Goal: Task Accomplishment & Management: Complete application form

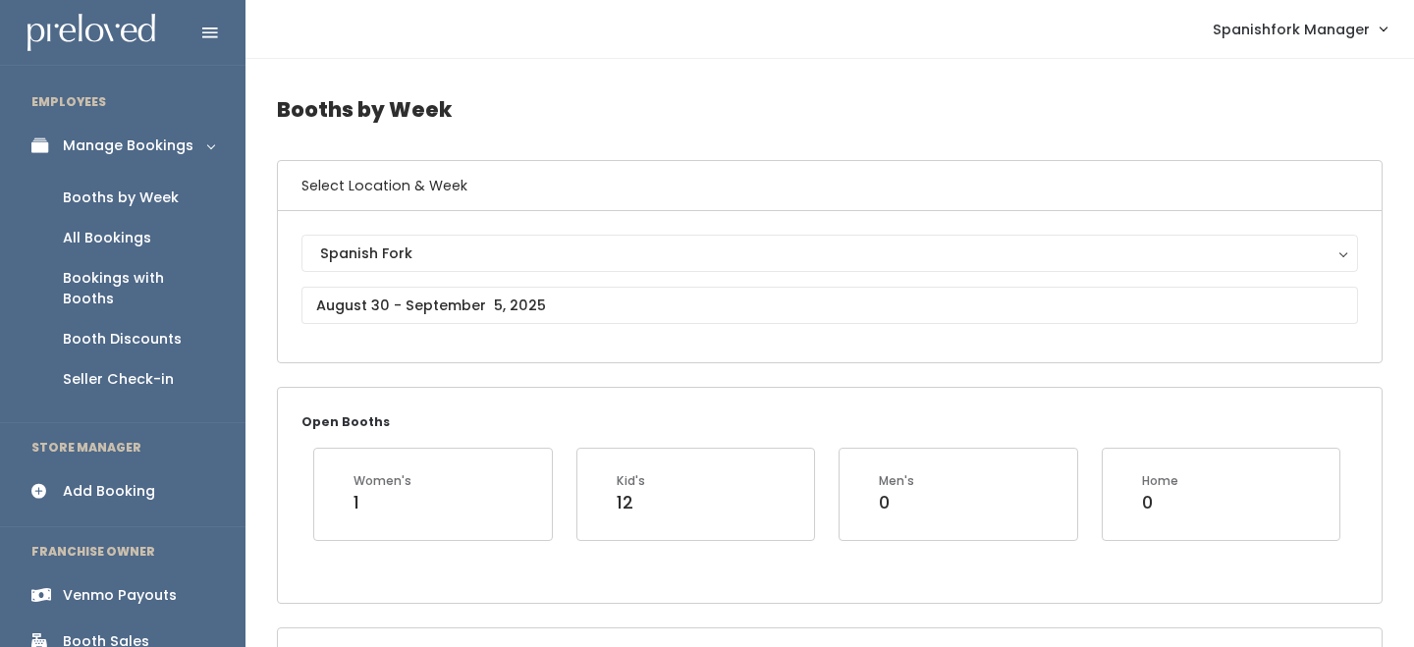
click at [143, 329] on div "Booth Discounts" at bounding box center [122, 339] width 119 height 21
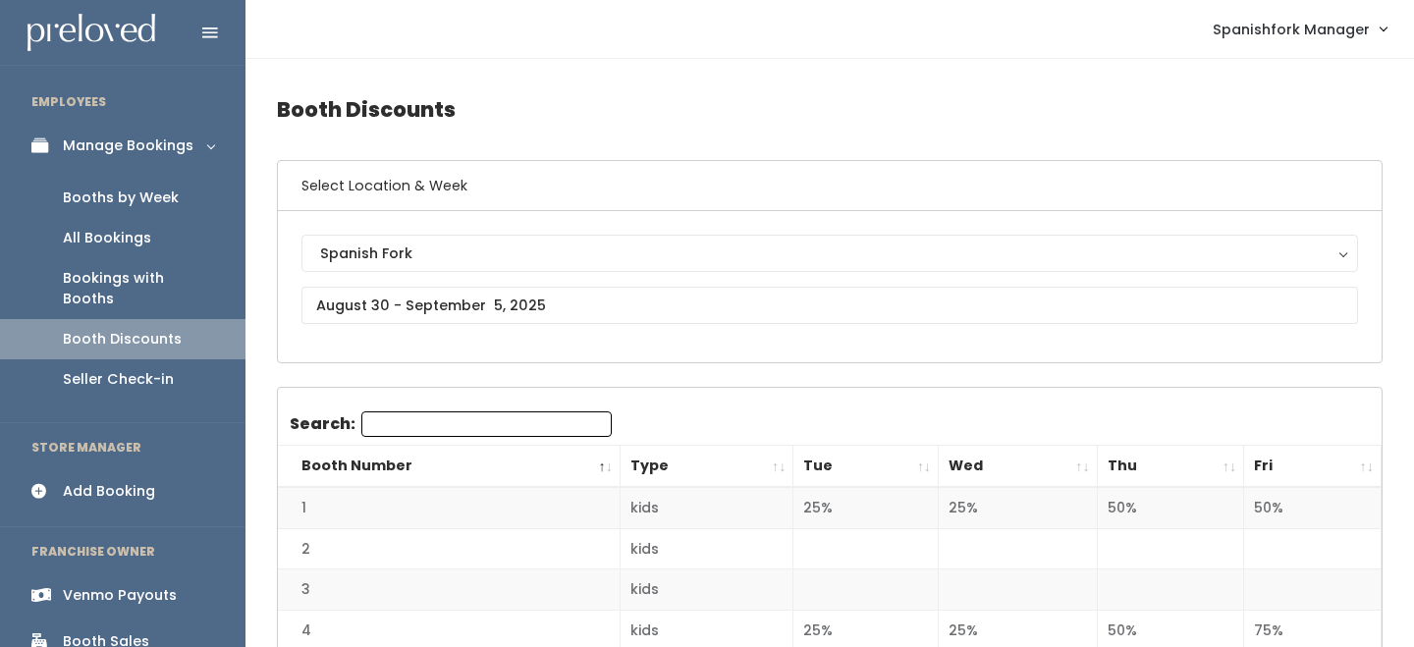
click at [406, 246] on div "Spanish Fork" at bounding box center [829, 254] width 1019 height 22
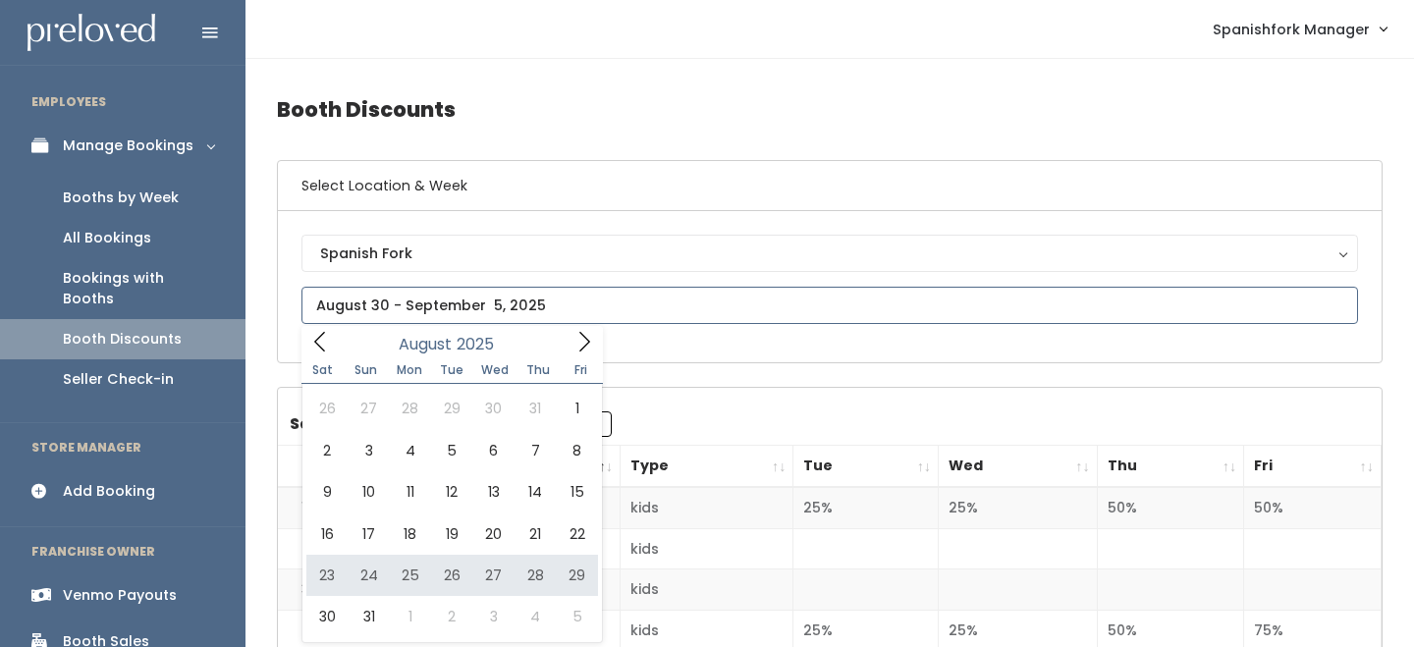
type input "August 23 to August 29"
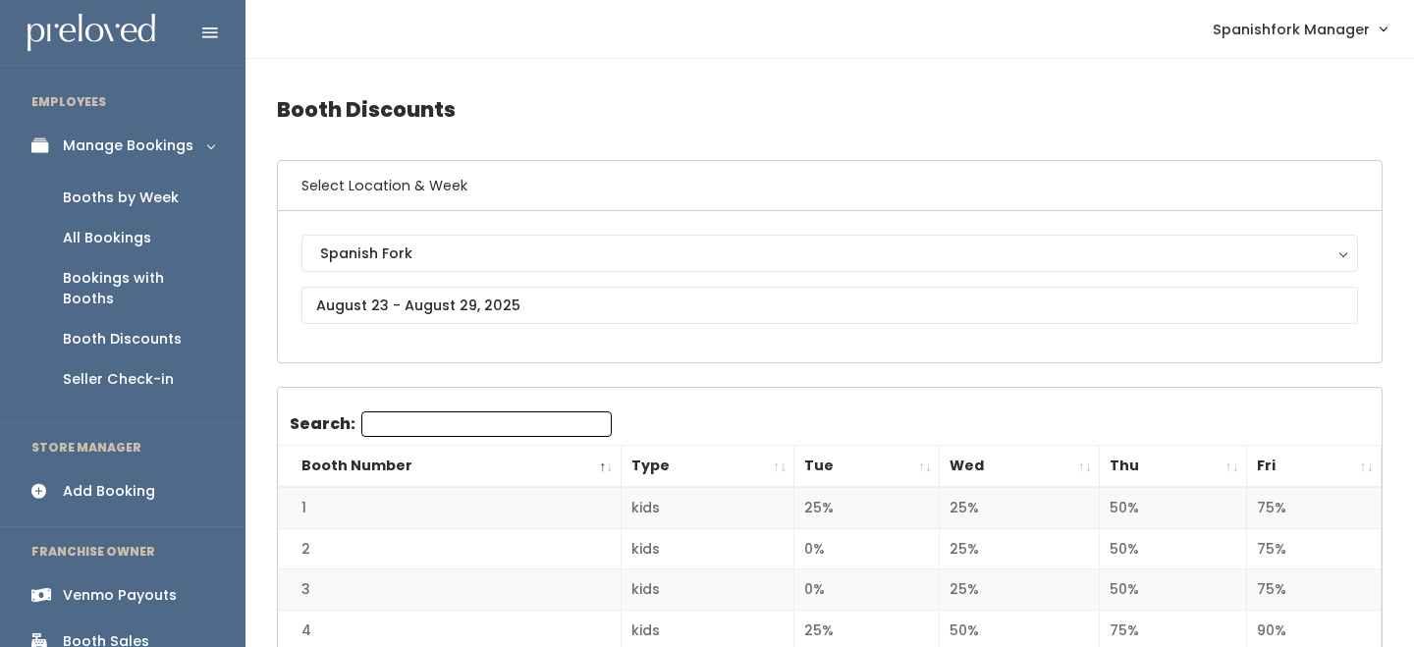
click at [1084, 472] on th "Wed" at bounding box center [1020, 467] width 160 height 42
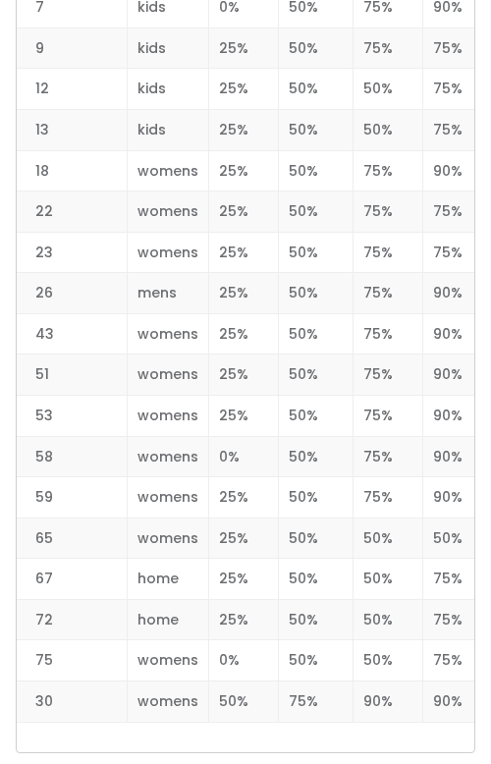
scroll to position [2851, 0]
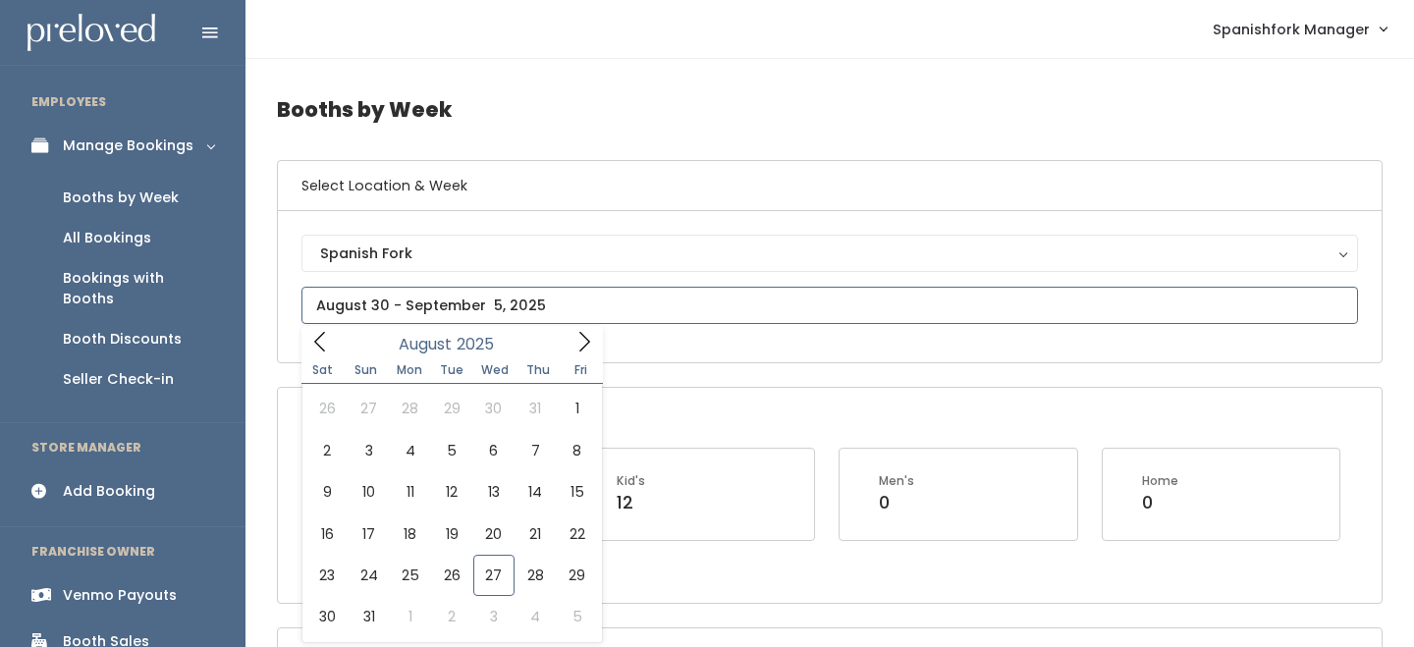
click at [470, 298] on input "text" at bounding box center [829, 305] width 1057 height 37
type input "[DATE] to [DATE]"
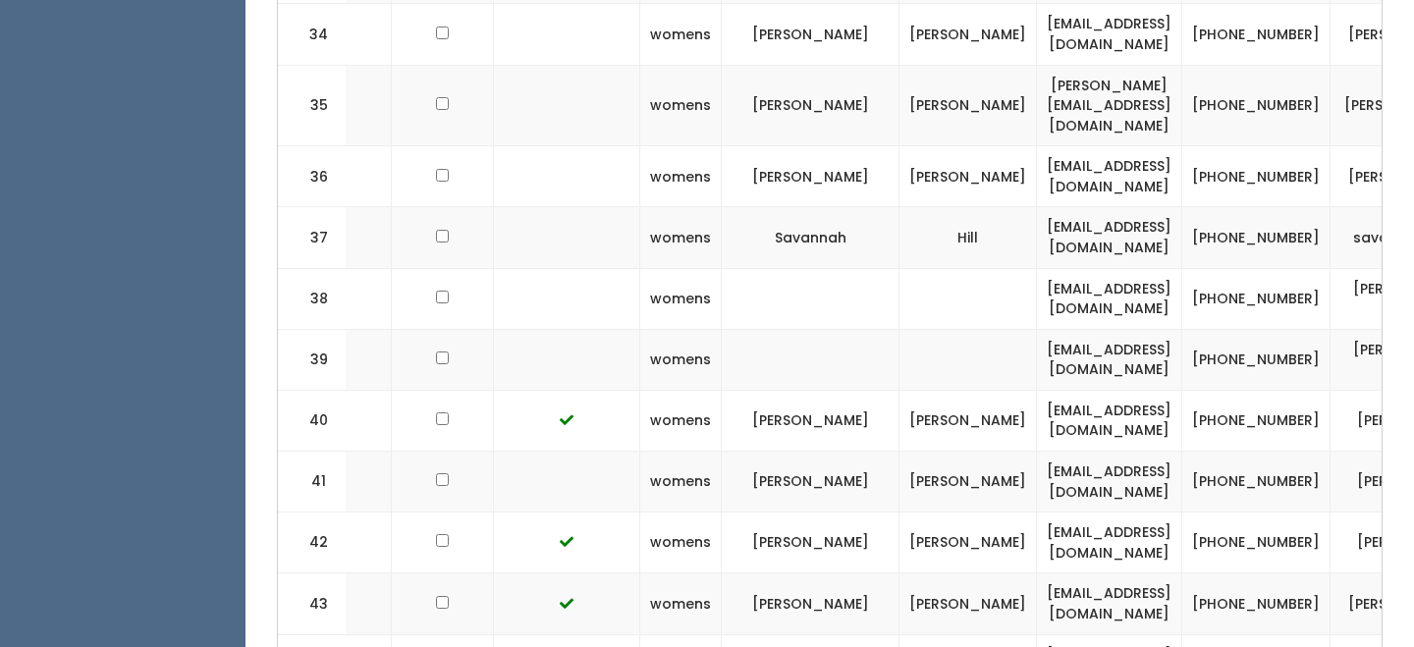
scroll to position [0, 385]
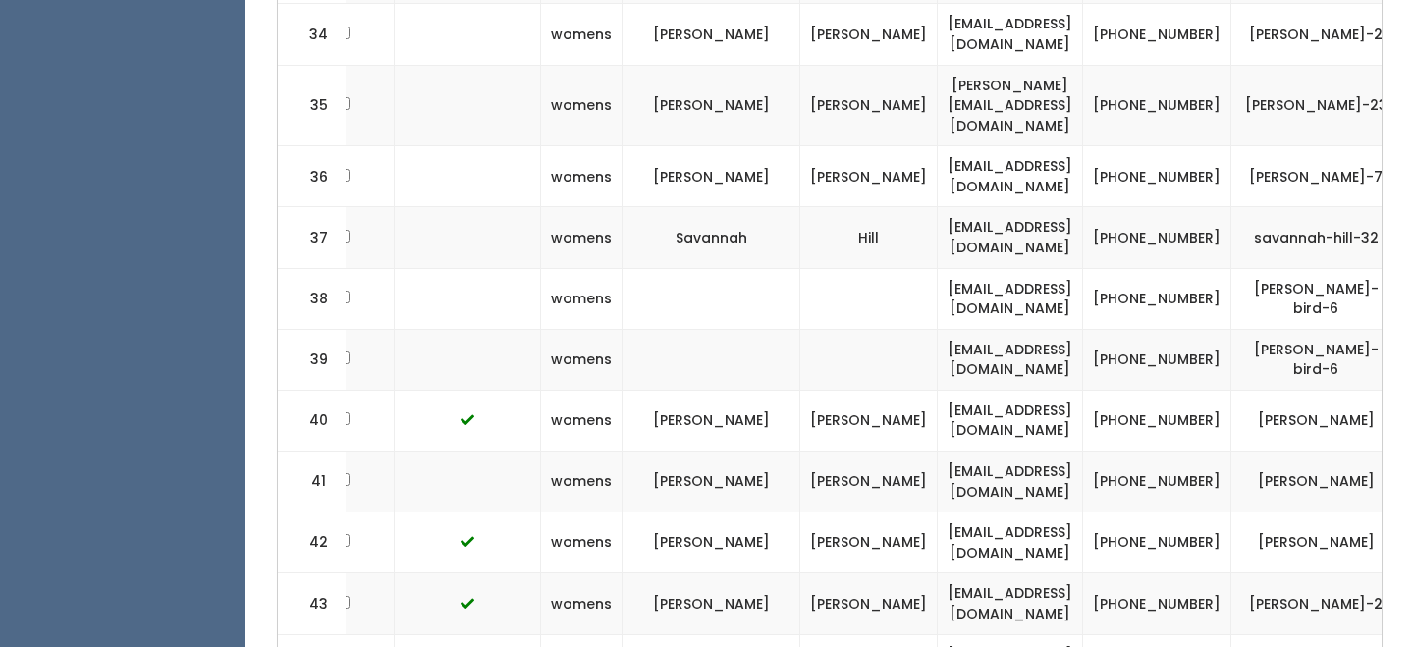
click at [1058, 390] on td "[EMAIL_ADDRESS][DOMAIN_NAME]" at bounding box center [1010, 420] width 145 height 61
copy tr "[EMAIL_ADDRESS][DOMAIN_NAME]"
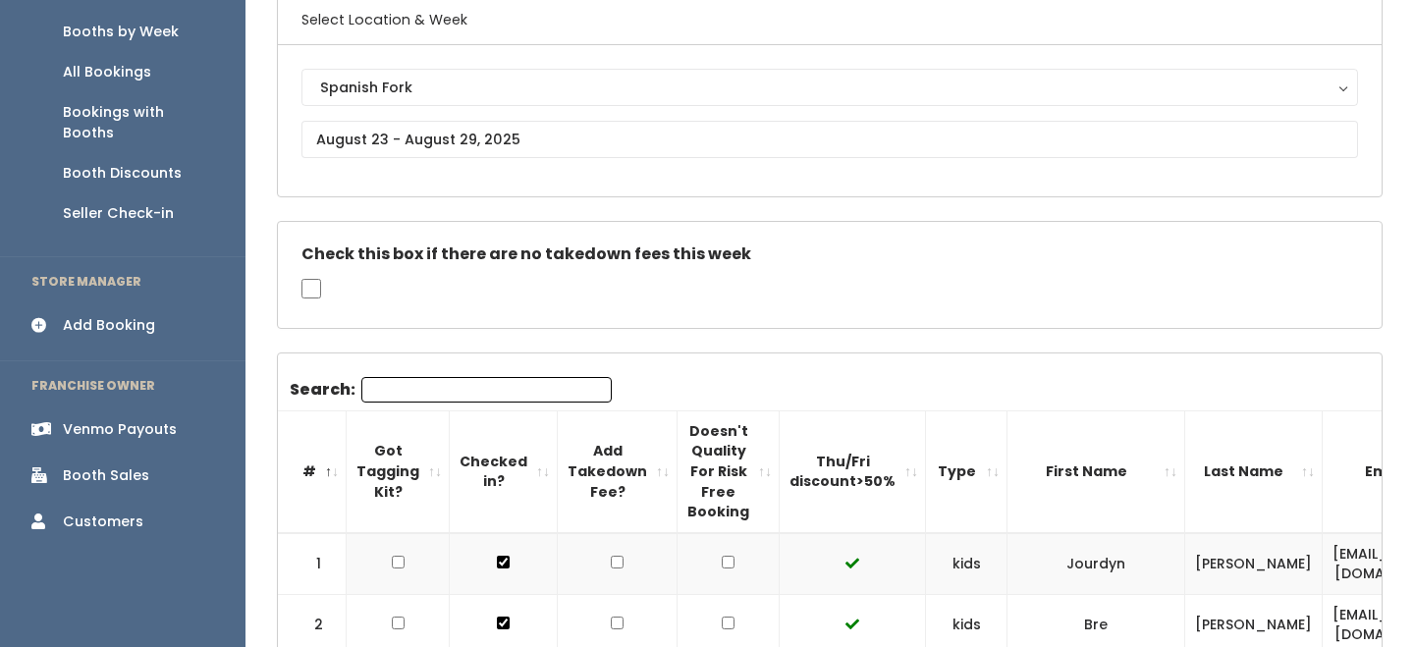
scroll to position [0, 0]
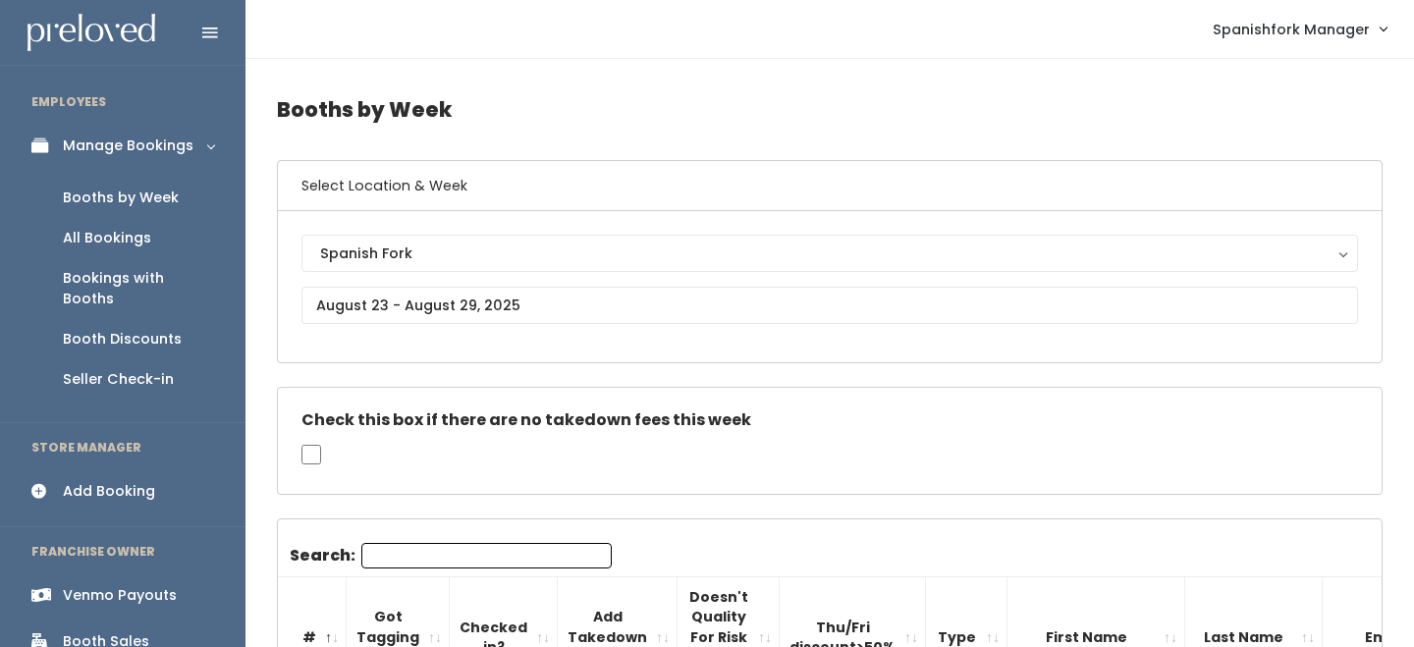
click at [118, 481] on div "Add Booking" at bounding box center [109, 491] width 92 height 21
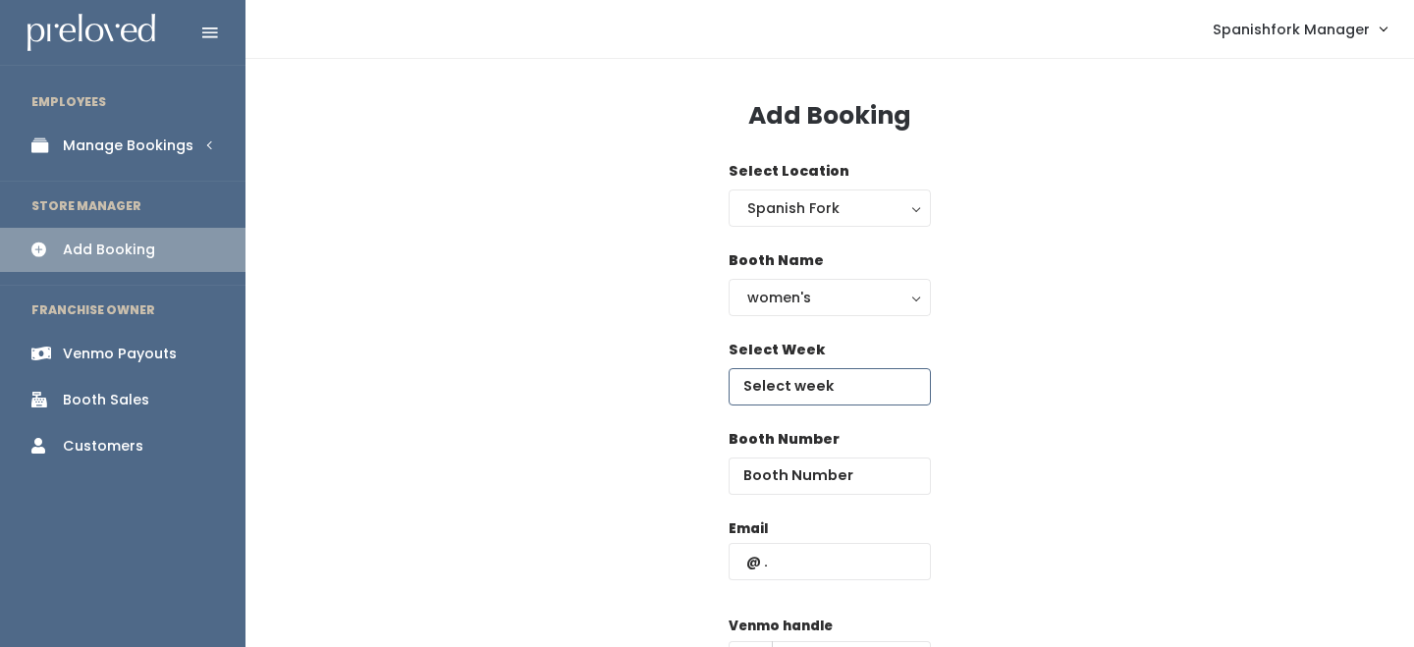
click at [775, 383] on input "text" at bounding box center [830, 386] width 202 height 37
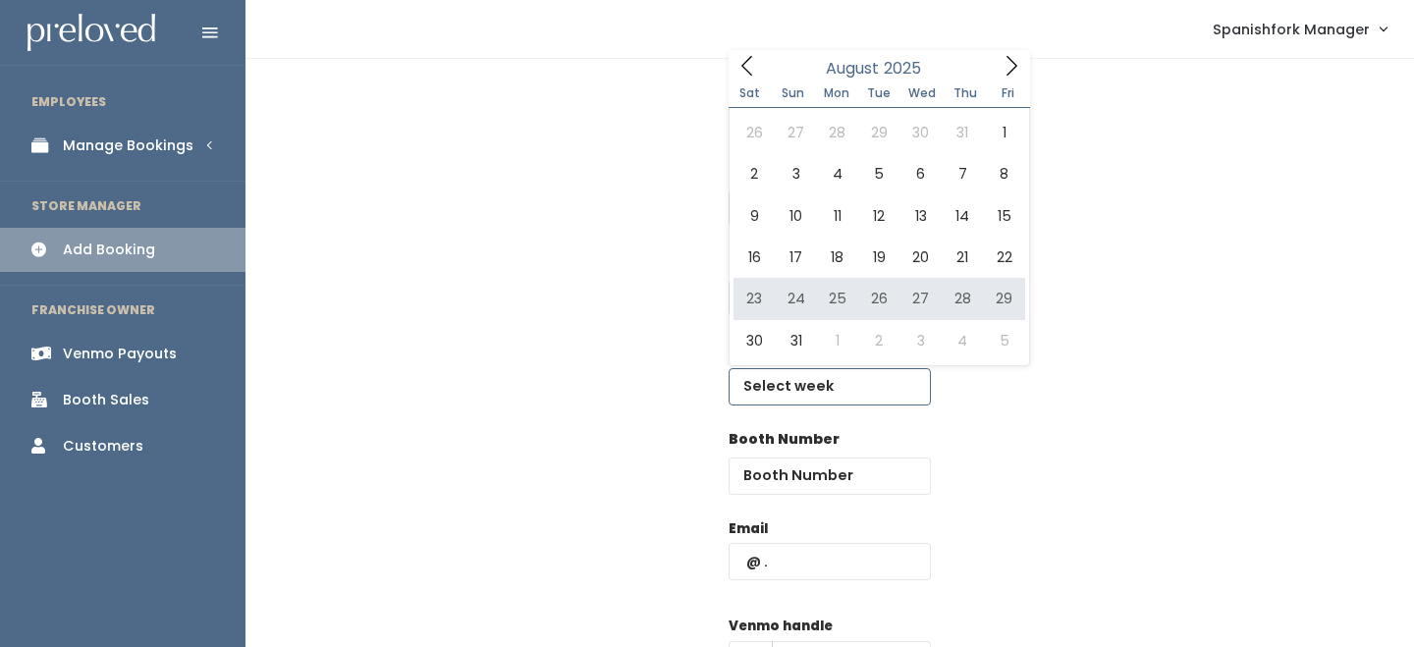
type input "[DATE] to [DATE]"
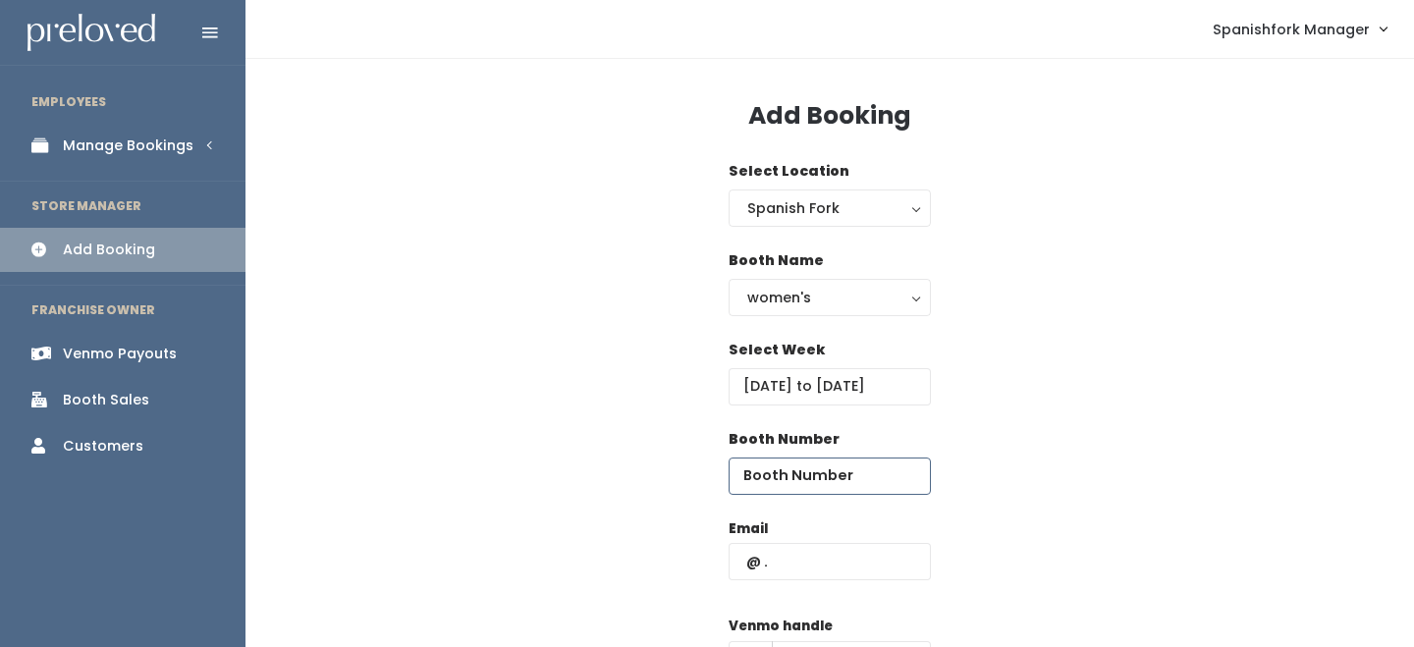
click at [808, 486] on input "number" at bounding box center [830, 476] width 202 height 37
type input "57"
click at [800, 569] on input "text" at bounding box center [830, 561] width 202 height 37
paste input "csloveridge1@gmail.com"
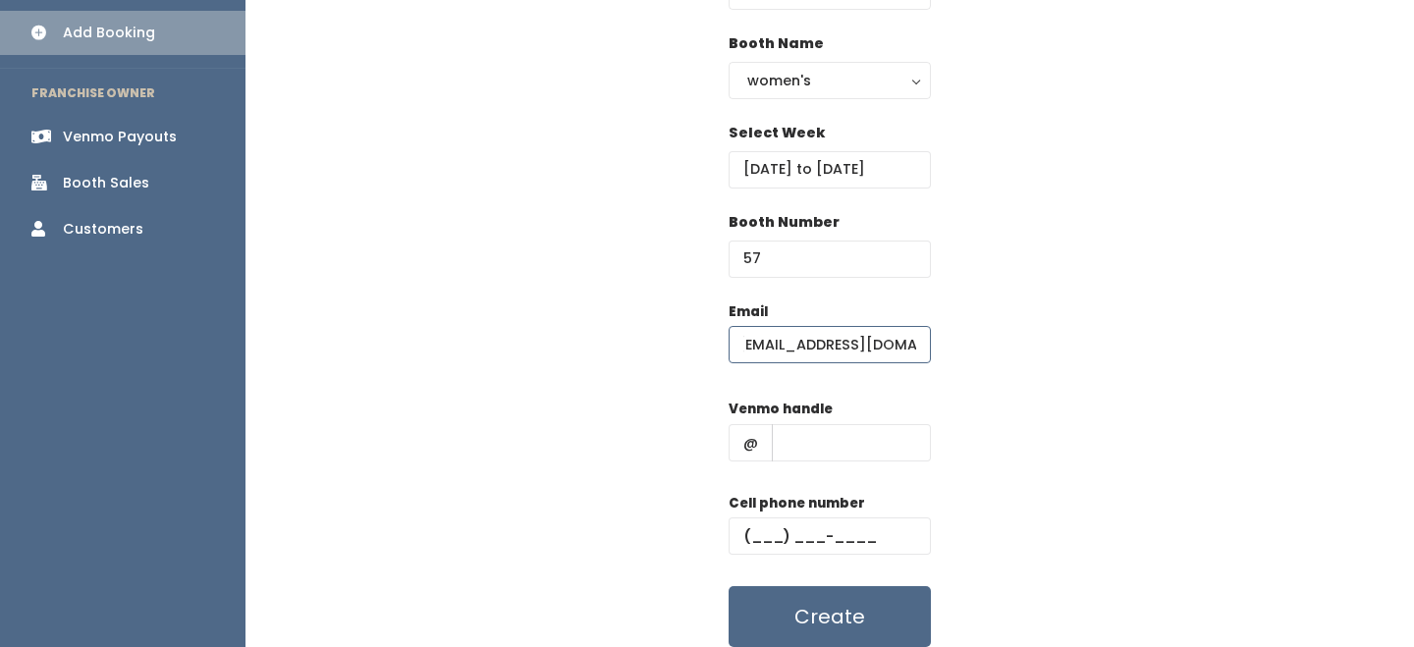
scroll to position [293, 0]
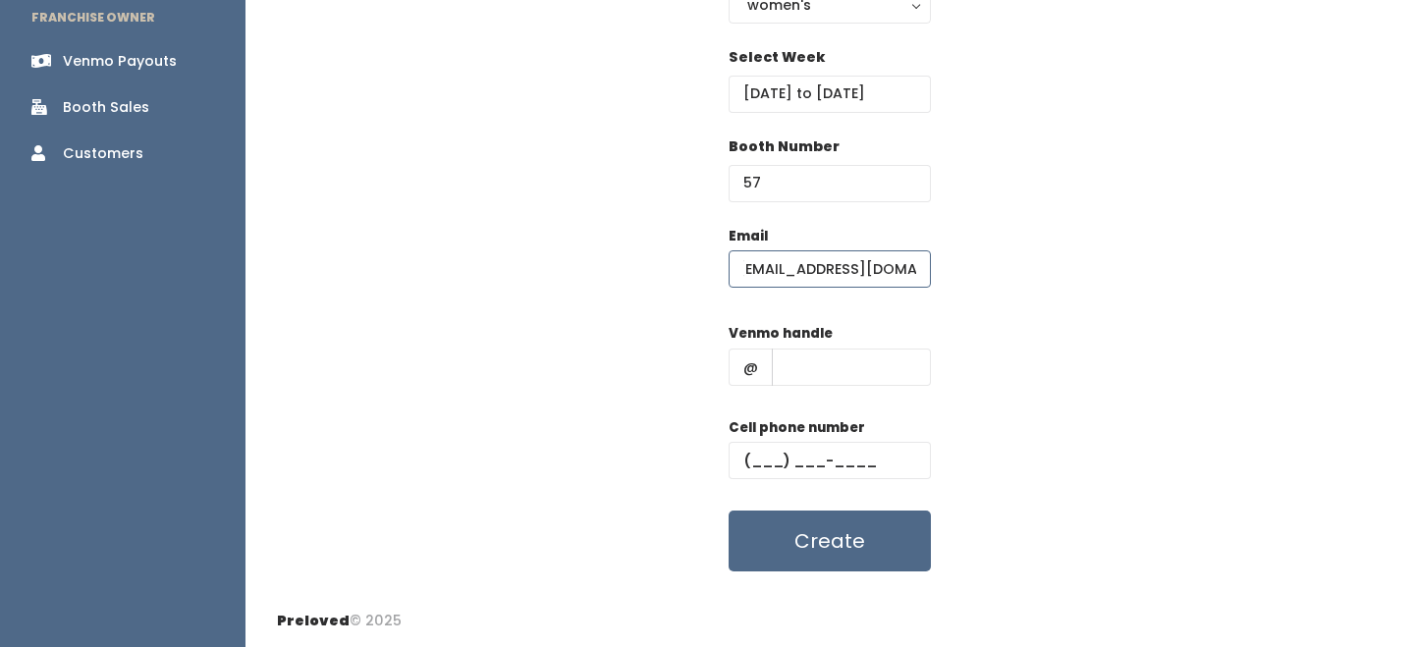
type input "csloveridge1@gmail.com"
click at [832, 460] on input "text" at bounding box center [830, 460] width 202 height 37
type input "(555) 555-5555"
click at [886, 363] on input "text" at bounding box center [851, 367] width 159 height 37
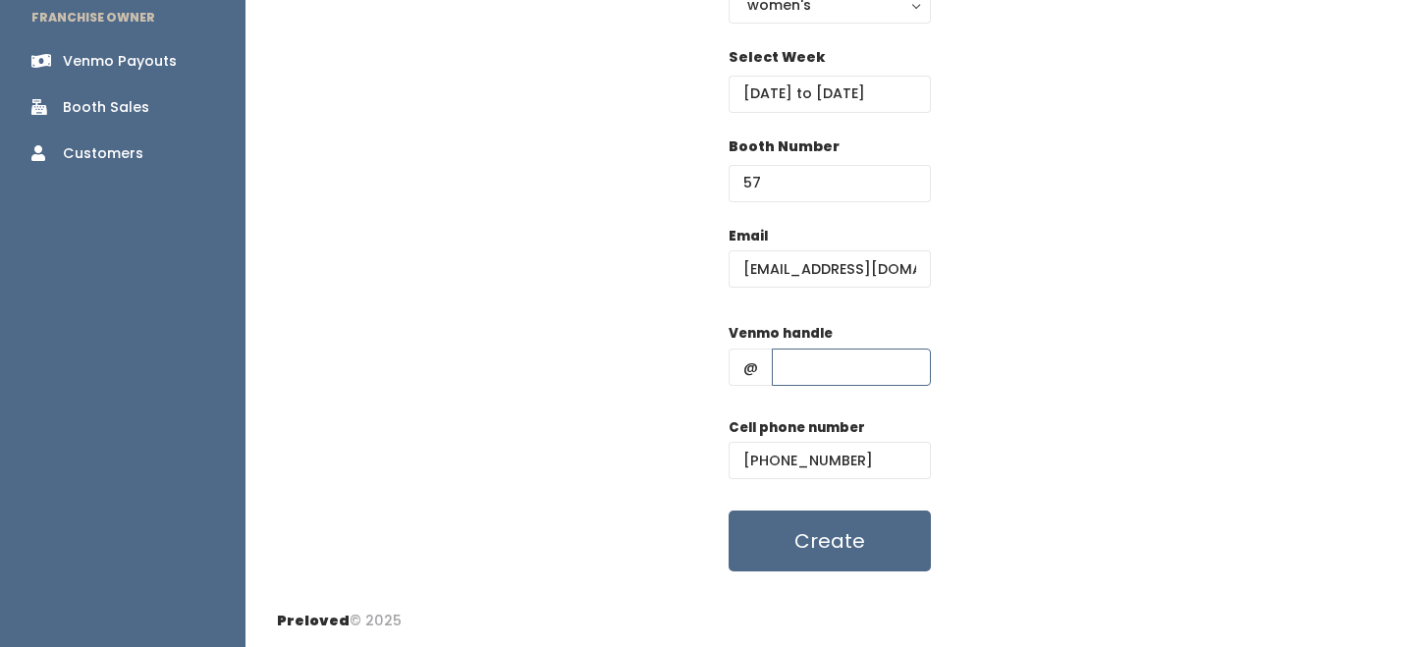
type input "-"
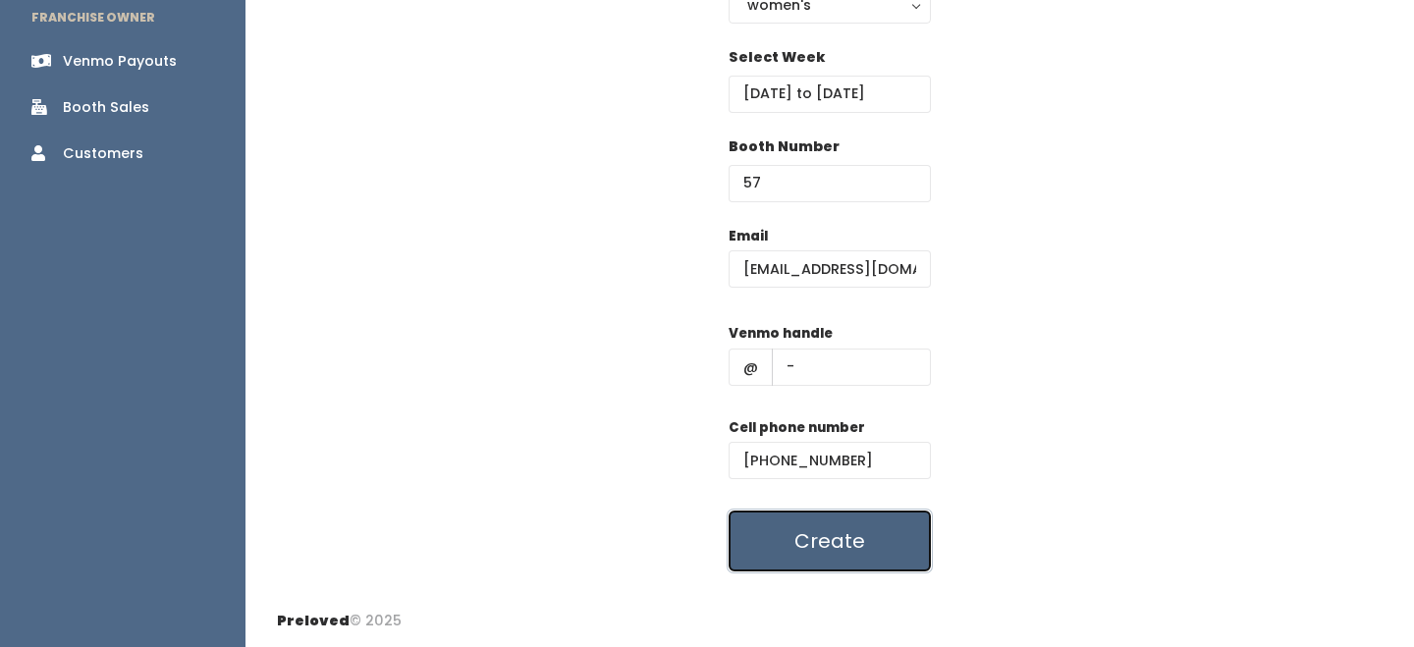
click at [874, 537] on button "Create" at bounding box center [830, 541] width 202 height 61
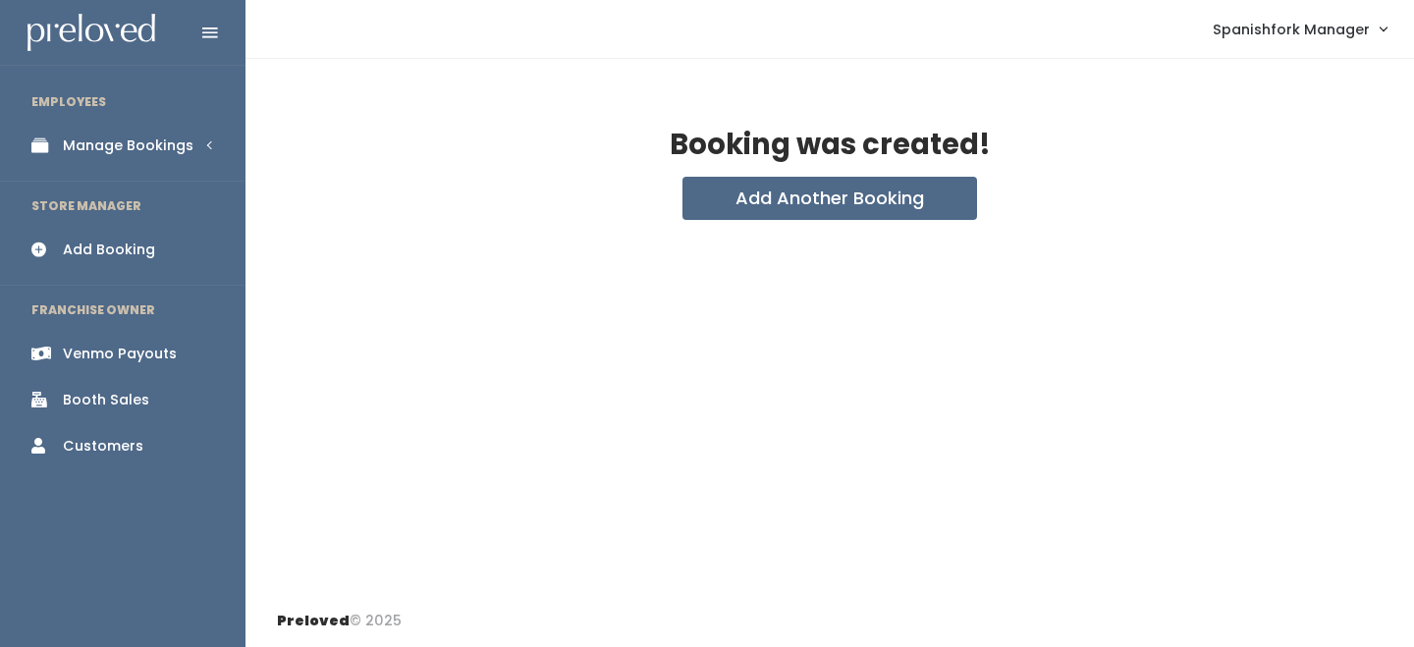
click at [163, 143] on div "Manage Bookings" at bounding box center [128, 145] width 131 height 21
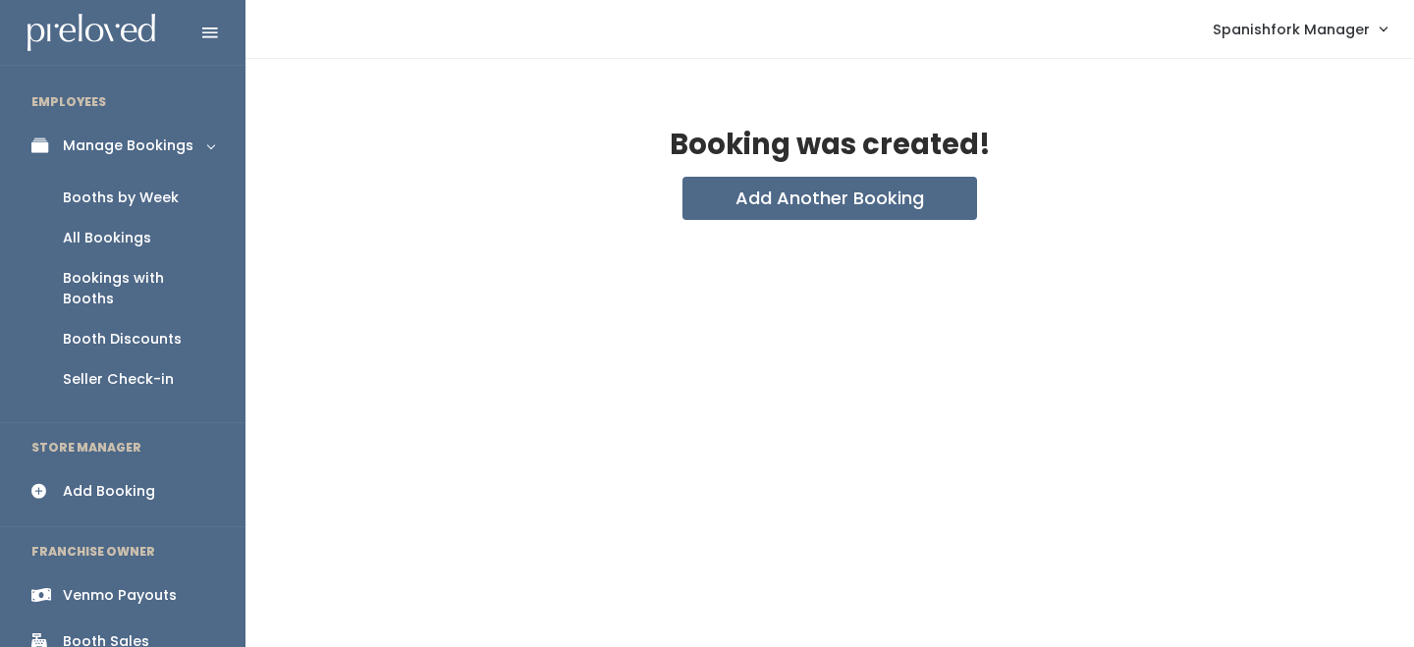
click at [146, 196] on div "Booths by Week" at bounding box center [121, 198] width 116 height 21
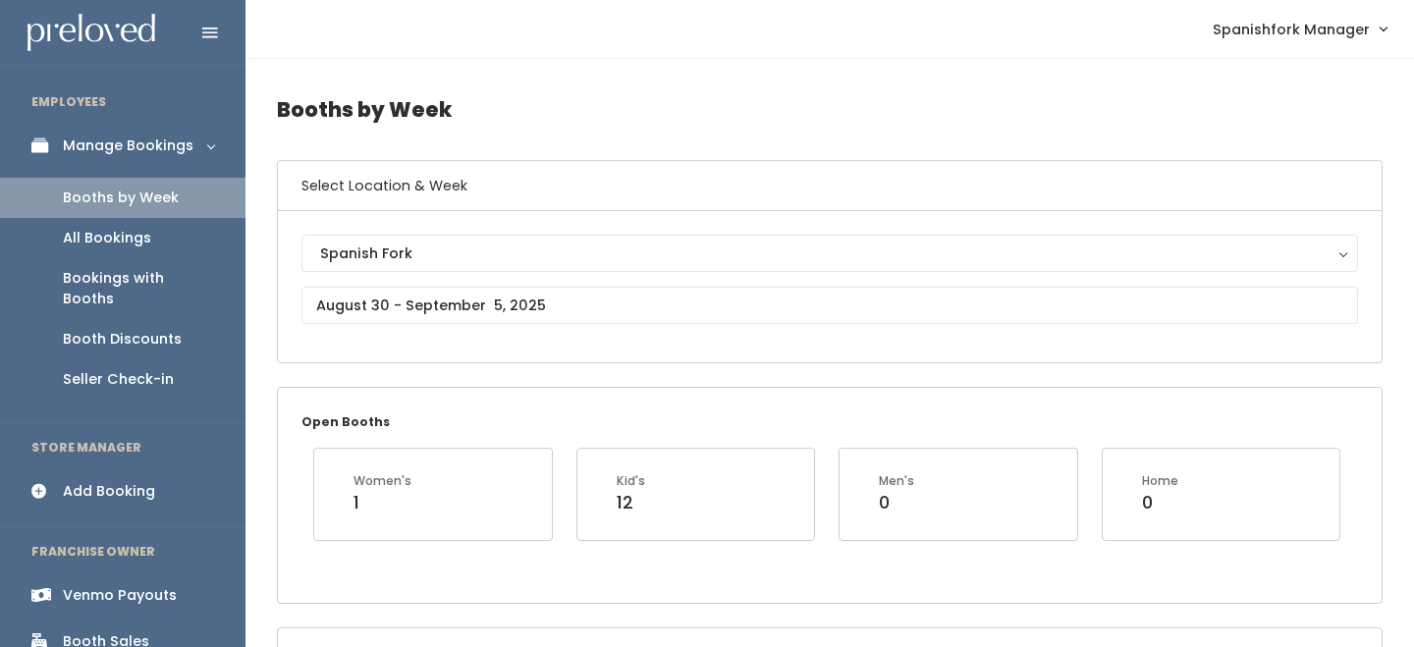
scroll to position [61, 0]
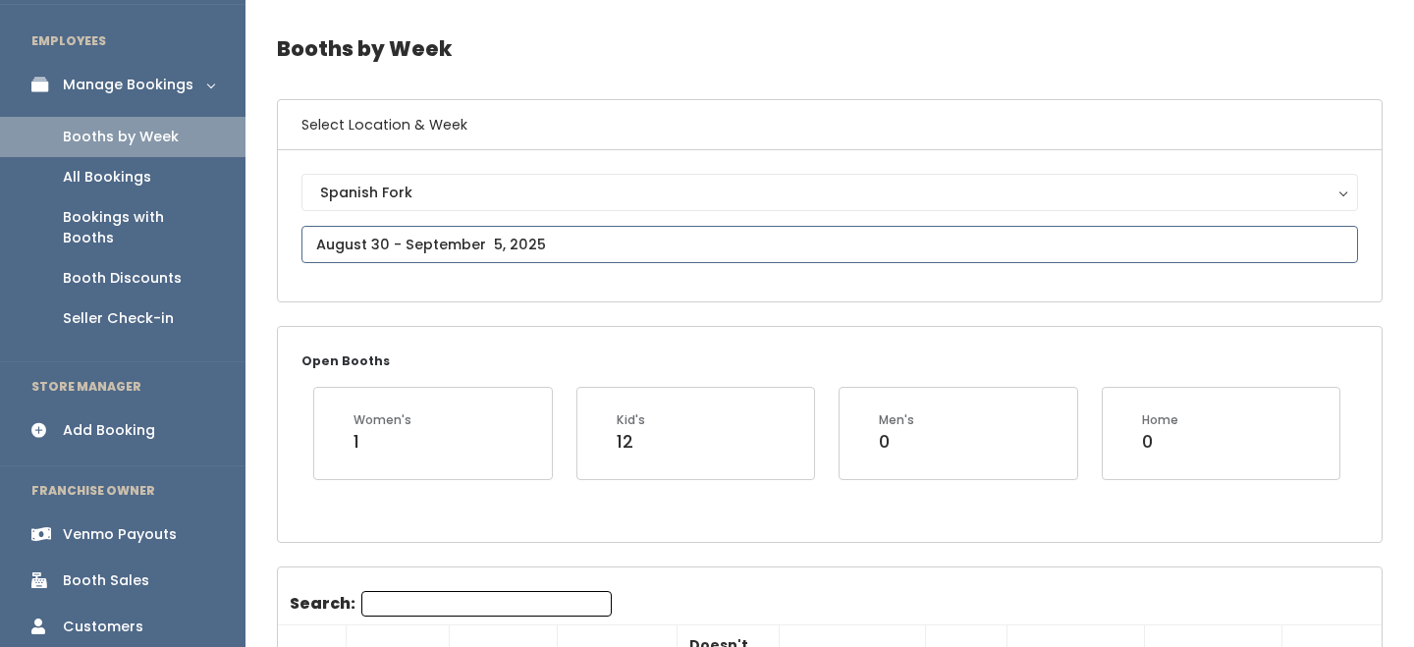
click at [500, 234] on input "text" at bounding box center [829, 244] width 1057 height 37
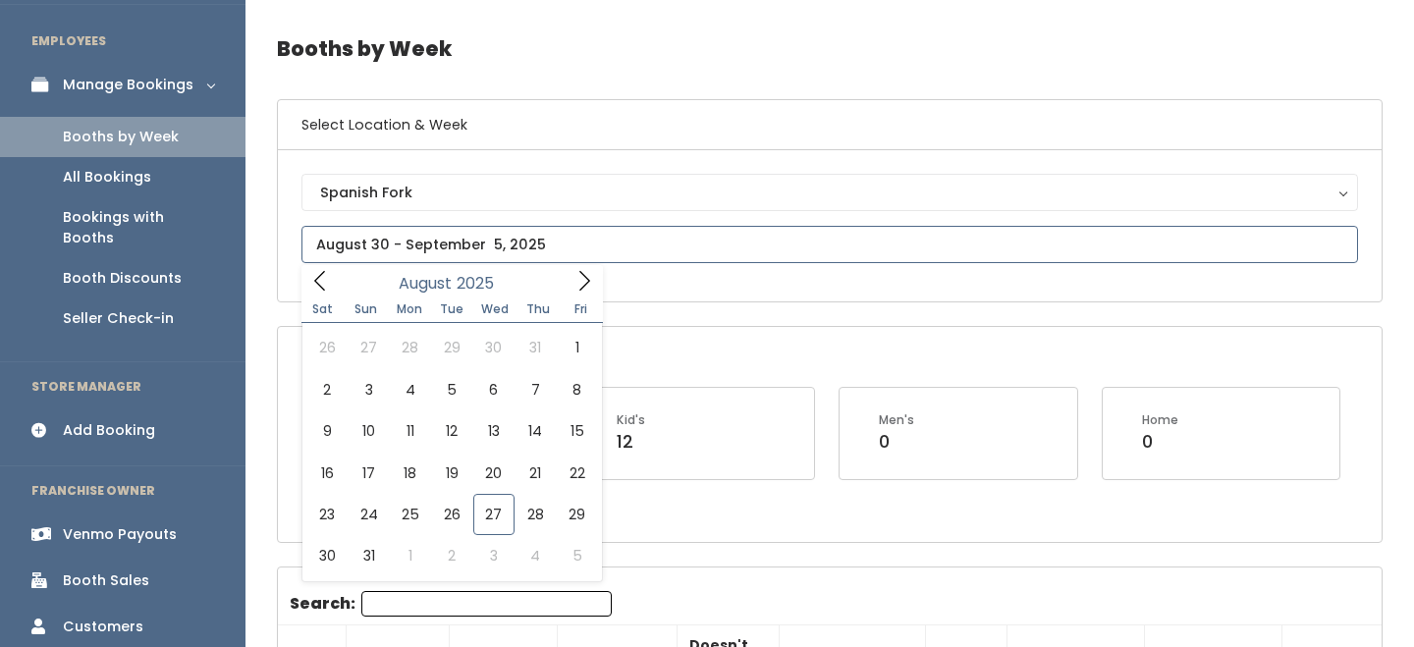
click at [580, 288] on icon at bounding box center [584, 281] width 22 height 22
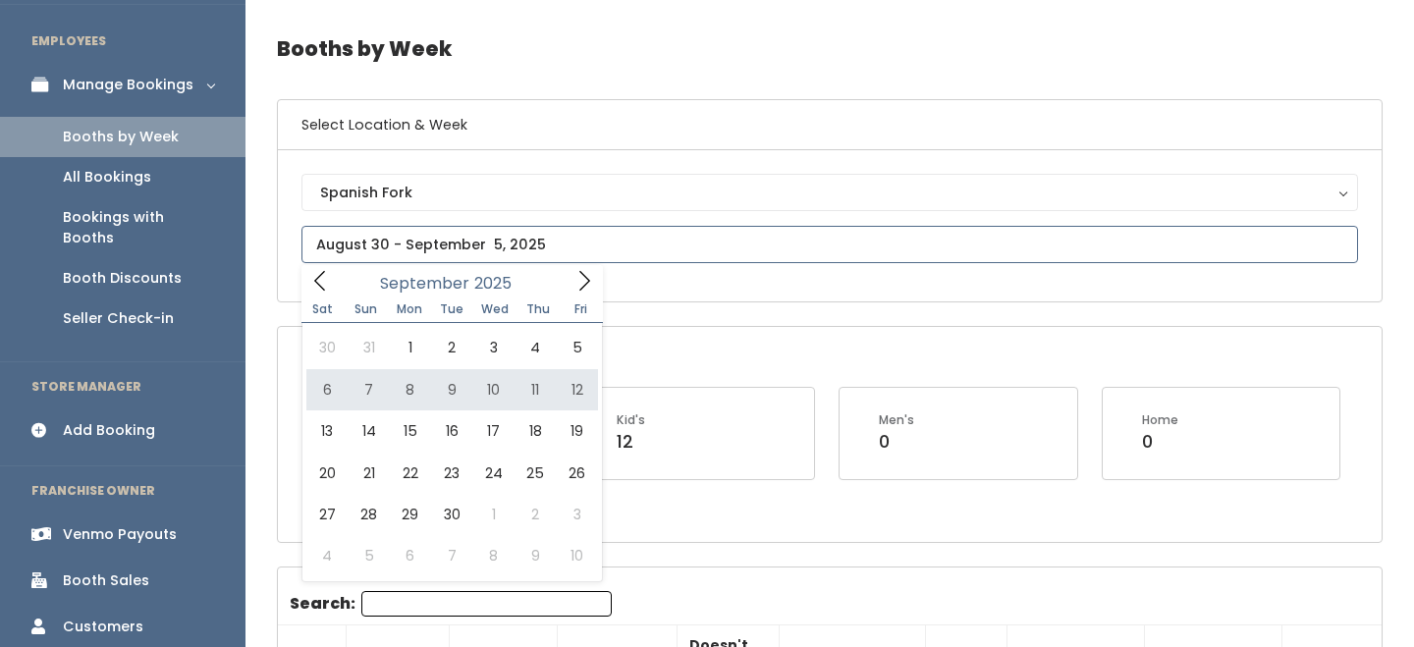
type input "September 6 to September 12"
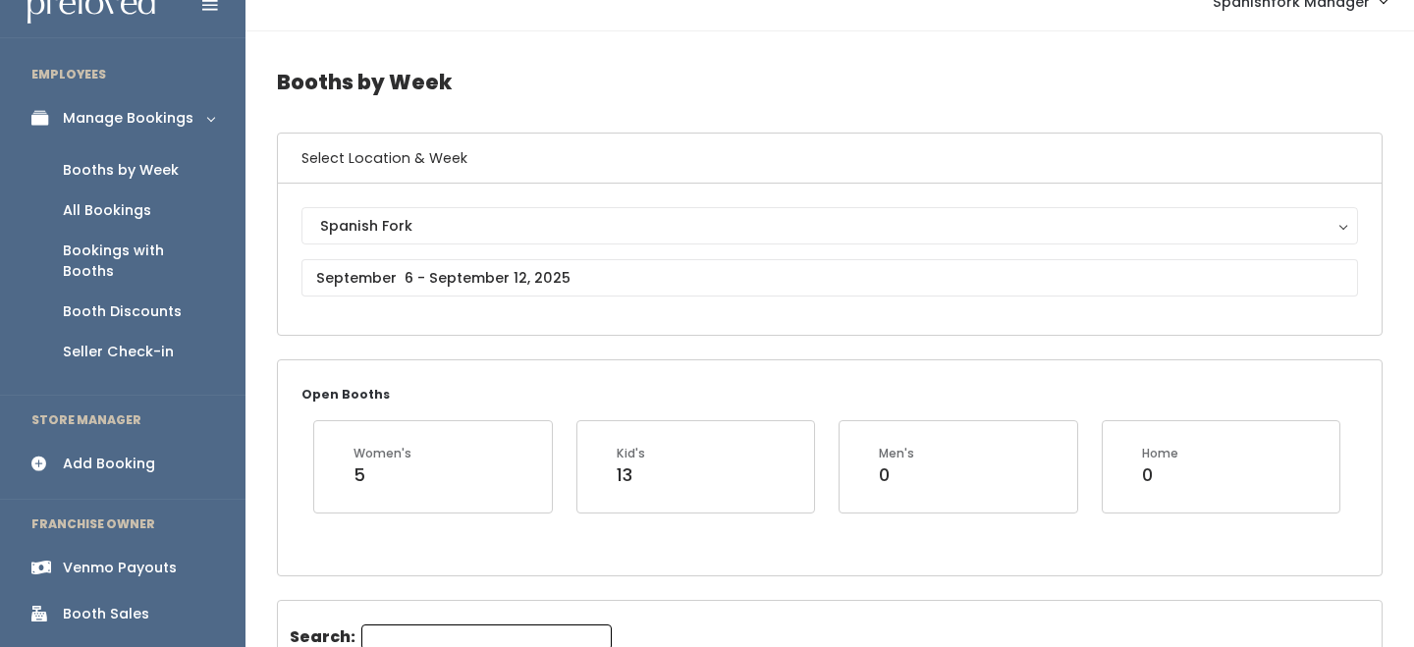
scroll to position [43, 0]
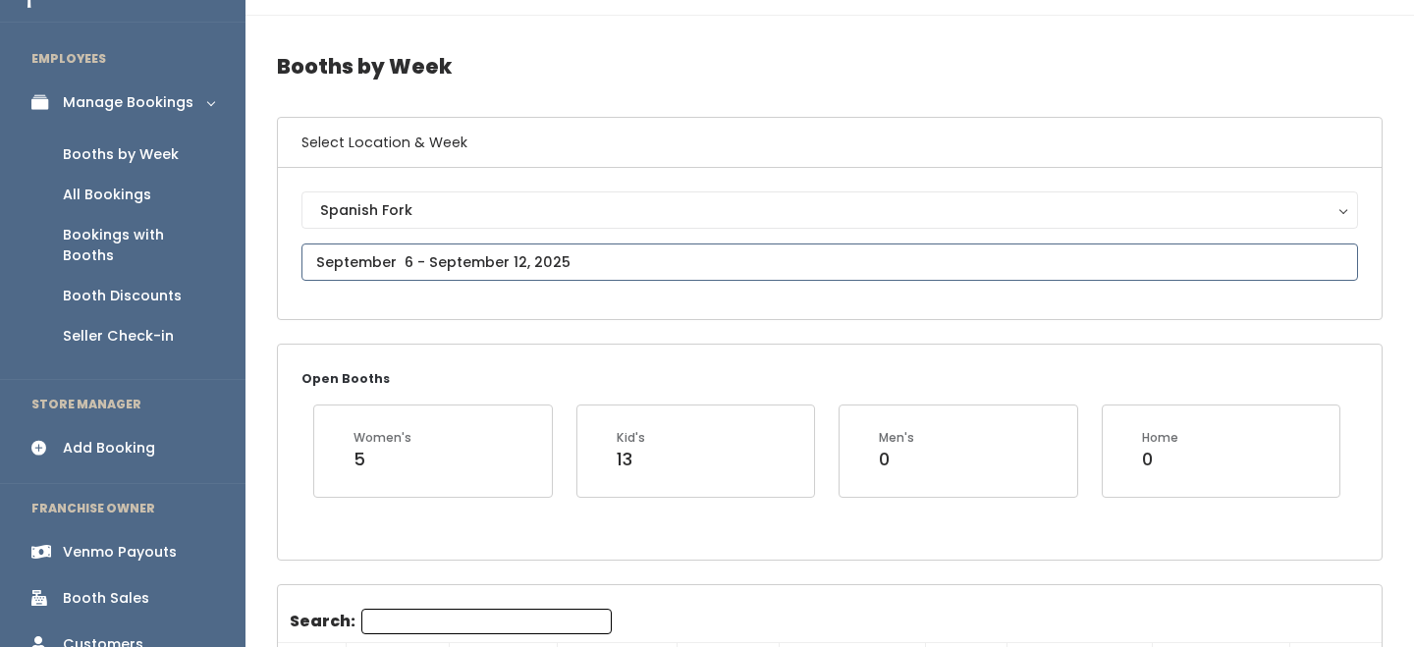
click at [546, 247] on input "text" at bounding box center [829, 262] width 1057 height 37
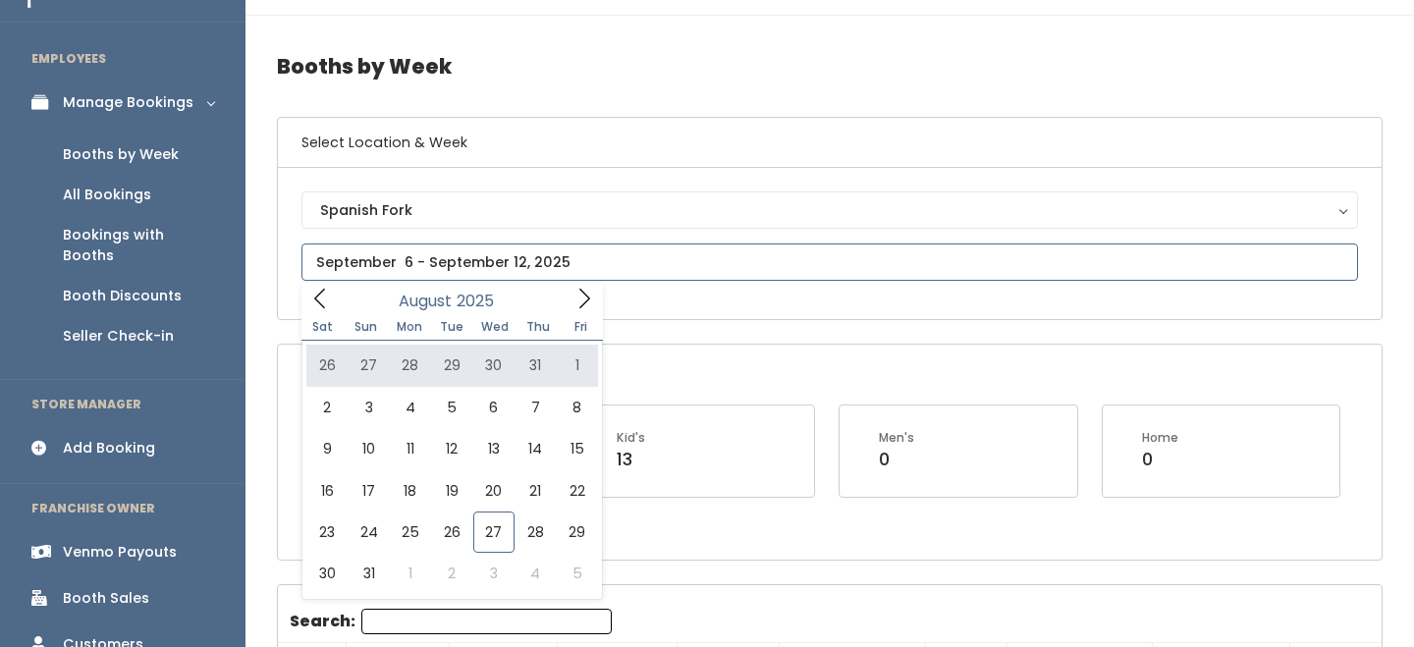
click at [576, 298] on icon at bounding box center [584, 299] width 22 height 22
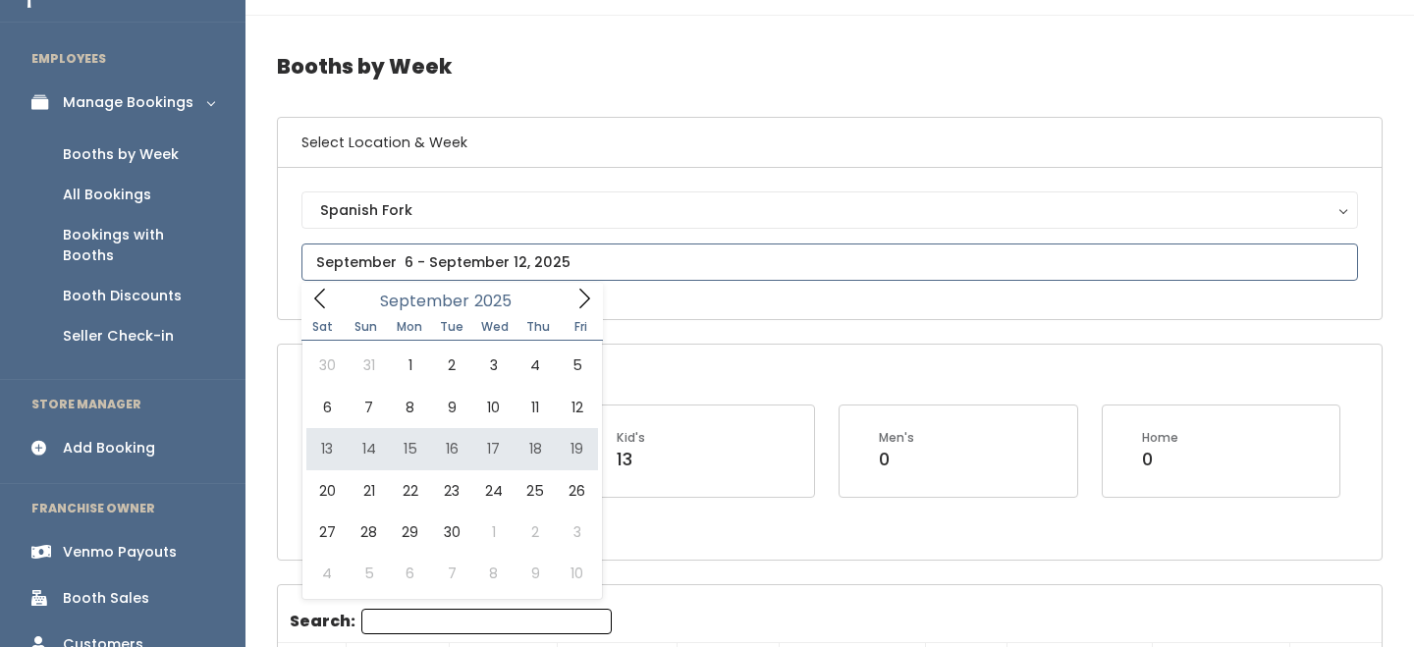
type input "September 13 to September 19"
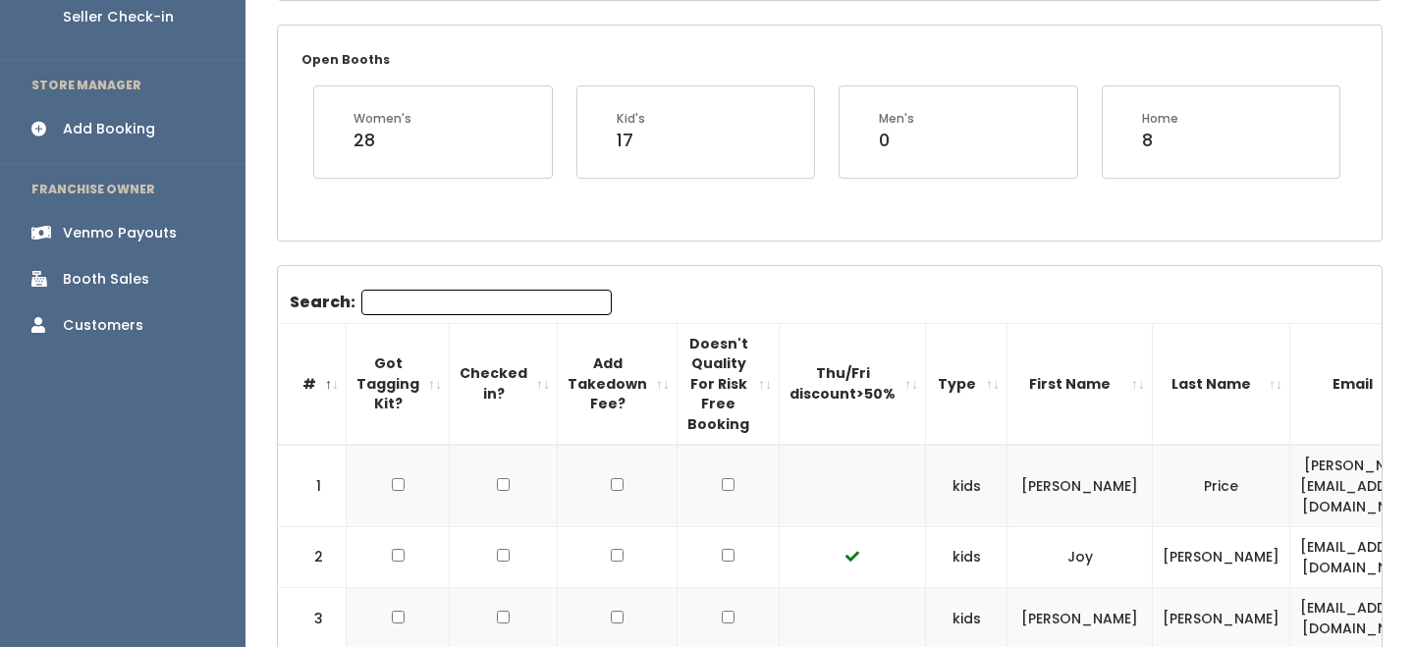
scroll to position [225, 0]
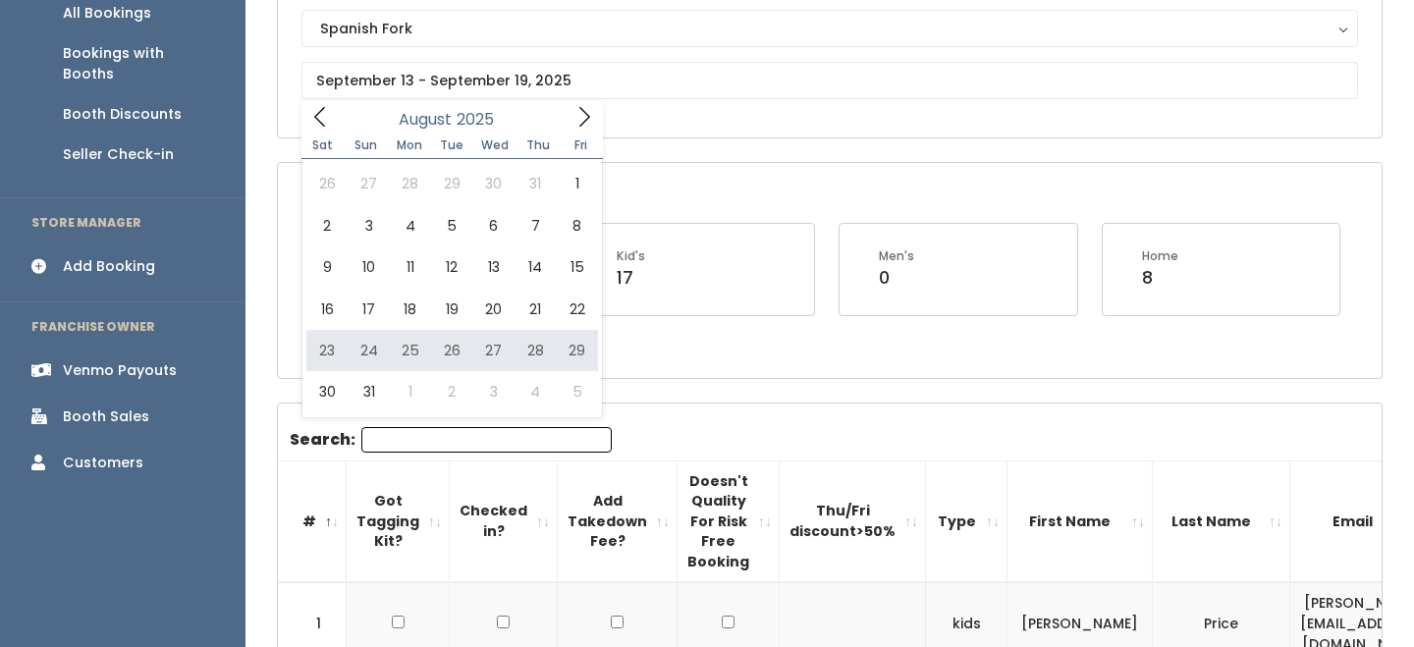
click at [135, 406] on div "Booth Sales" at bounding box center [106, 416] width 86 height 21
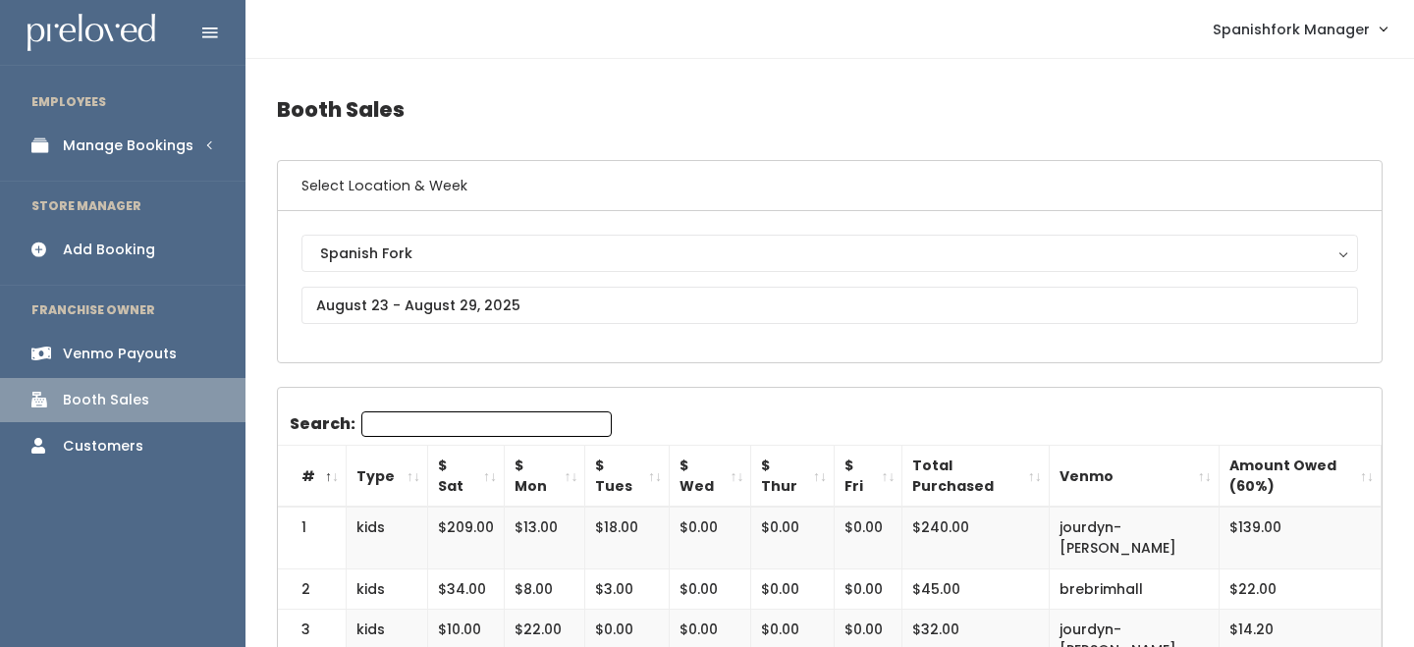
click at [433, 414] on input "Search:" at bounding box center [486, 424] width 250 height 26
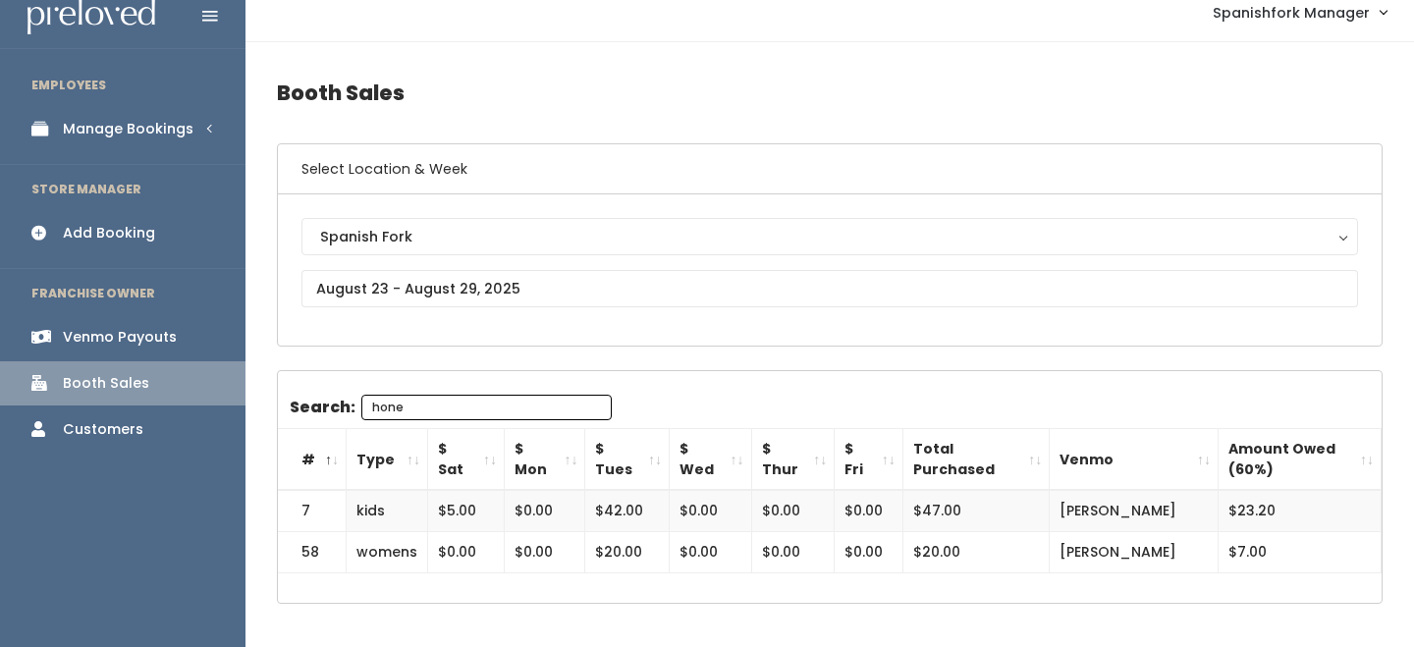
scroll to position [22, 0]
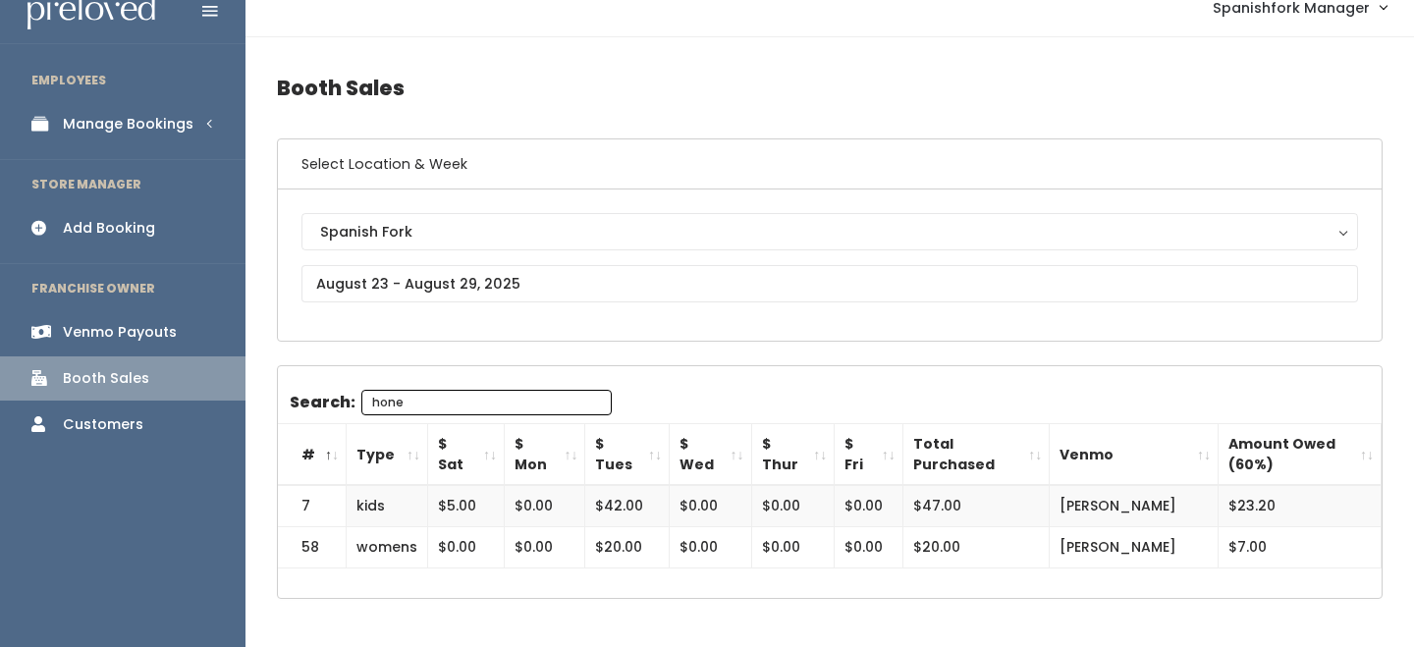
type input "hone"
click at [1245, 499] on td "$23.20" at bounding box center [1299, 505] width 163 height 41
copy tbody "$23.20"
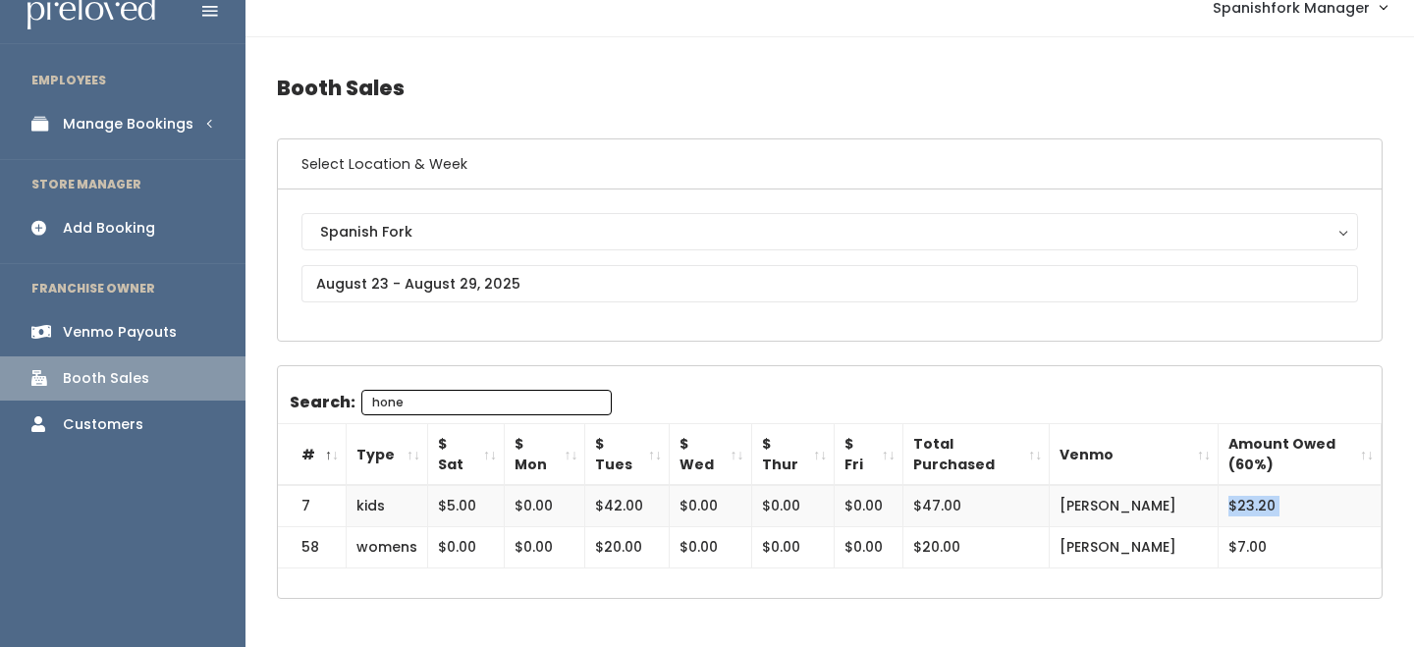
click at [1238, 549] on td "$7.00" at bounding box center [1299, 546] width 163 height 41
copy div "$7.00"
click at [153, 111] on link "Manage Bookings" at bounding box center [122, 124] width 245 height 44
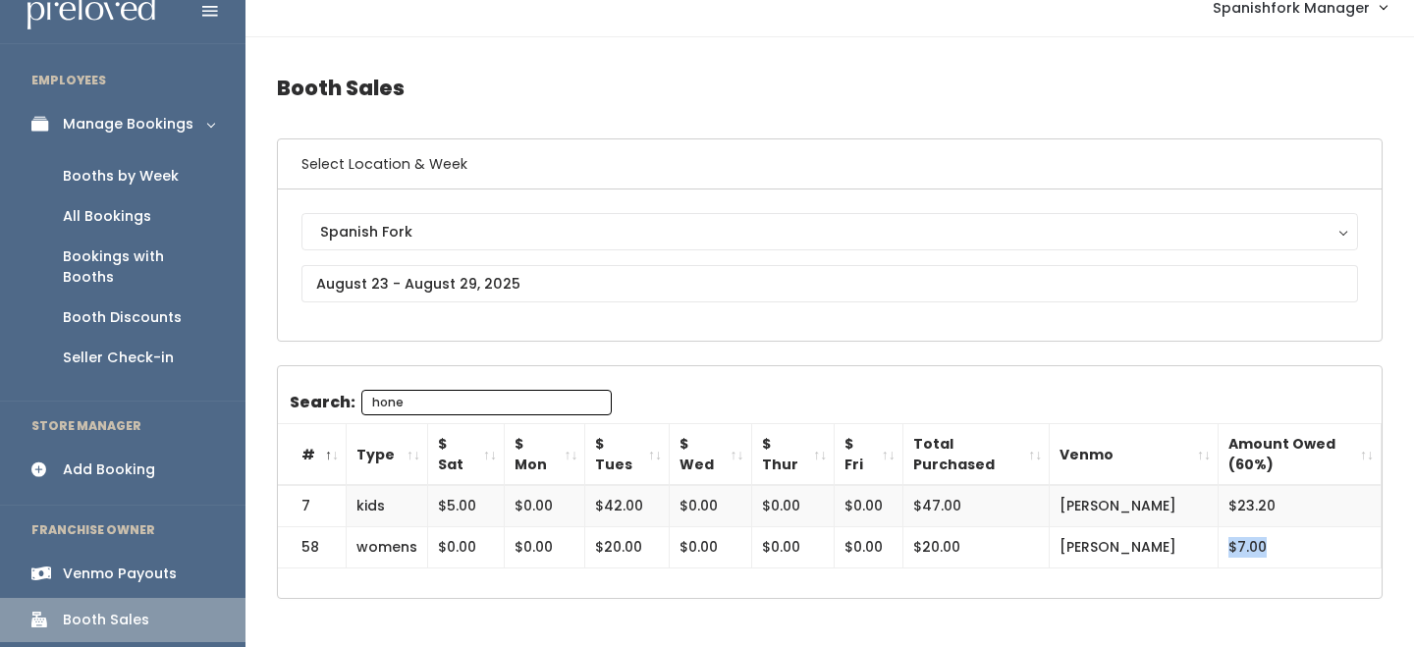
click at [160, 177] on div "Booths by Week" at bounding box center [121, 176] width 116 height 21
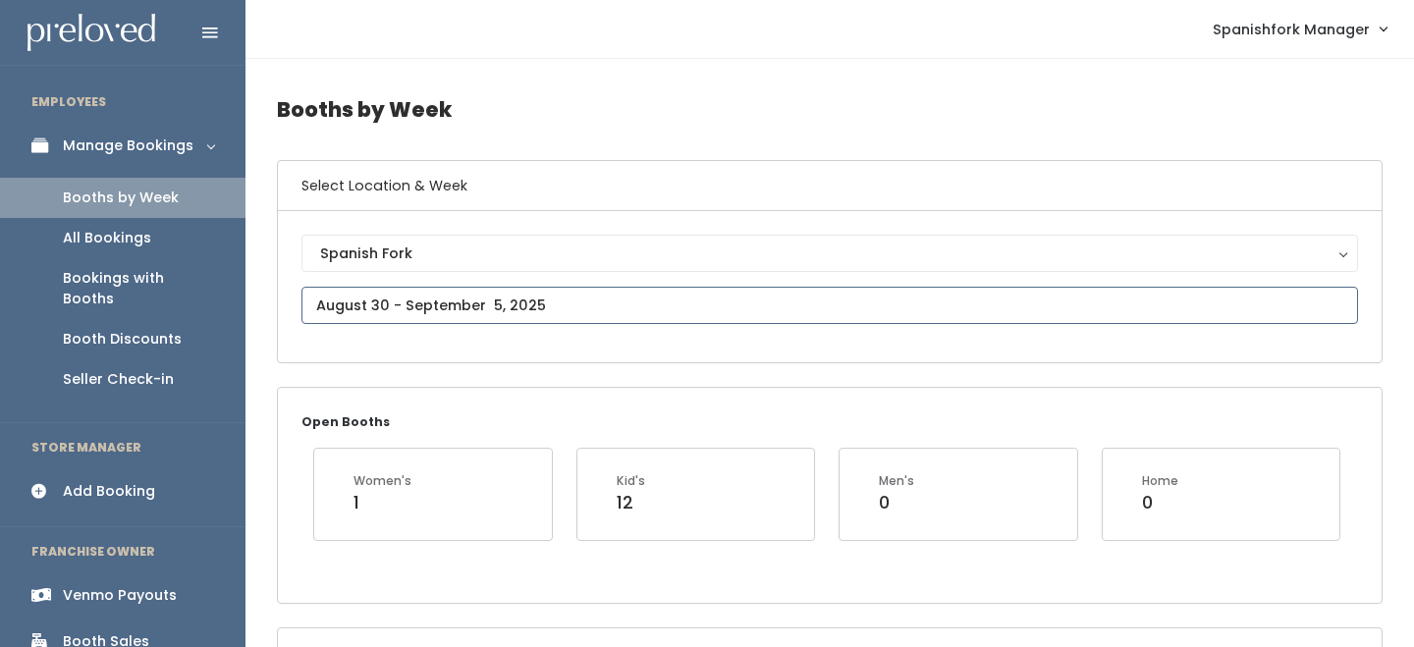
click at [460, 303] on input "text" at bounding box center [829, 305] width 1057 height 37
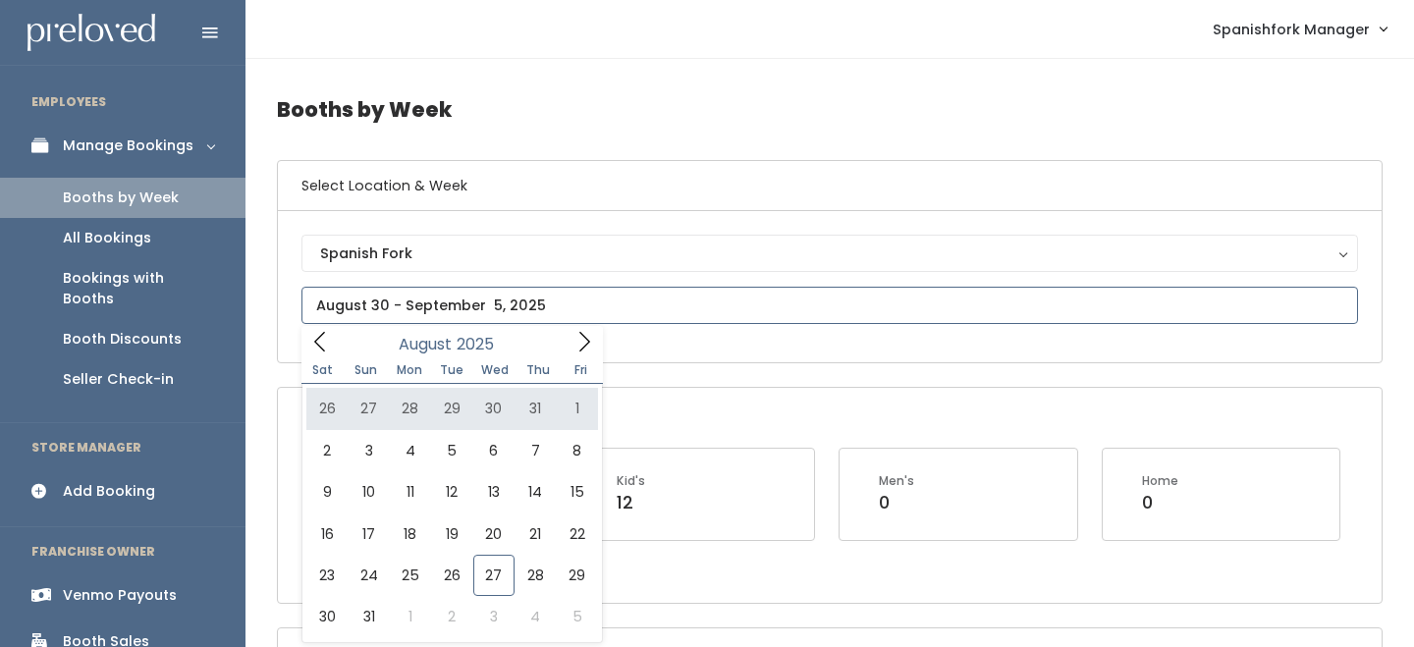
click at [576, 341] on icon at bounding box center [584, 342] width 22 height 22
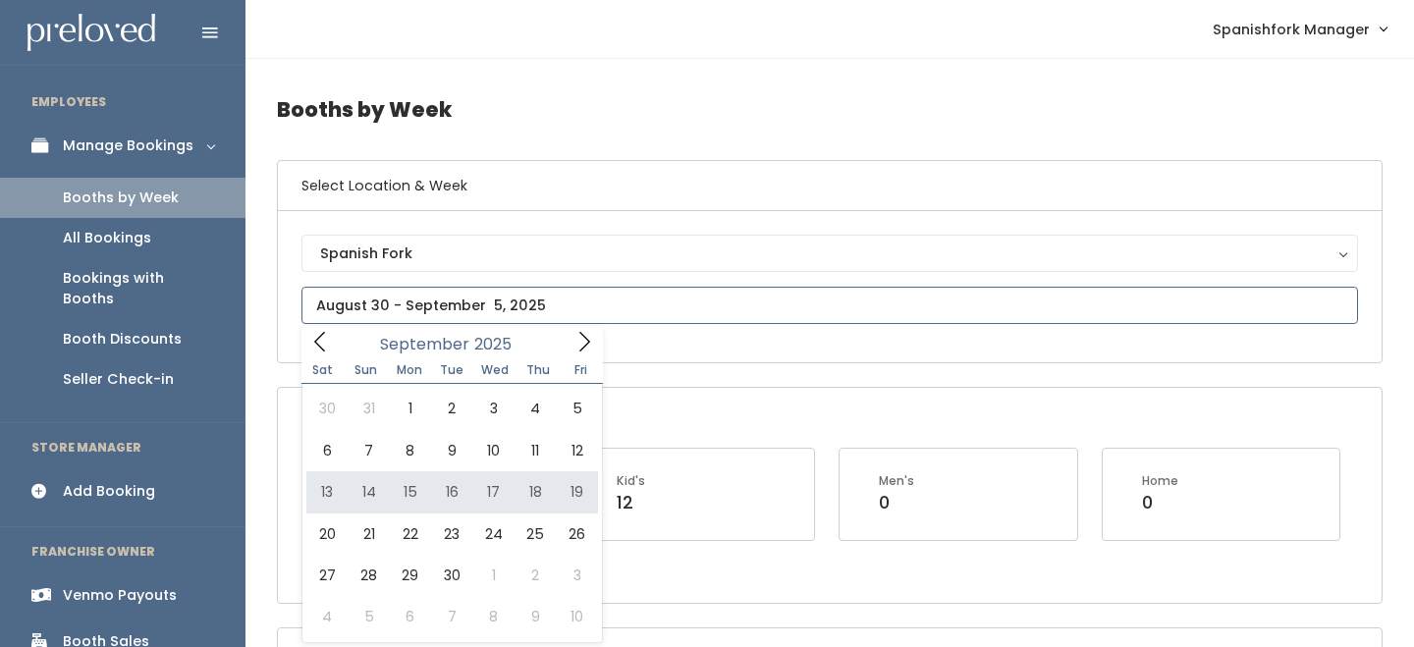
type input "[DATE] to [DATE]"
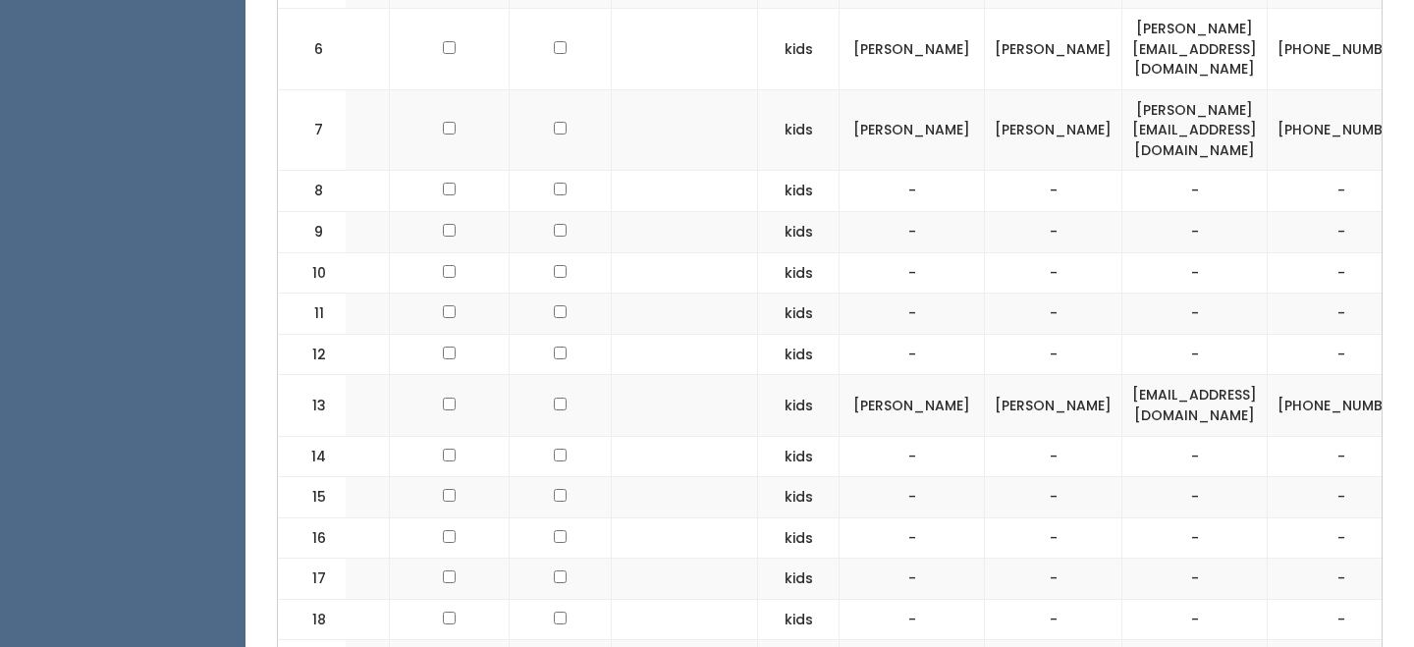
scroll to position [1164, 0]
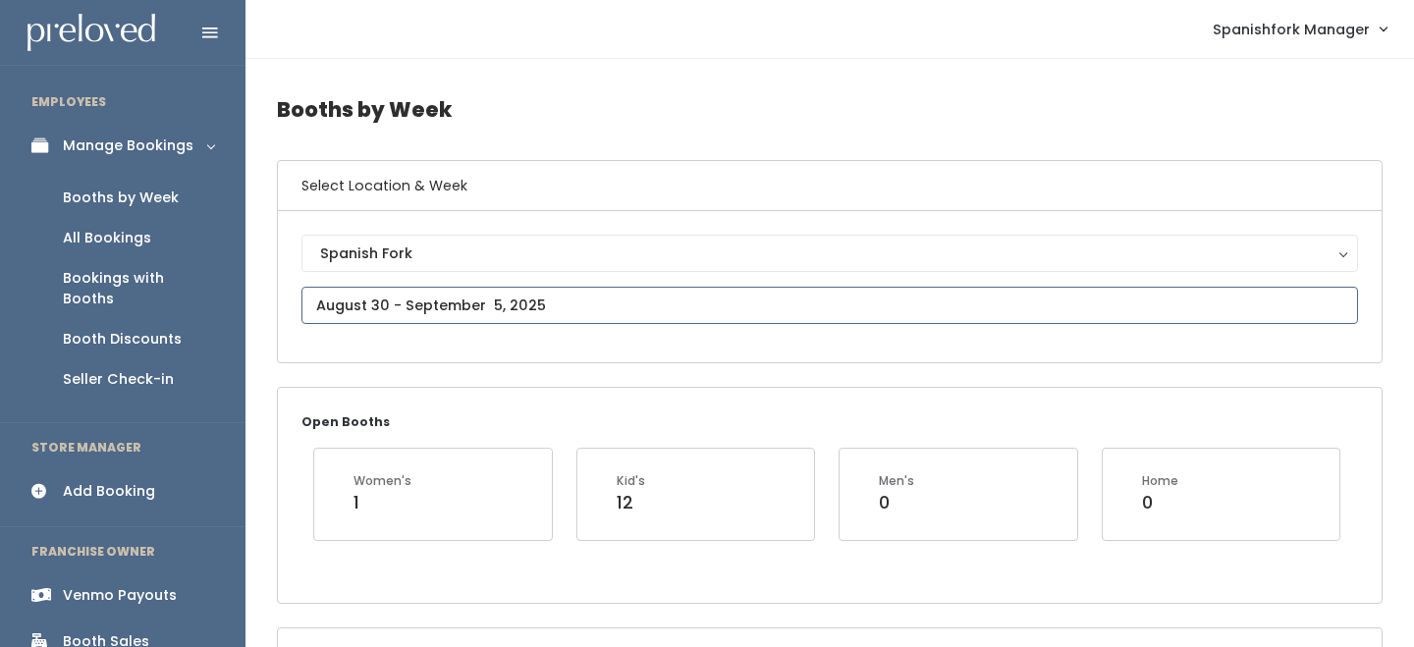
click at [458, 299] on input "text" at bounding box center [829, 305] width 1057 height 37
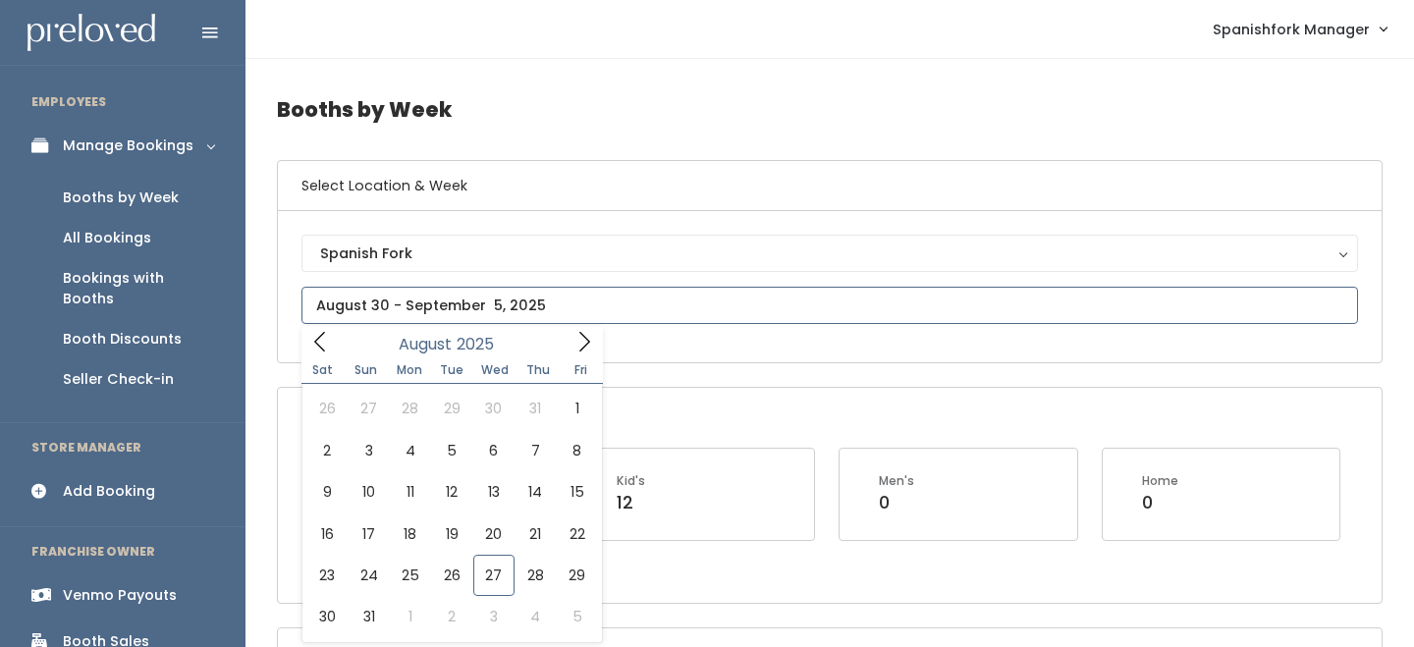
click at [588, 343] on icon at bounding box center [584, 342] width 11 height 20
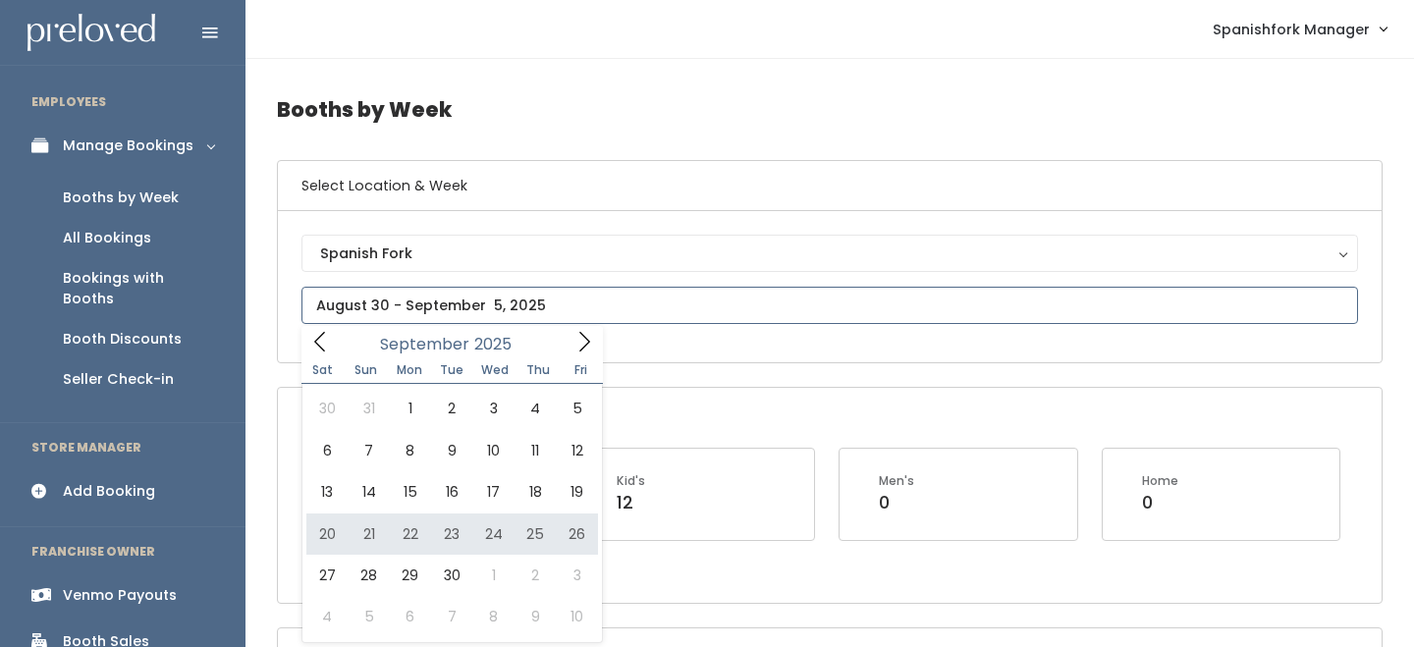
type input "September 20 to September 26"
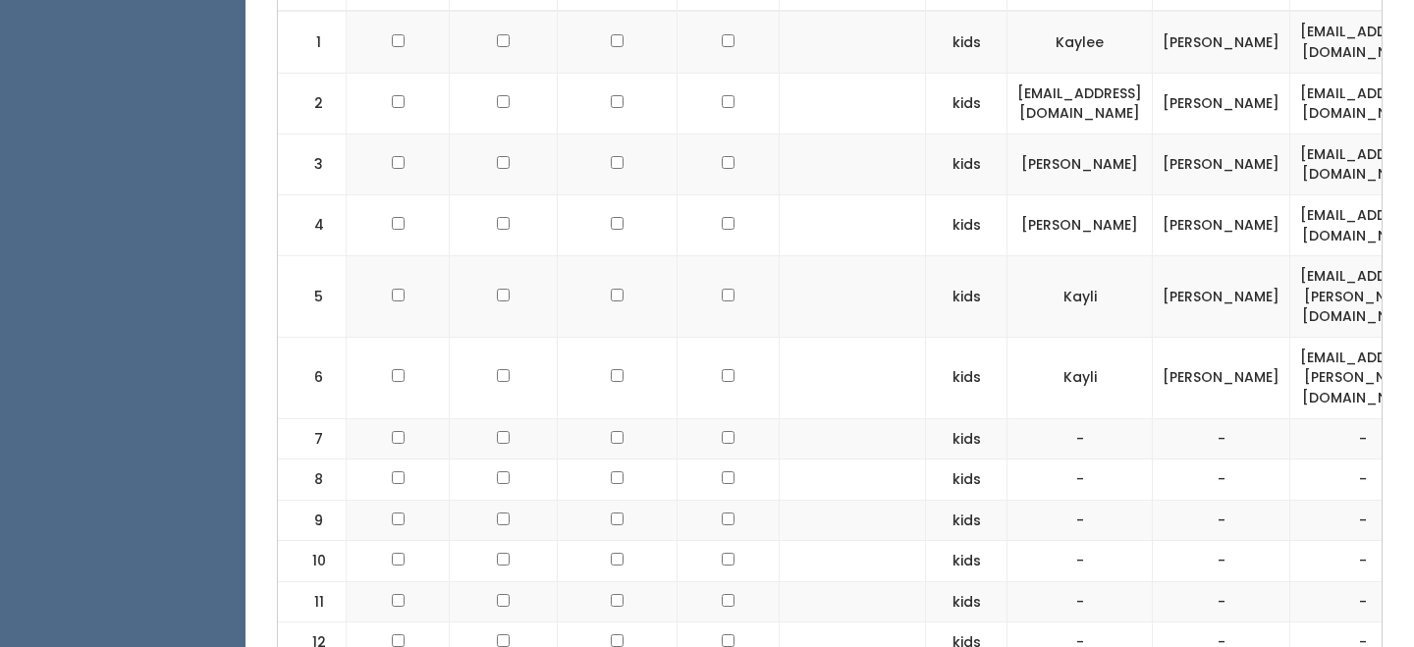
scroll to position [786, 0]
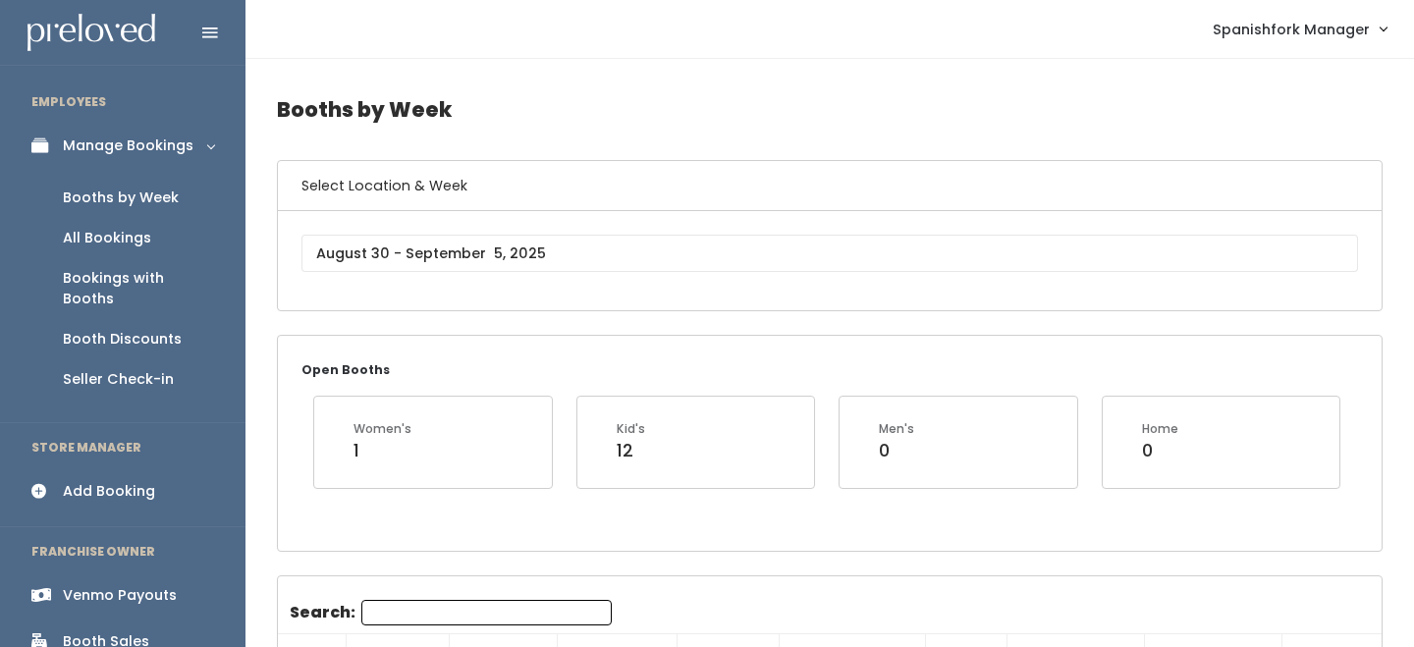
click at [122, 486] on link "Add Booking" at bounding box center [122, 491] width 245 height 44
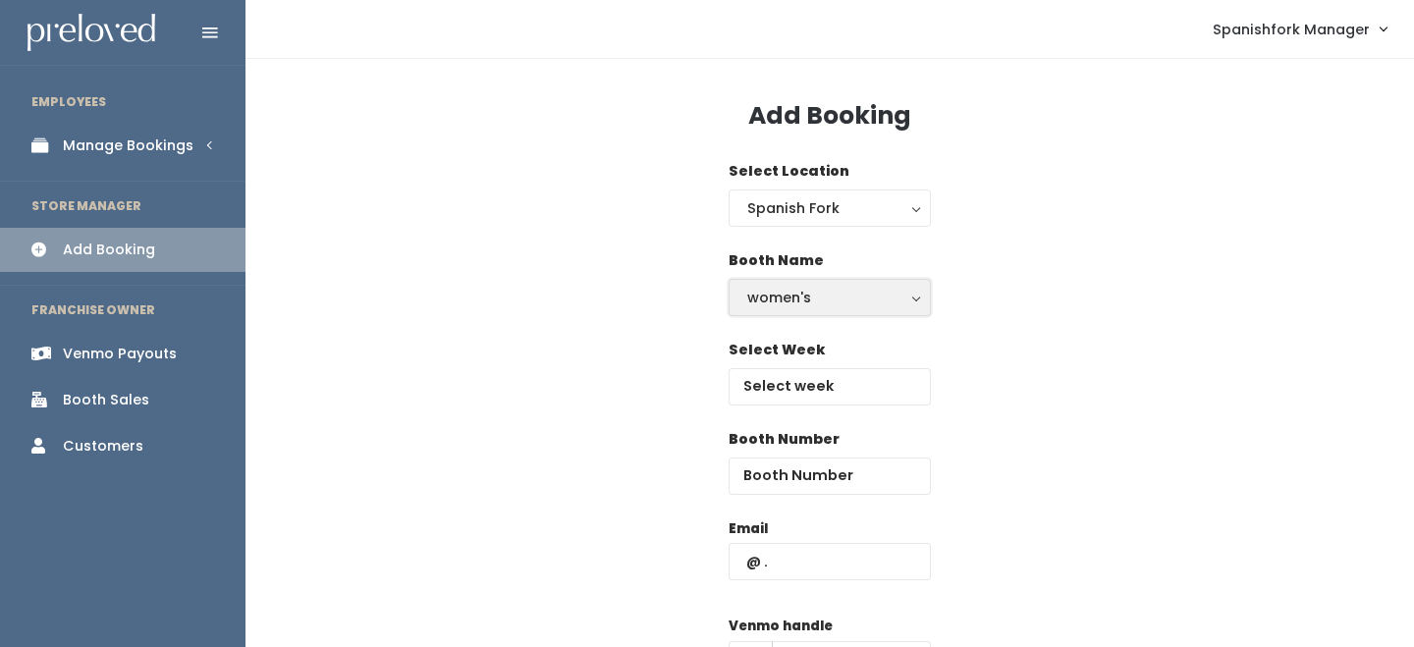
click at [781, 304] on div "women's" at bounding box center [829, 298] width 165 height 22
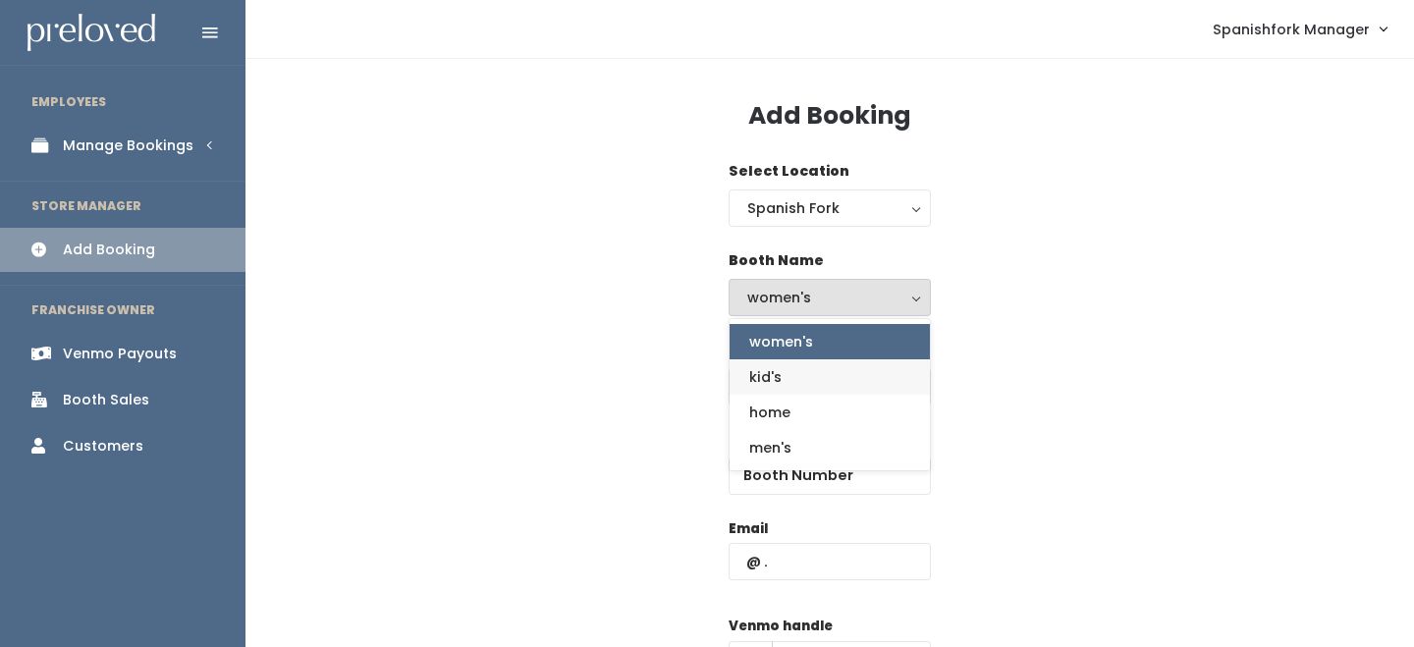
click at [776, 372] on span "kid's" at bounding box center [765, 377] width 32 height 22
select select "kids"
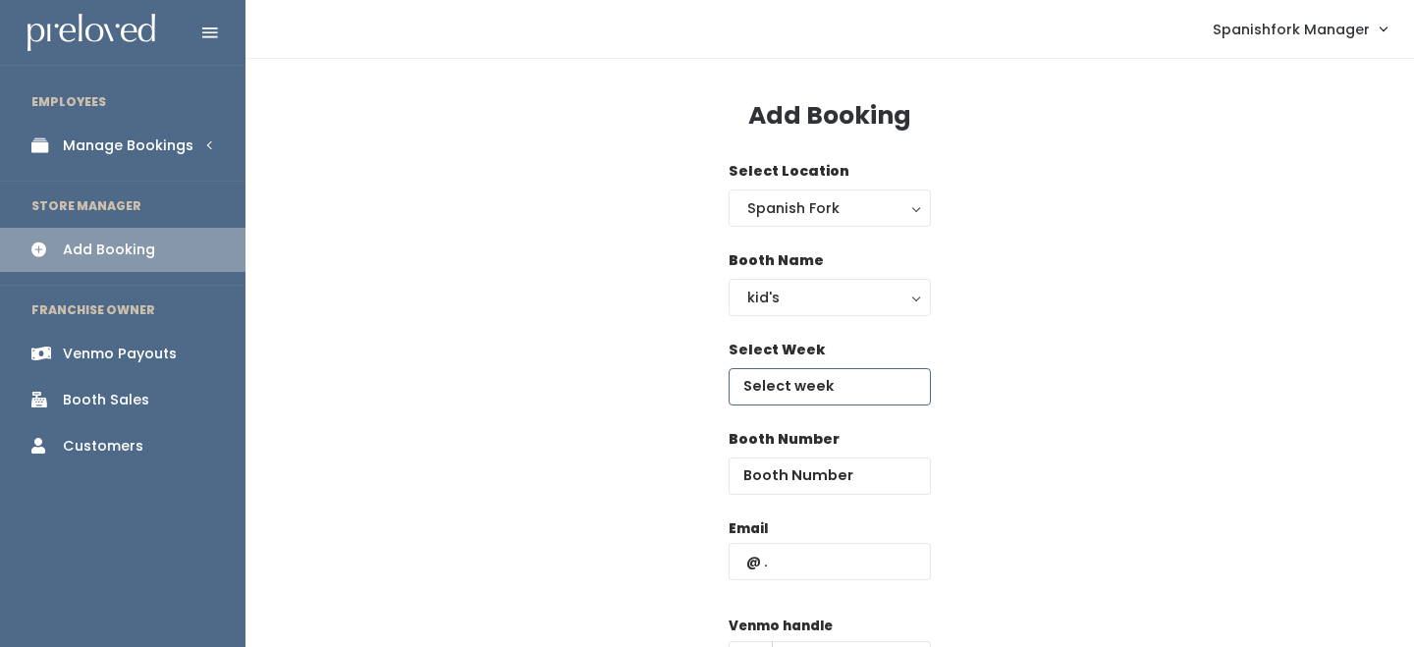
click at [776, 378] on input "text" at bounding box center [830, 386] width 202 height 37
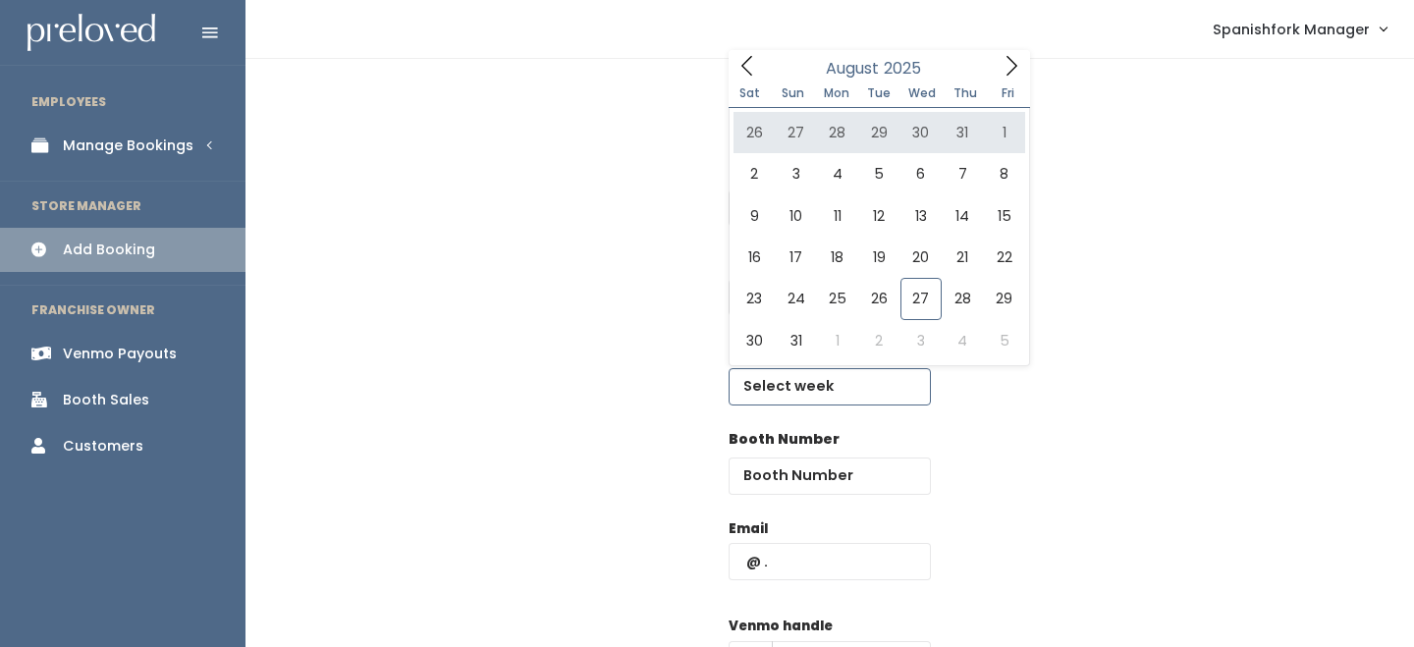
click at [1009, 74] on icon at bounding box center [1012, 66] width 22 height 22
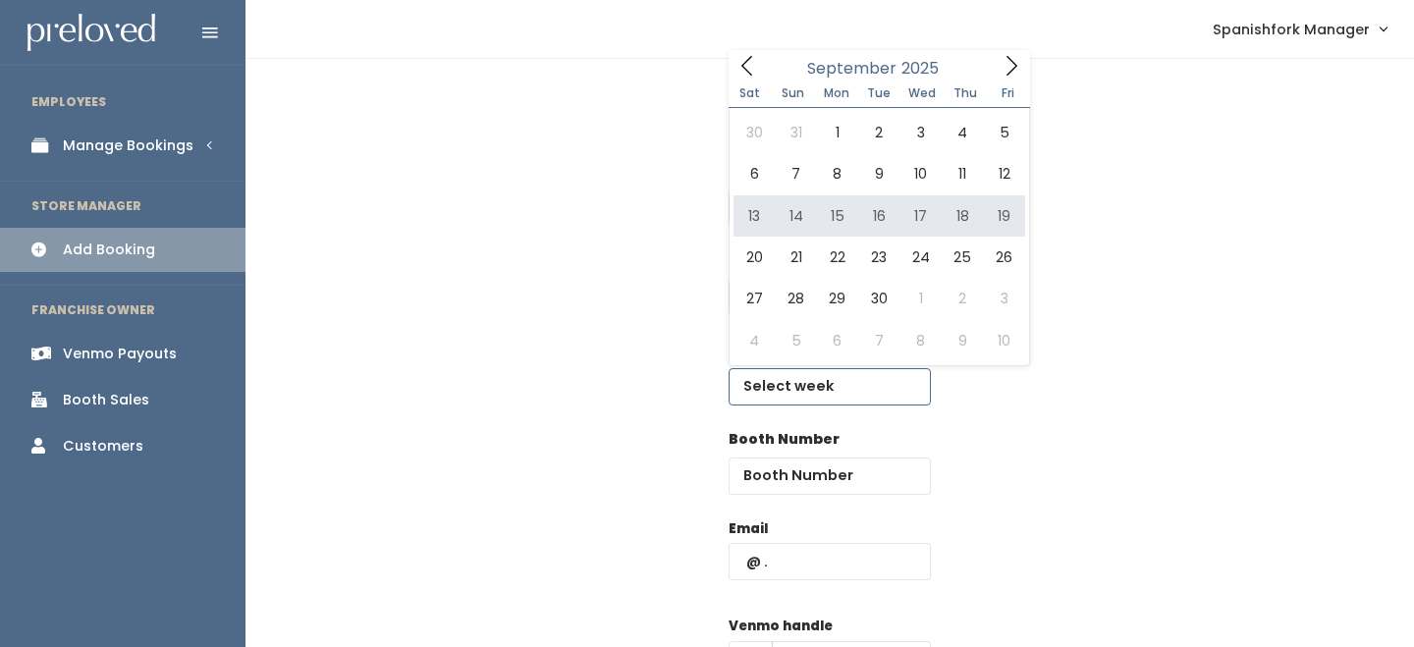
type input "September 13 to September 19"
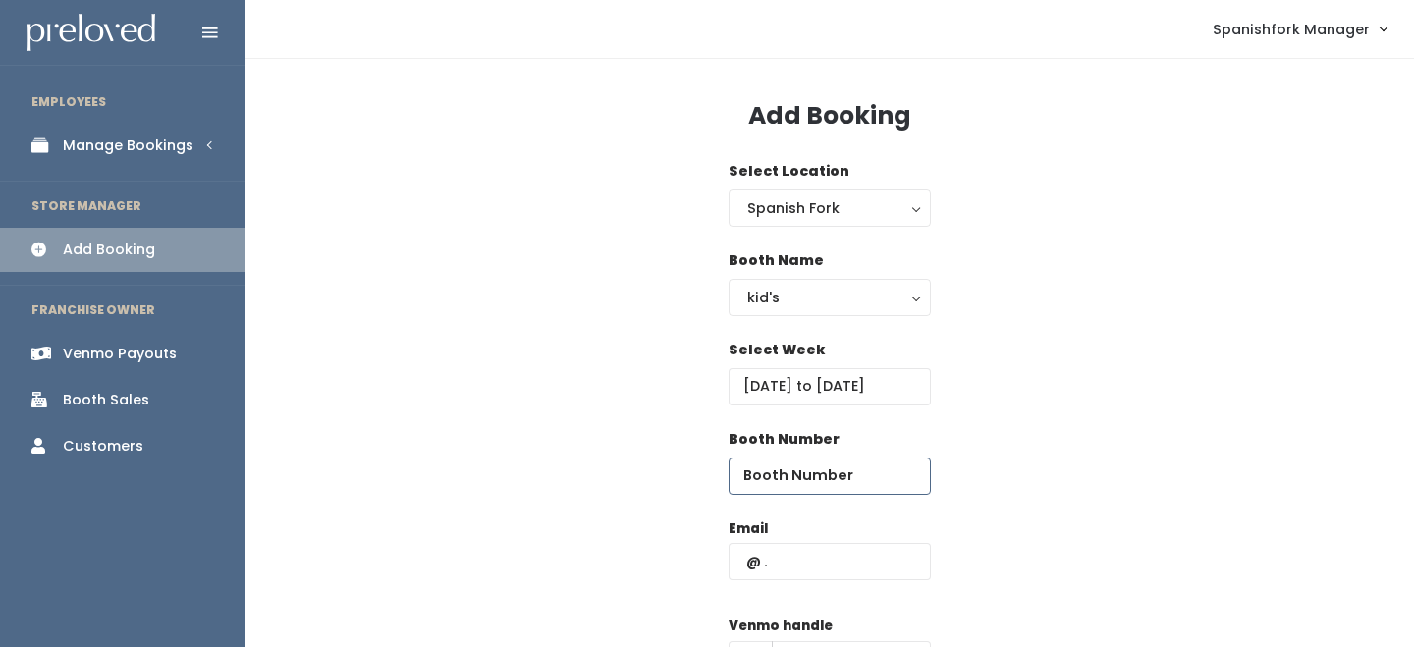
click at [809, 464] on input "number" at bounding box center [830, 476] width 202 height 37
type input "9"
click at [817, 557] on input "text" at bounding box center [830, 561] width 202 height 37
paste input "$7.00"
type input "$"
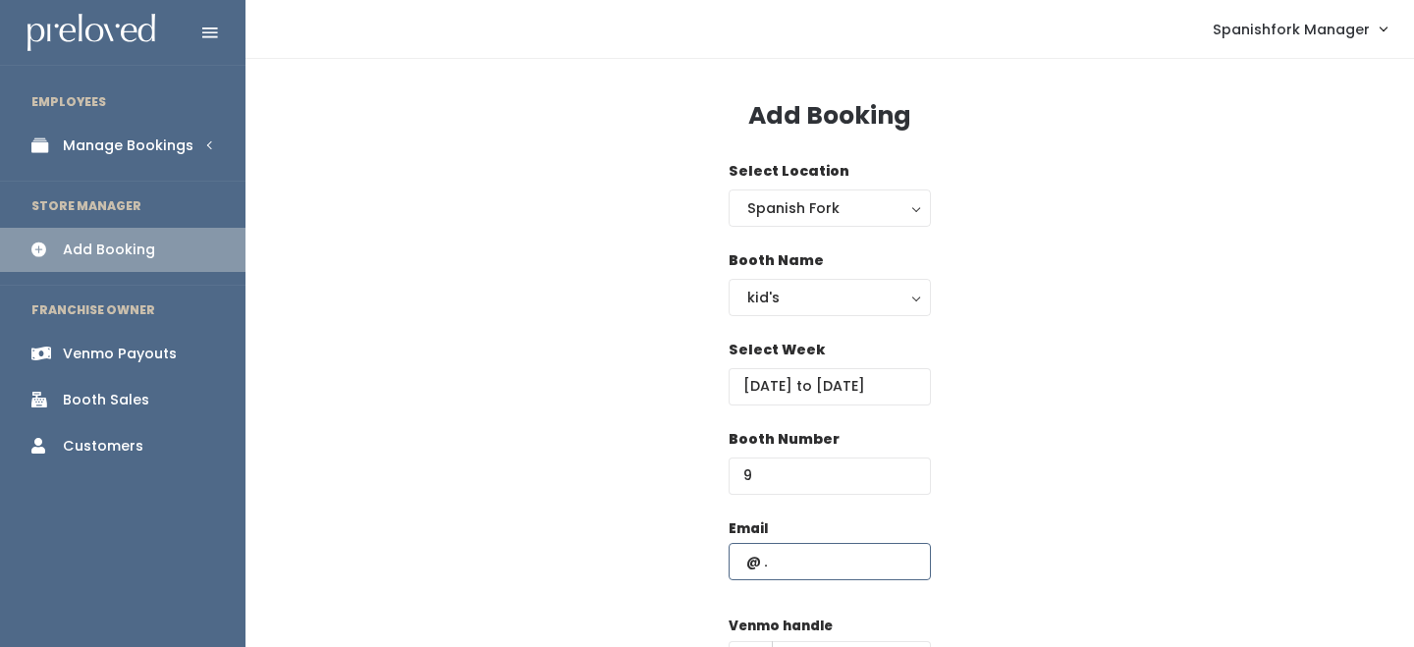
paste input "[EMAIL_ADDRESS][PERSON_NAME][DOMAIN_NAME]"
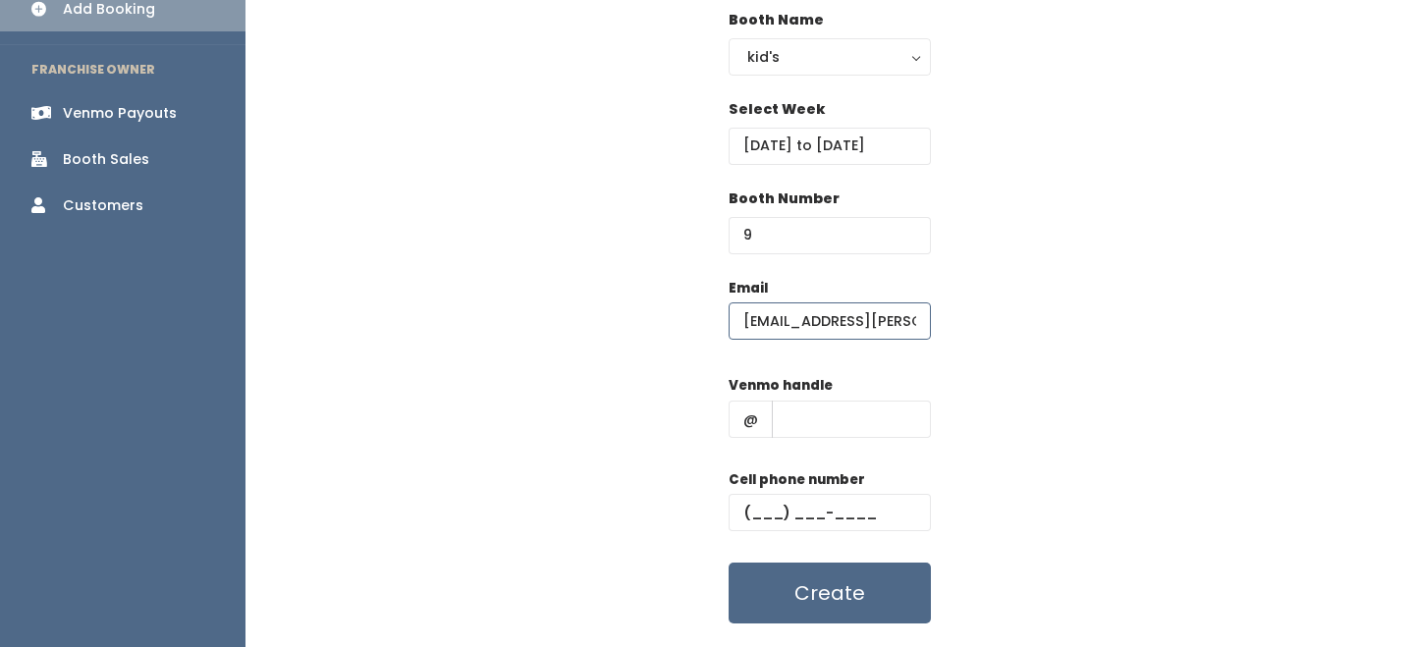
scroll to position [286, 0]
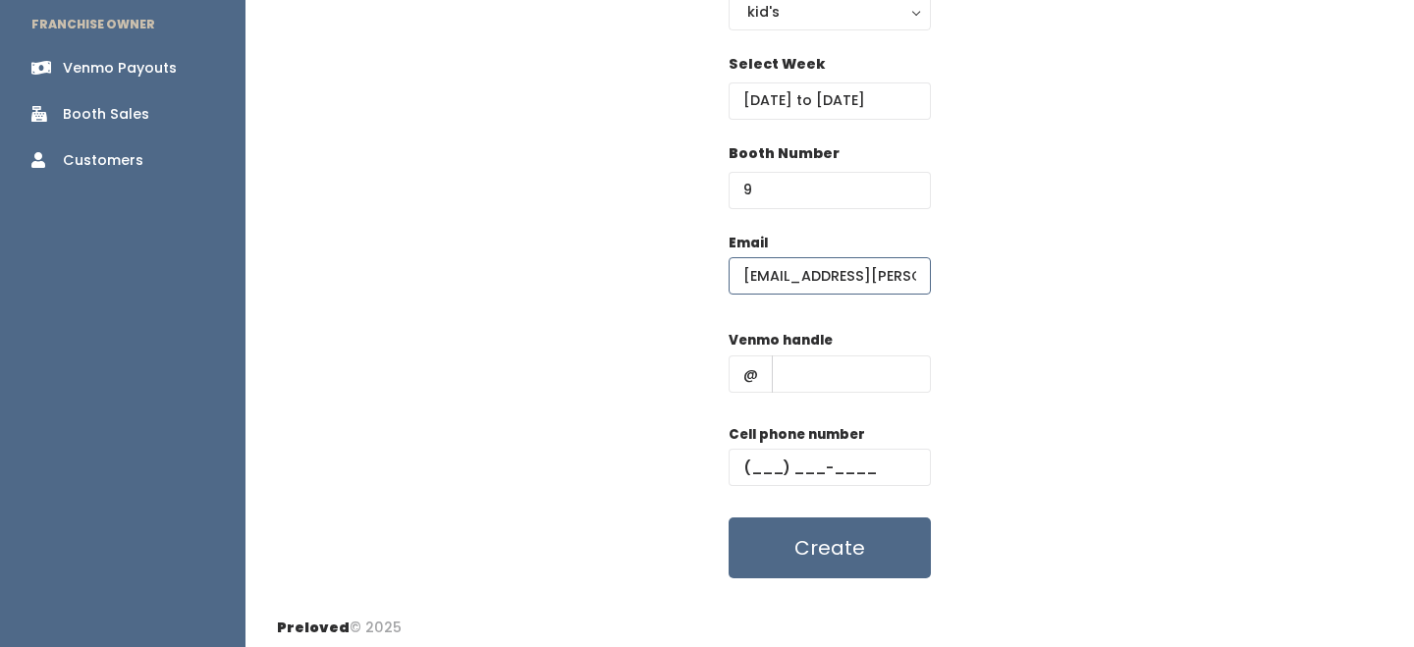
type input "kara.callan@gmail.com"
click at [807, 372] on input "text" at bounding box center [851, 373] width 159 height 37
type input "-"
click at [838, 466] on input "text" at bounding box center [830, 467] width 202 height 37
type input "(555) 555-5555"
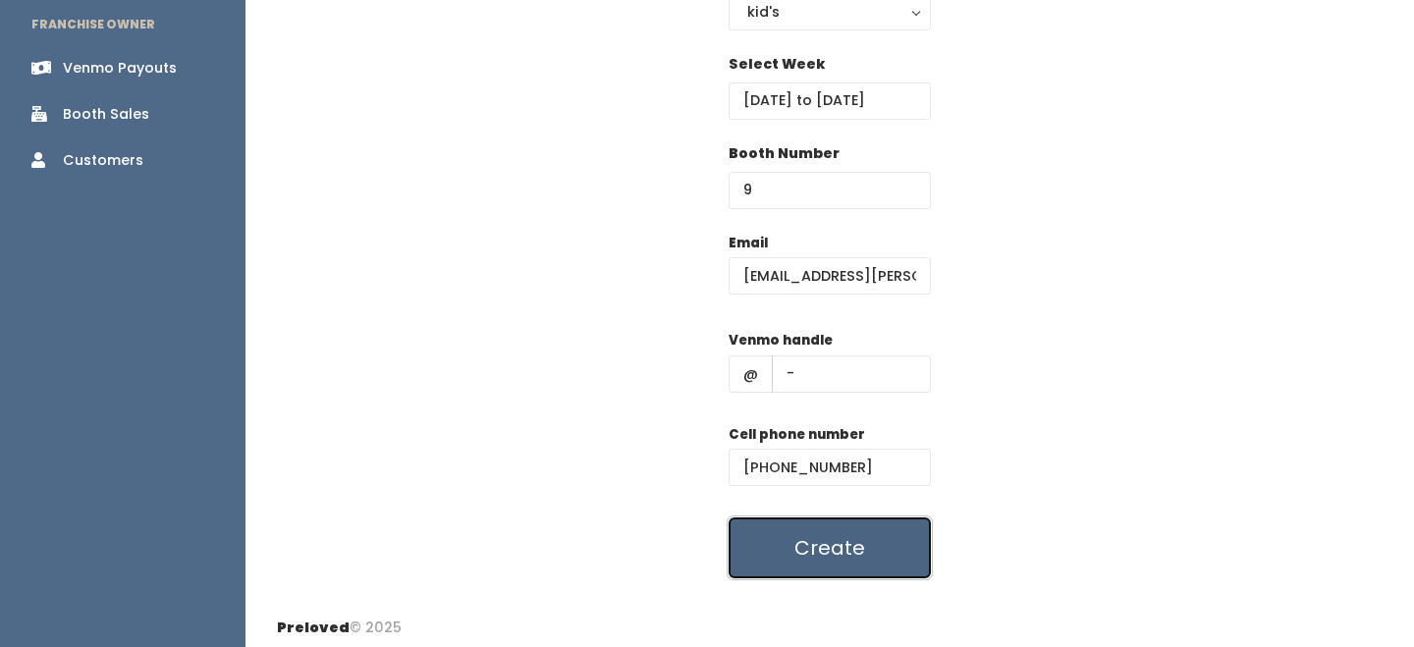
click at [862, 536] on button "Create" at bounding box center [830, 547] width 202 height 61
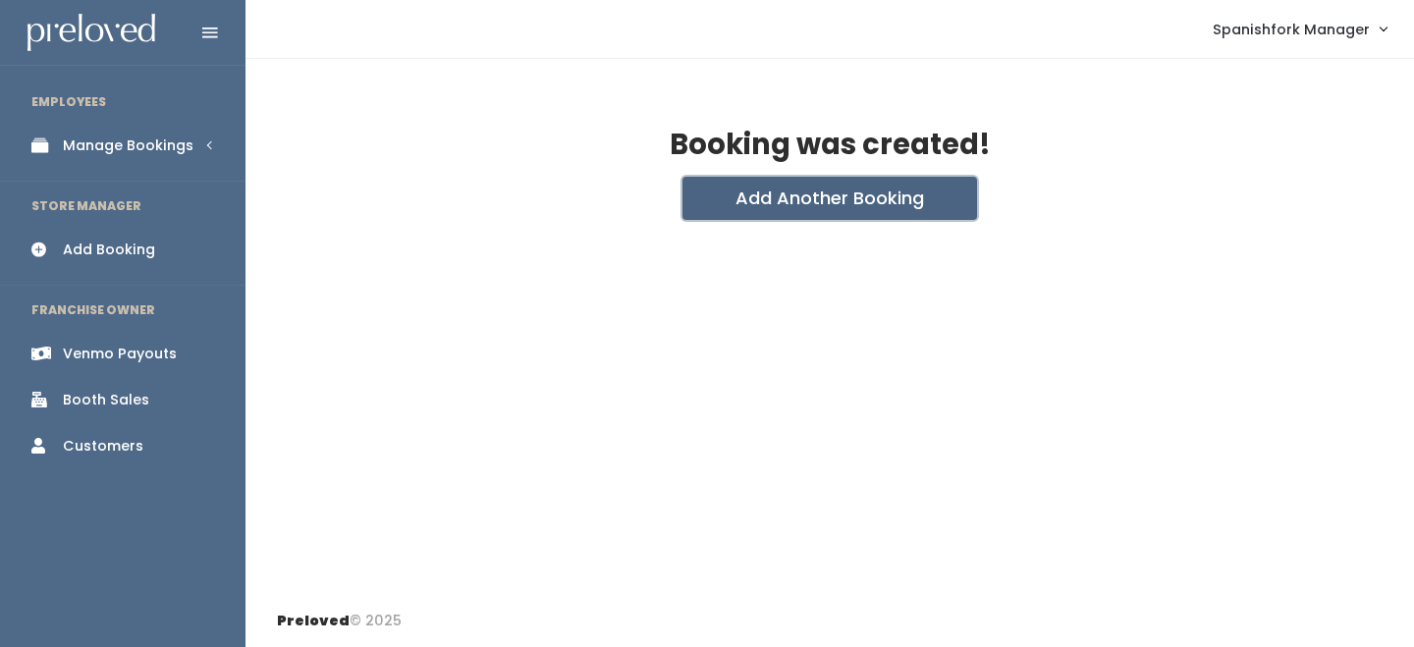
click at [838, 211] on button "Add Another Booking" at bounding box center [829, 198] width 295 height 43
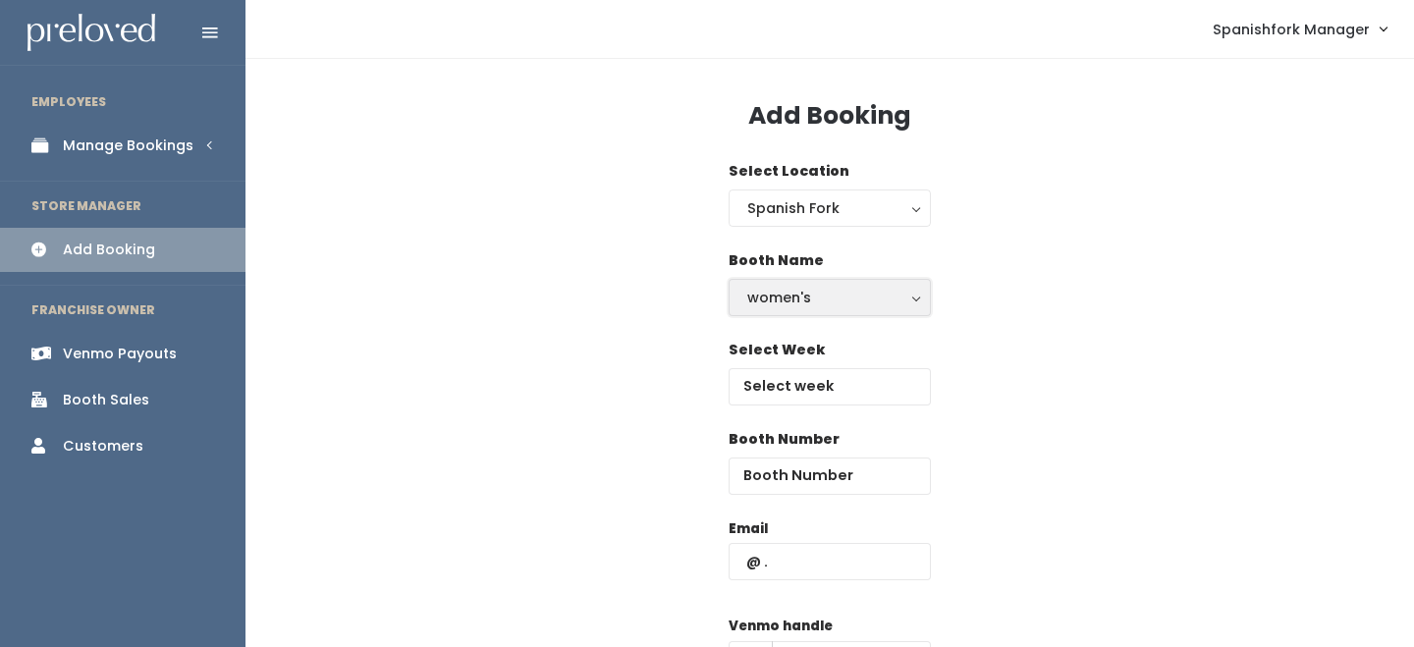
click at [824, 300] on div "women's" at bounding box center [829, 298] width 165 height 22
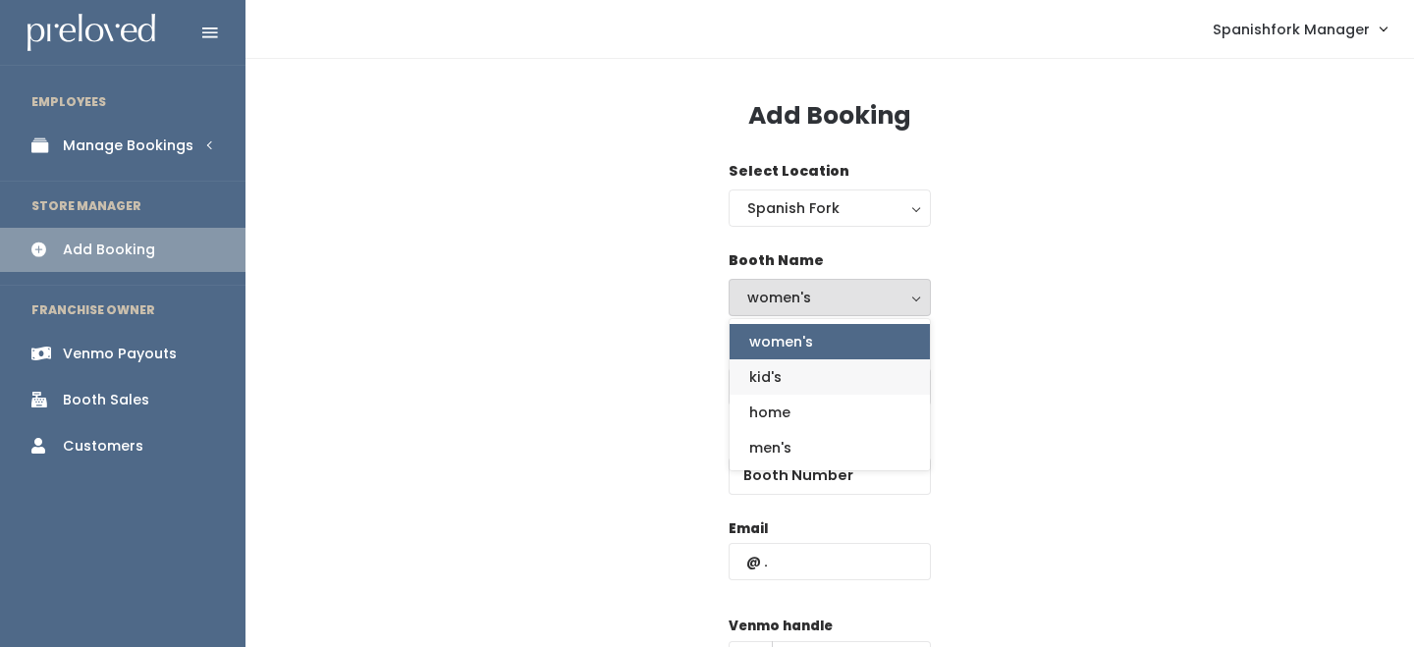
click at [804, 389] on link "kid's" at bounding box center [830, 376] width 200 height 35
select select "kids"
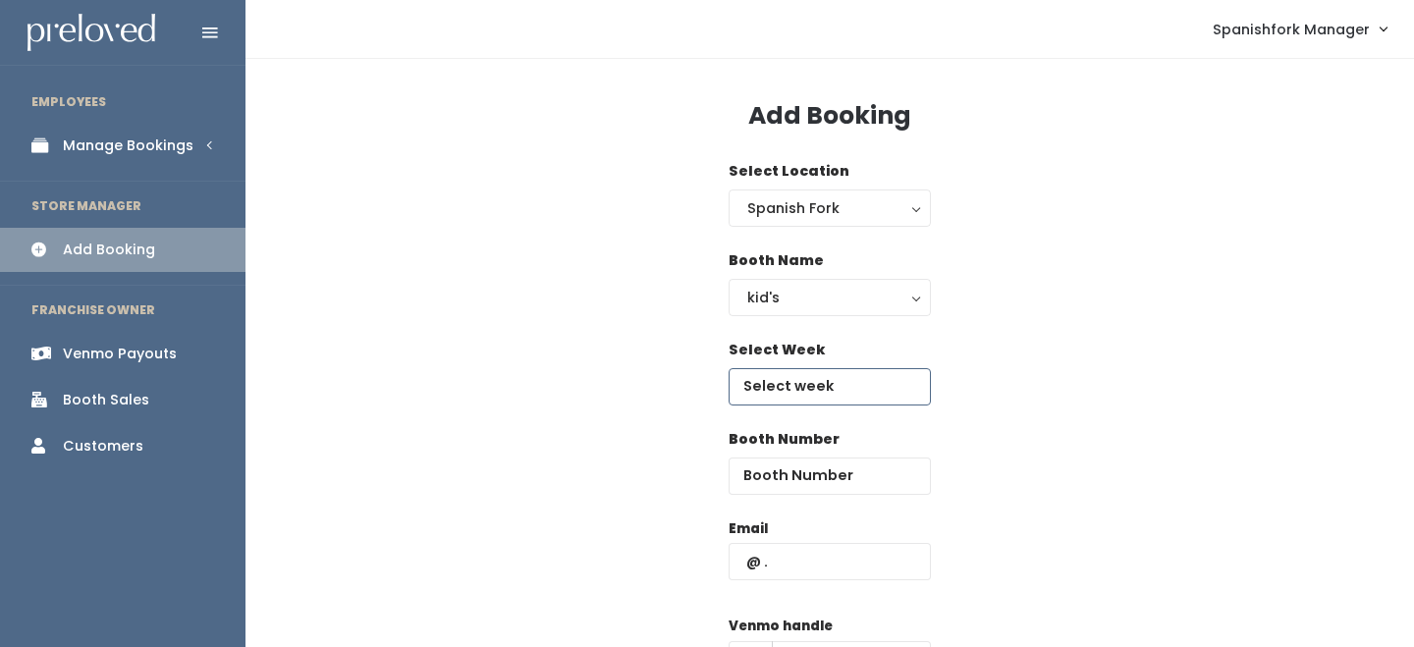
click at [807, 388] on input "text" at bounding box center [830, 386] width 202 height 37
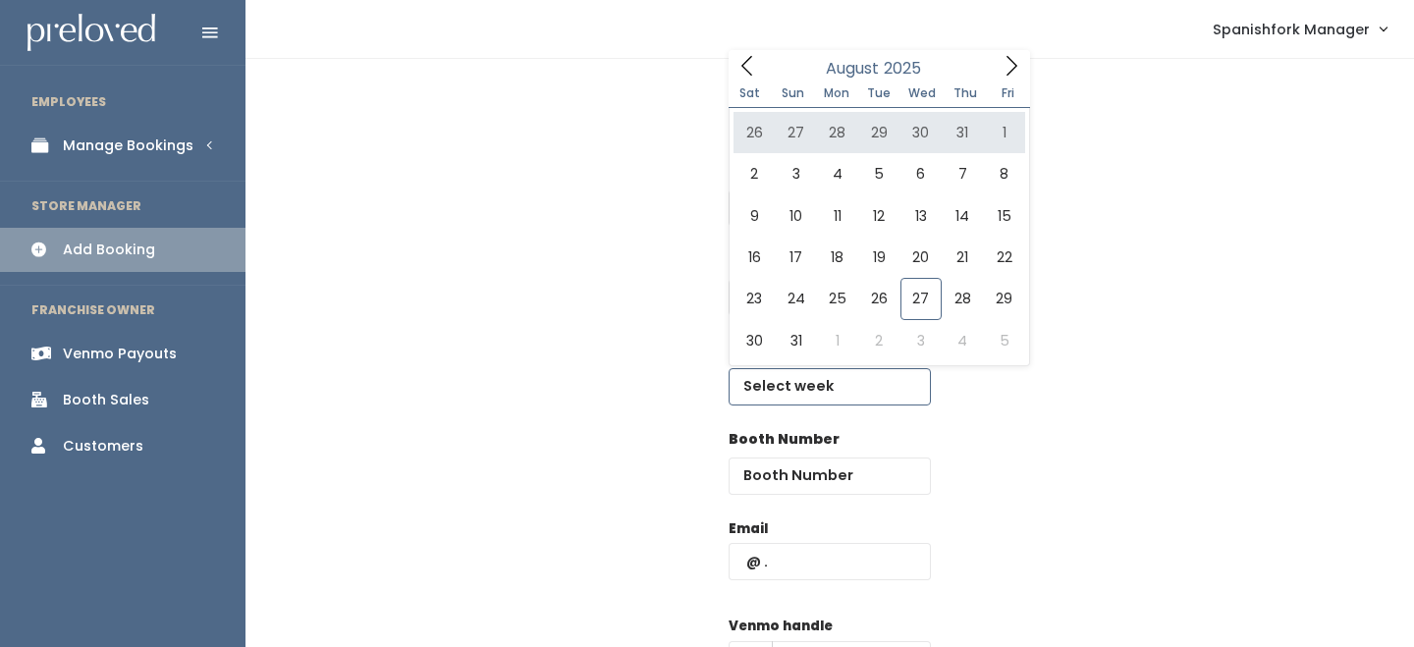
click at [1010, 67] on icon at bounding box center [1012, 66] width 22 height 22
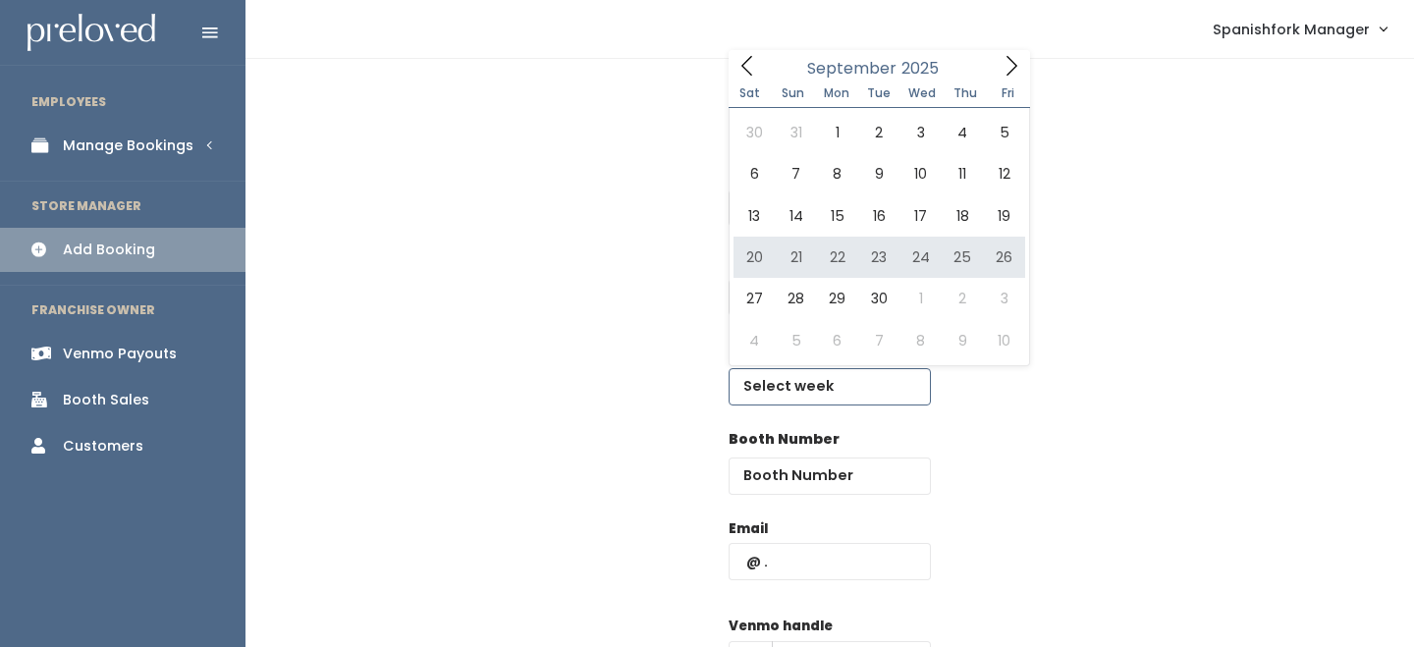
type input "[DATE] to [DATE]"
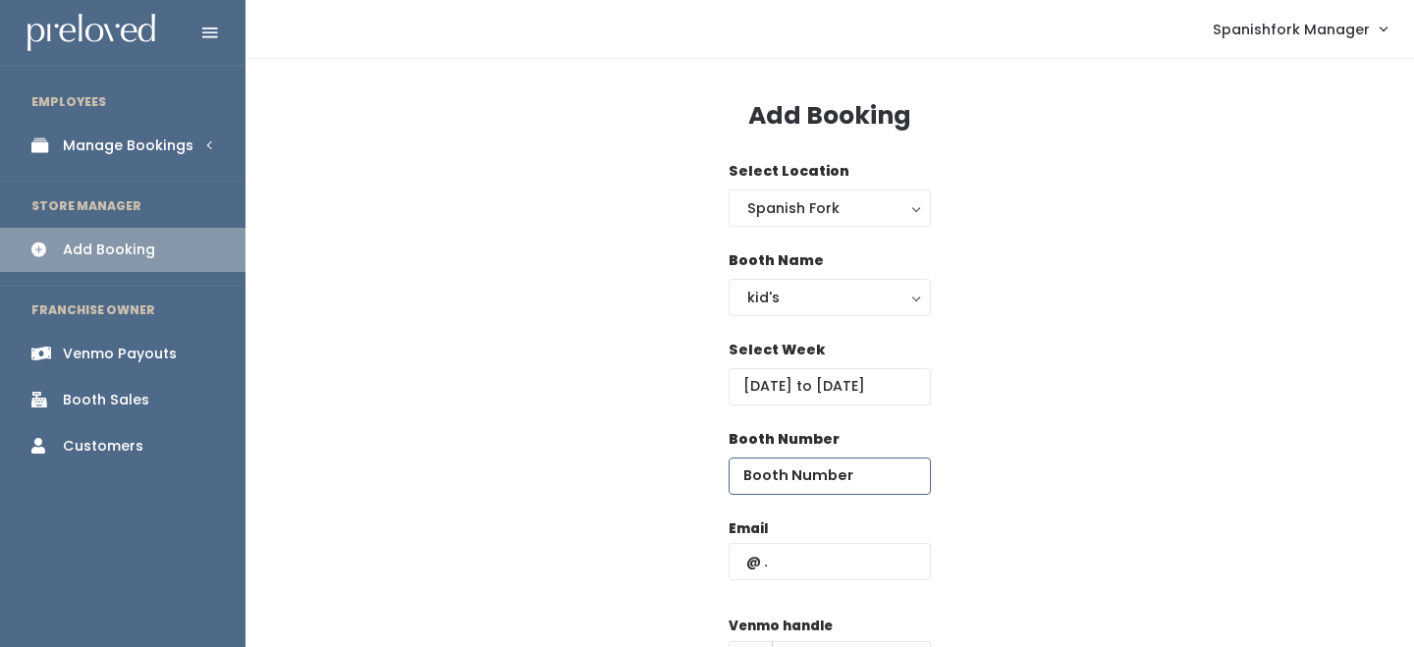
click at [849, 471] on input "number" at bounding box center [830, 476] width 202 height 37
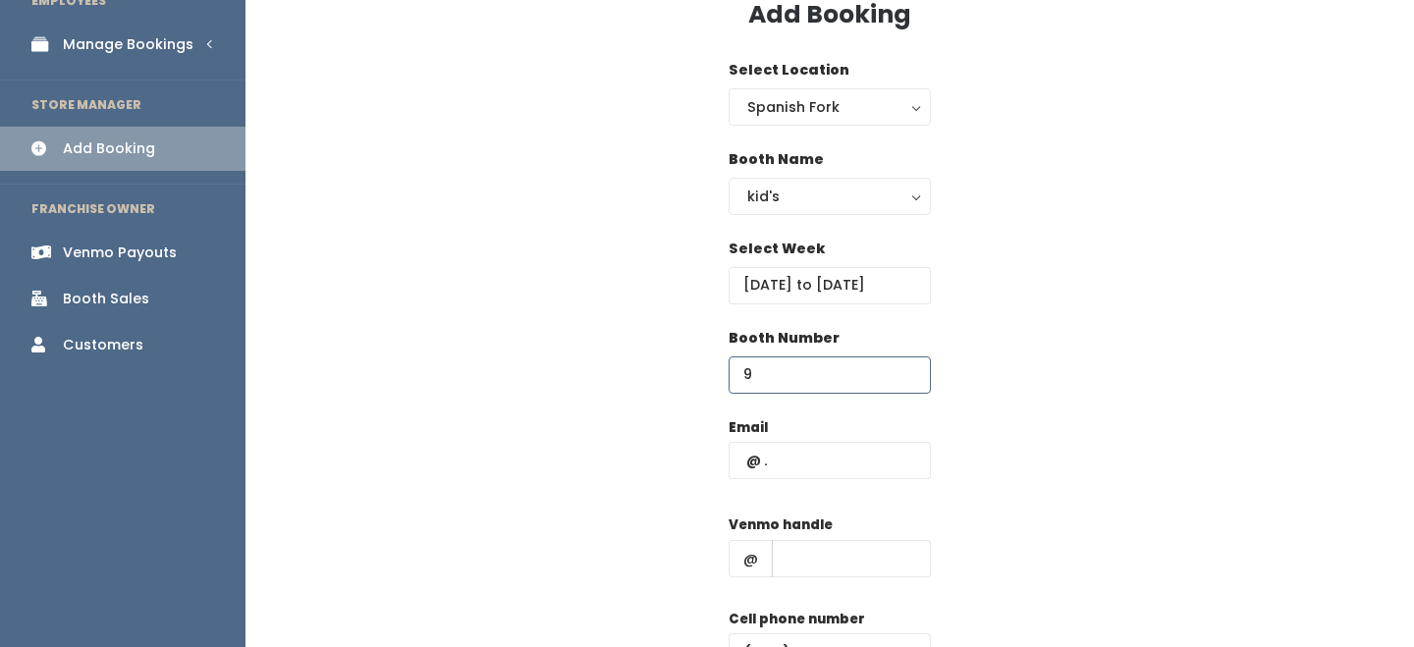
scroll to position [130, 0]
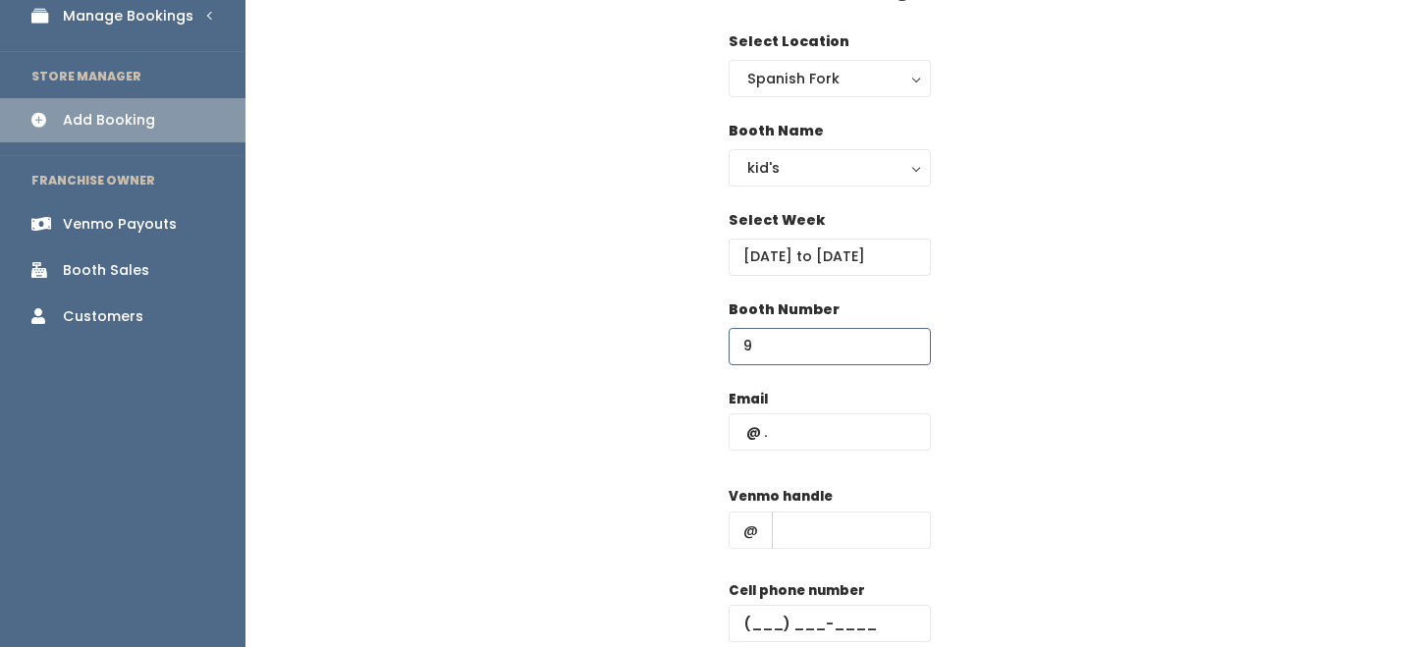
type input "9"
click at [790, 435] on input "text" at bounding box center [830, 431] width 202 height 37
paste input "[EMAIL_ADDRESS][PERSON_NAME][DOMAIN_NAME]"
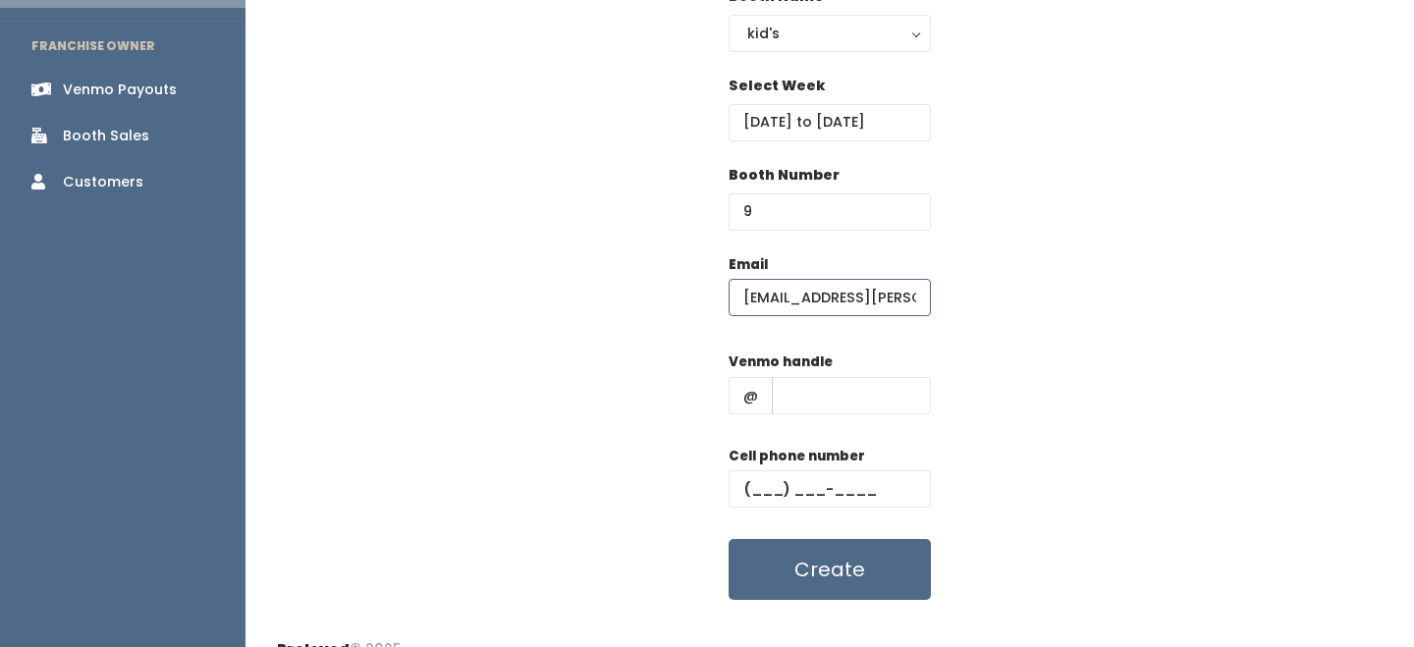
scroll to position [293, 0]
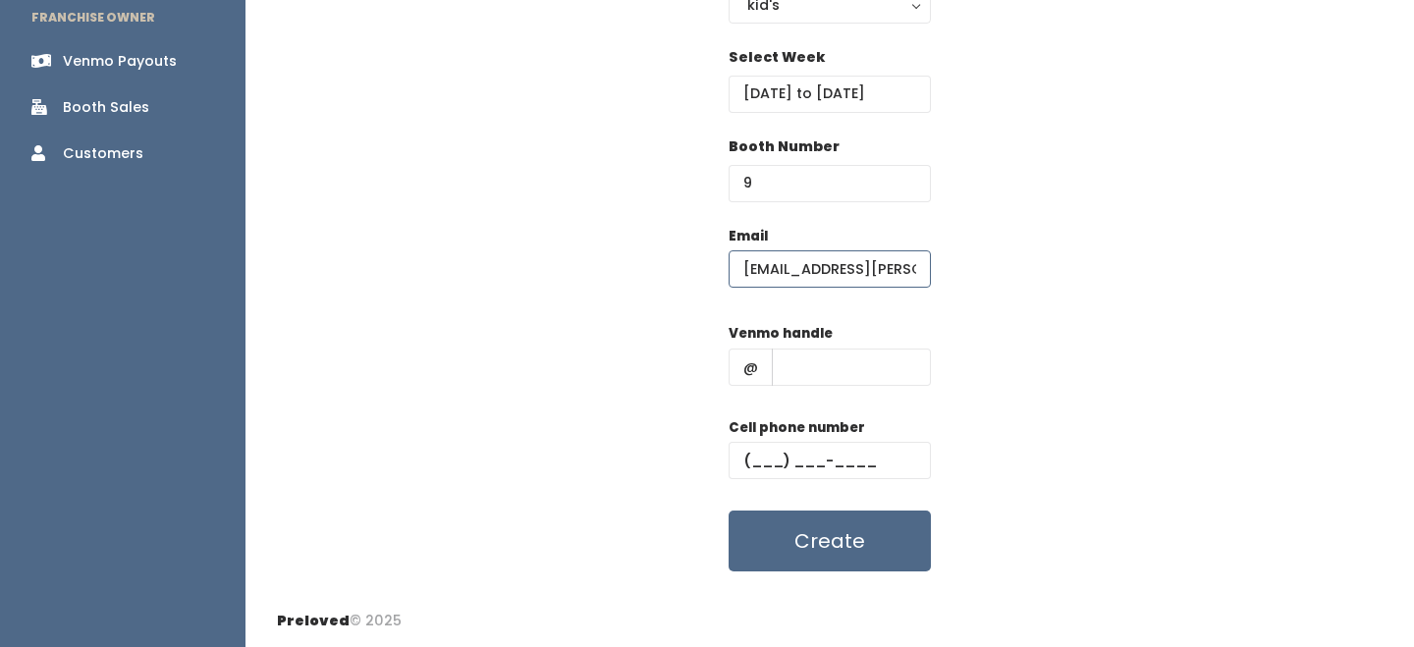
type input "[EMAIL_ADDRESS][PERSON_NAME][DOMAIN_NAME]"
click at [827, 363] on input "text" at bounding box center [851, 367] width 159 height 37
type input "-"
click at [839, 453] on input "text" at bounding box center [830, 460] width 202 height 37
type input "(555) 555-5555"
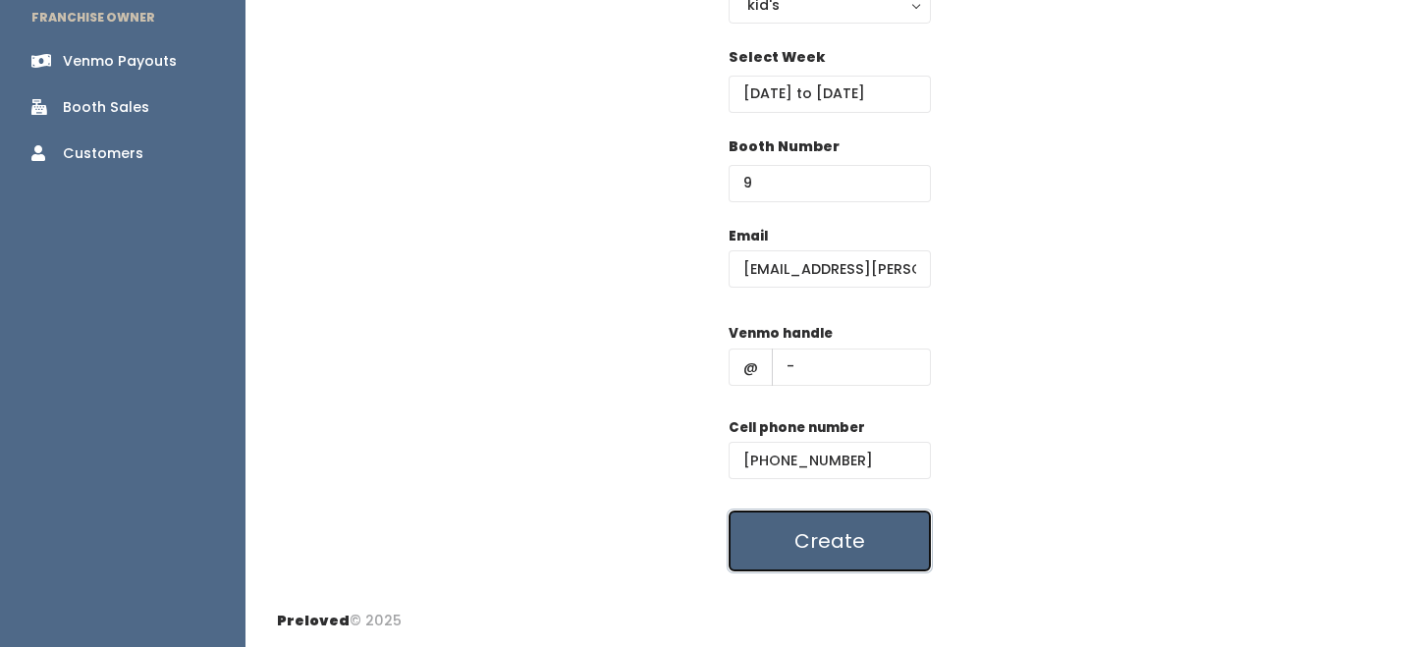
click at [850, 538] on button "Create" at bounding box center [830, 541] width 202 height 61
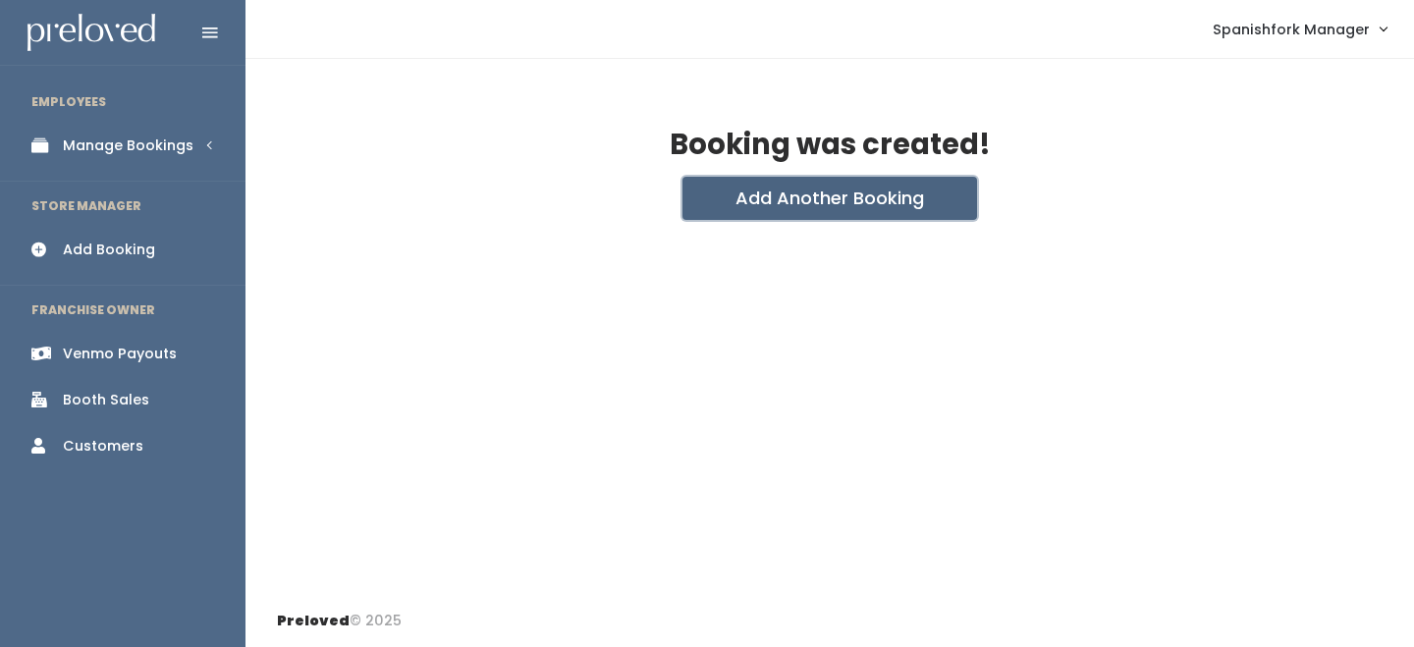
click at [785, 214] on button "Add Another Booking" at bounding box center [829, 198] width 295 height 43
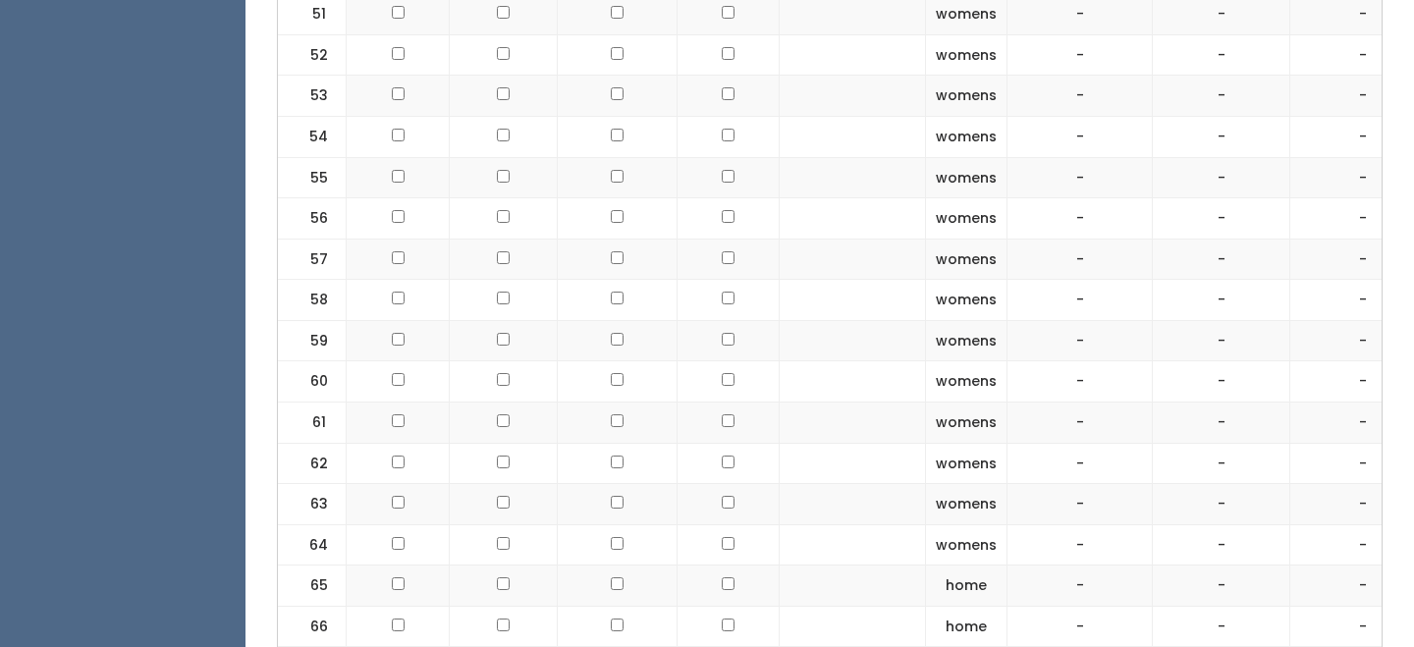
scroll to position [3579, 0]
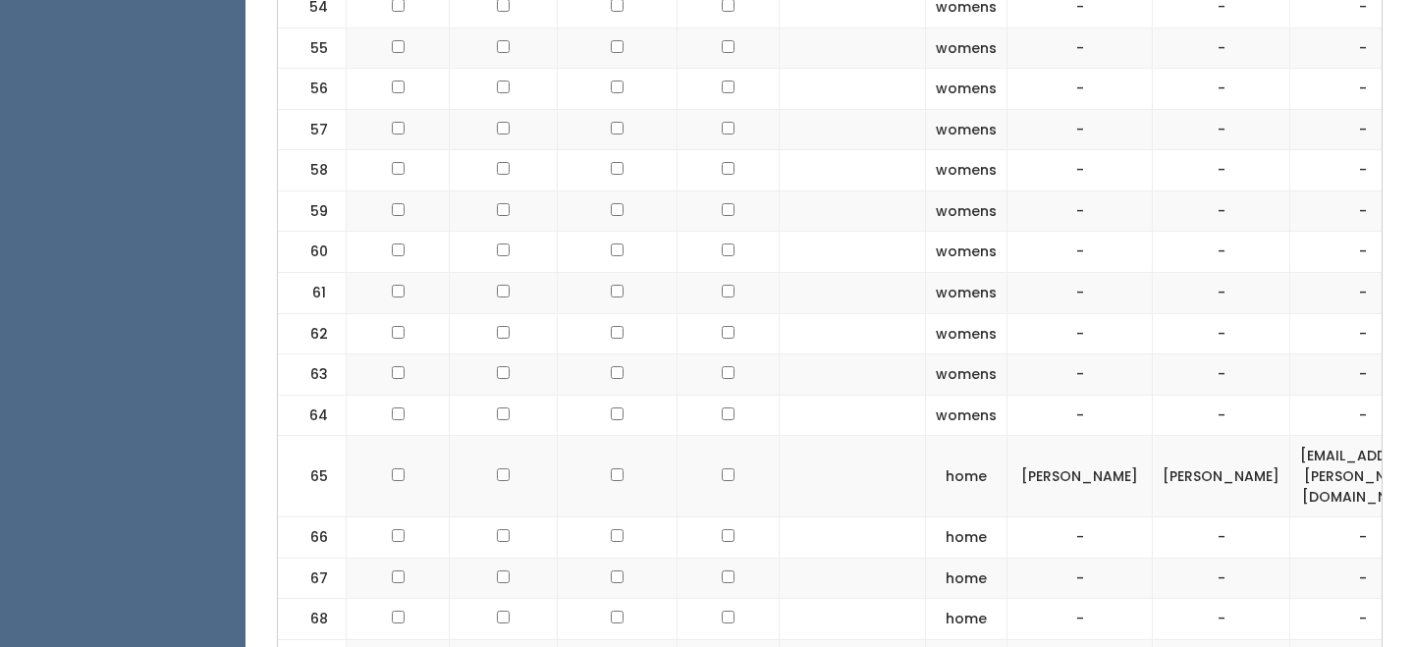
scroll to position [3734, 0]
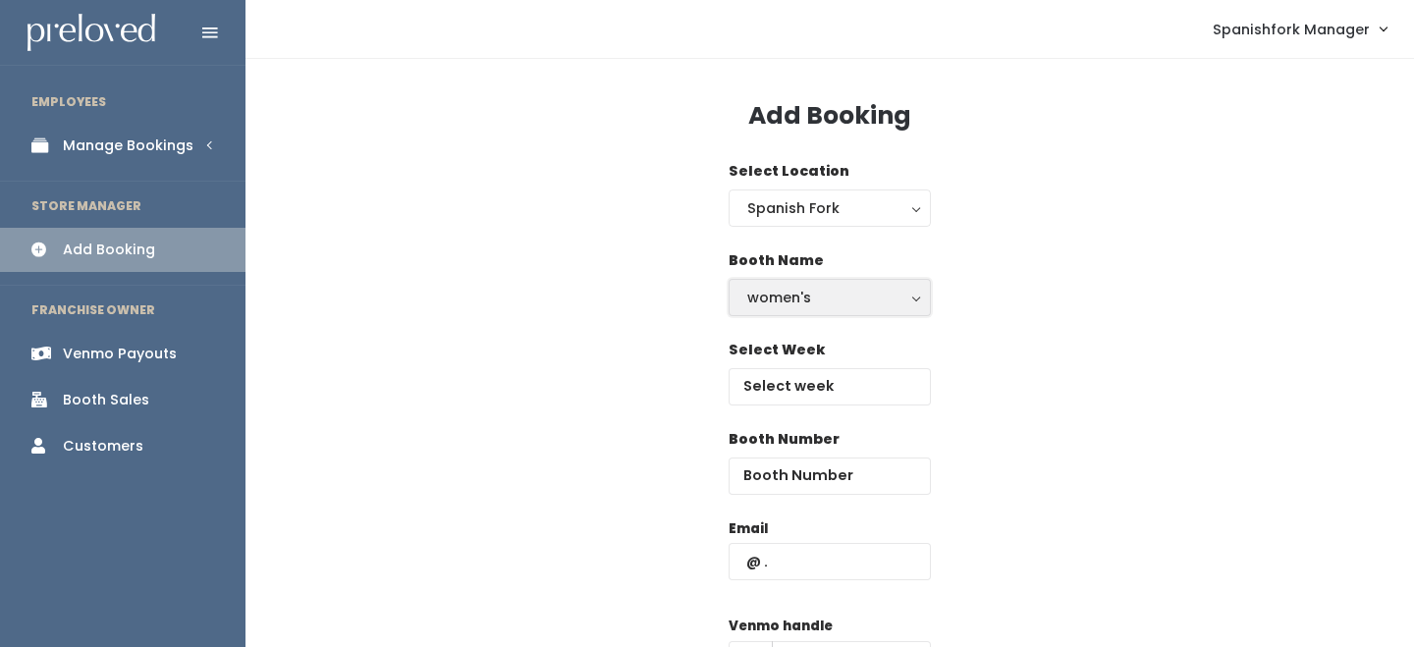
click at [808, 302] on div "women's" at bounding box center [829, 298] width 165 height 22
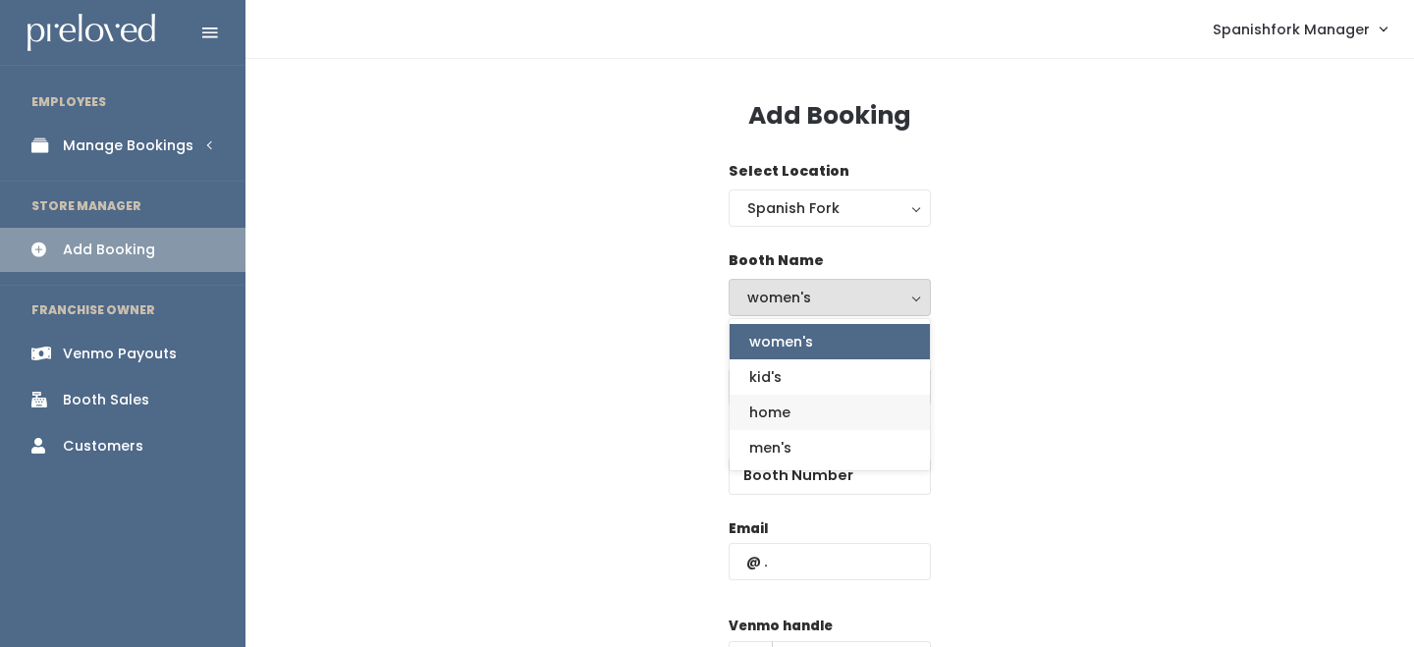
click at [805, 427] on link "home" at bounding box center [830, 412] width 200 height 35
select select "home"
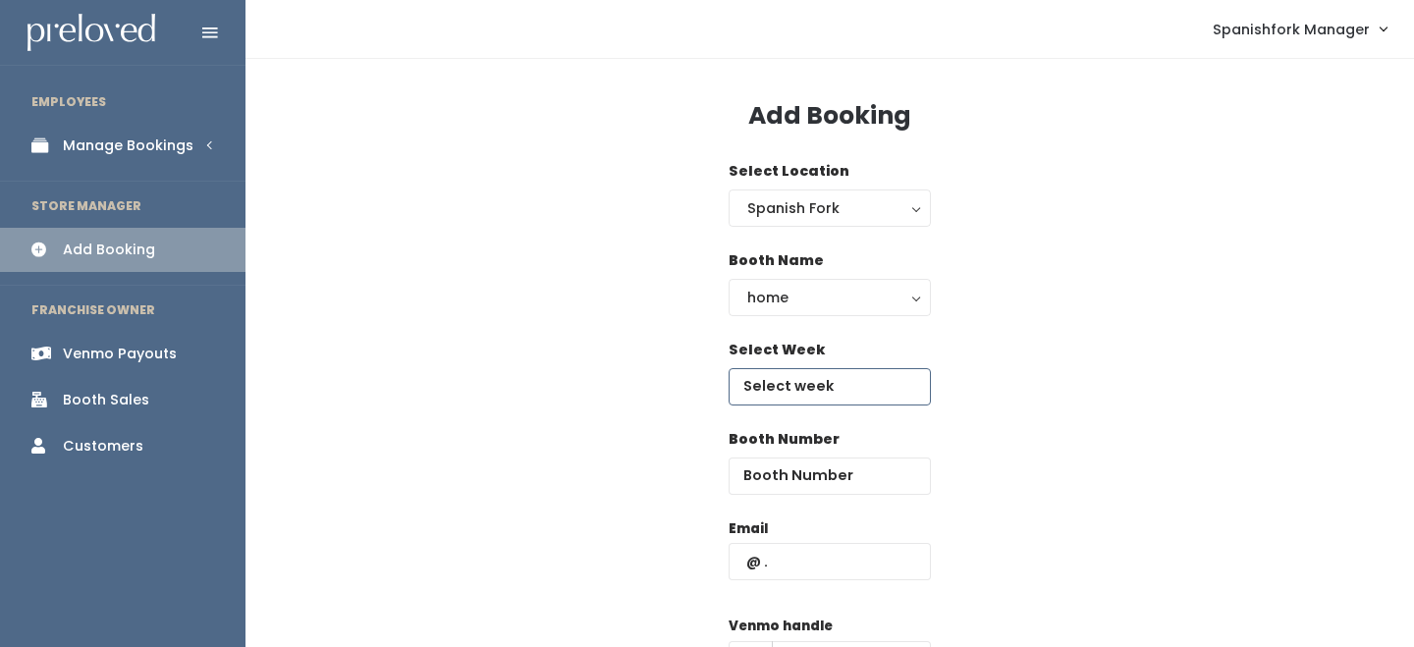
click at [836, 388] on input "text" at bounding box center [830, 386] width 202 height 37
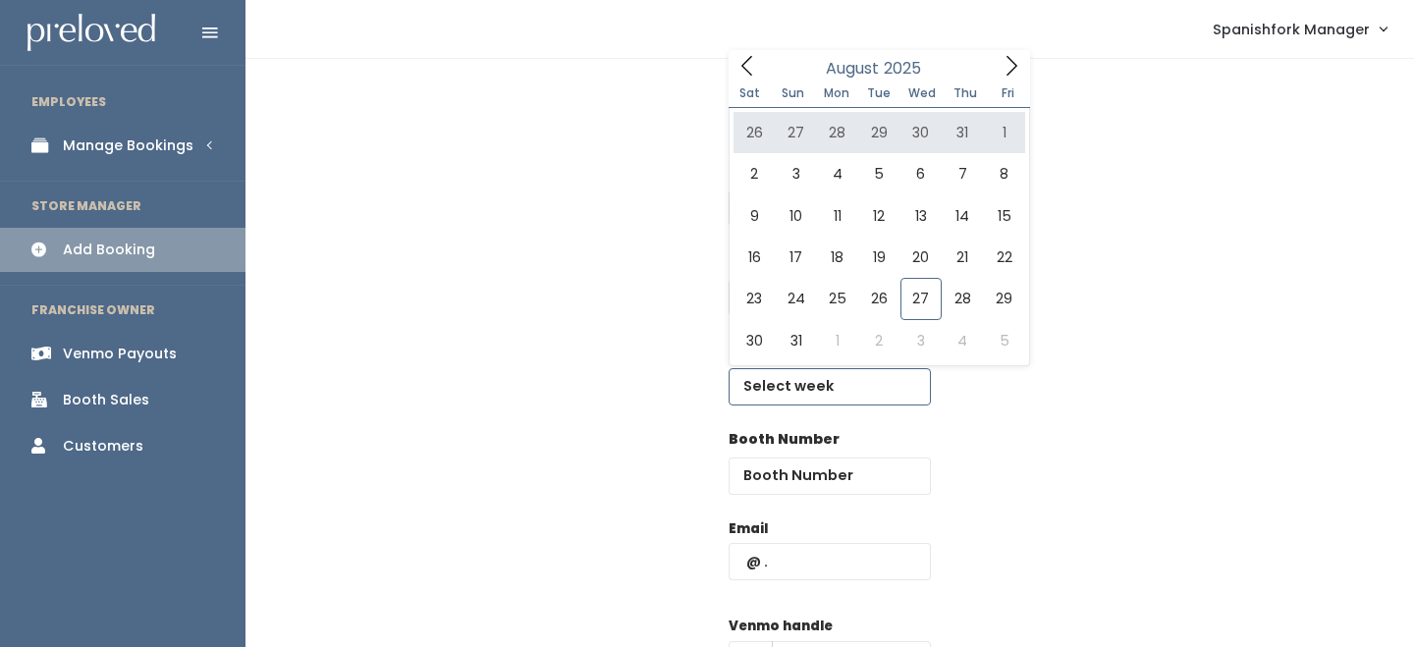
click at [1013, 60] on icon at bounding box center [1012, 66] width 22 height 22
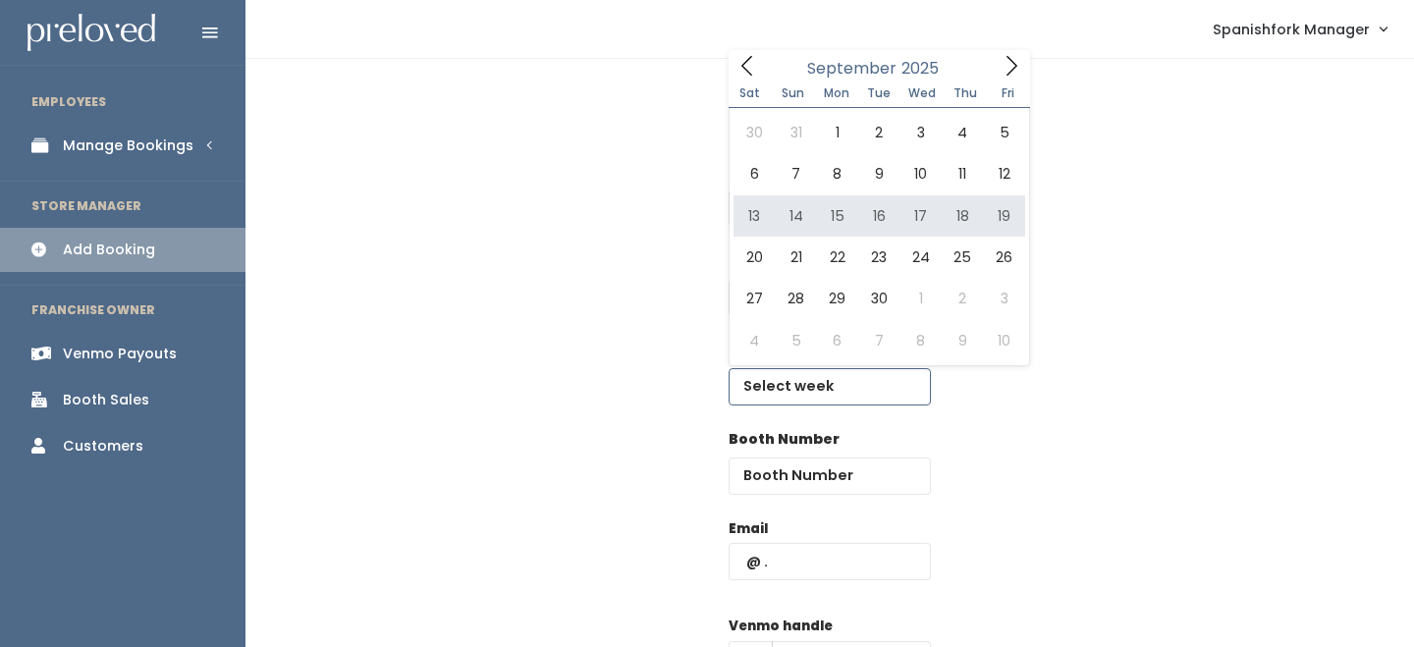
type input "September 13 to September 19"
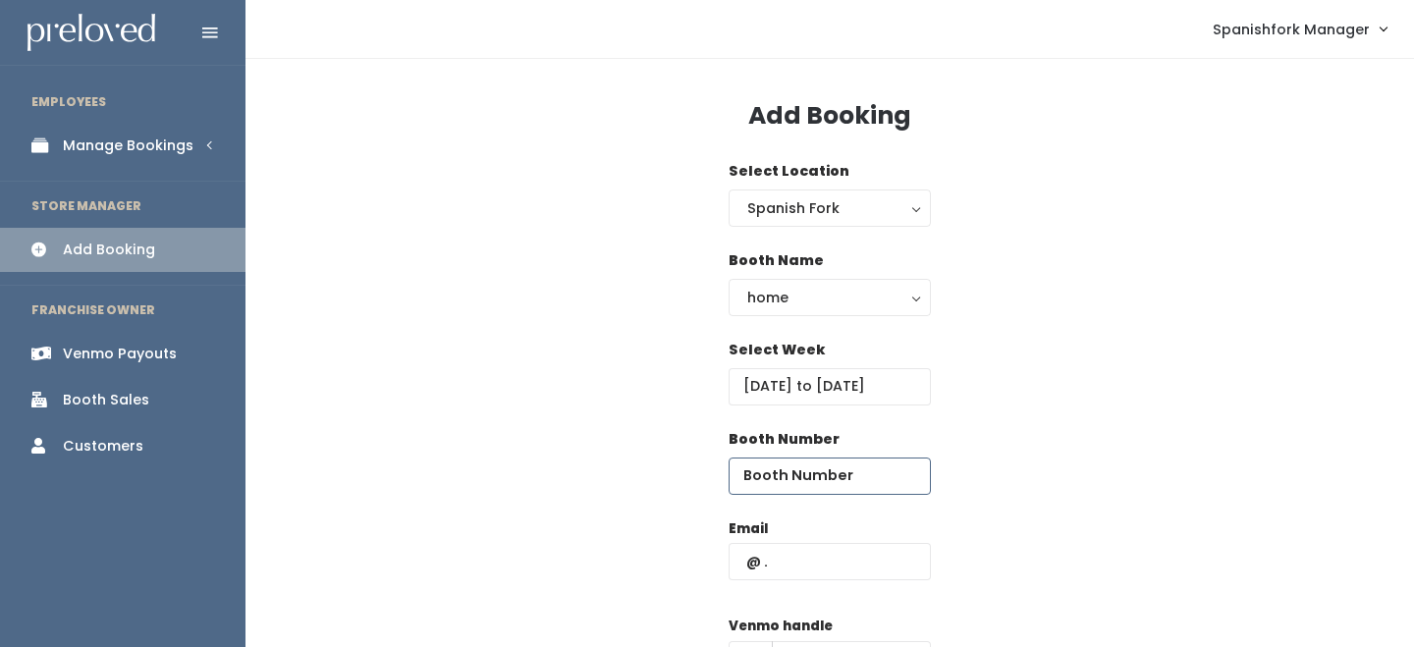
click at [838, 464] on input "number" at bounding box center [830, 476] width 202 height 37
type input "72"
click at [850, 572] on input "text" at bounding box center [830, 561] width 202 height 37
paste input "[EMAIL_ADDRESS][PERSON_NAME][DOMAIN_NAME]"
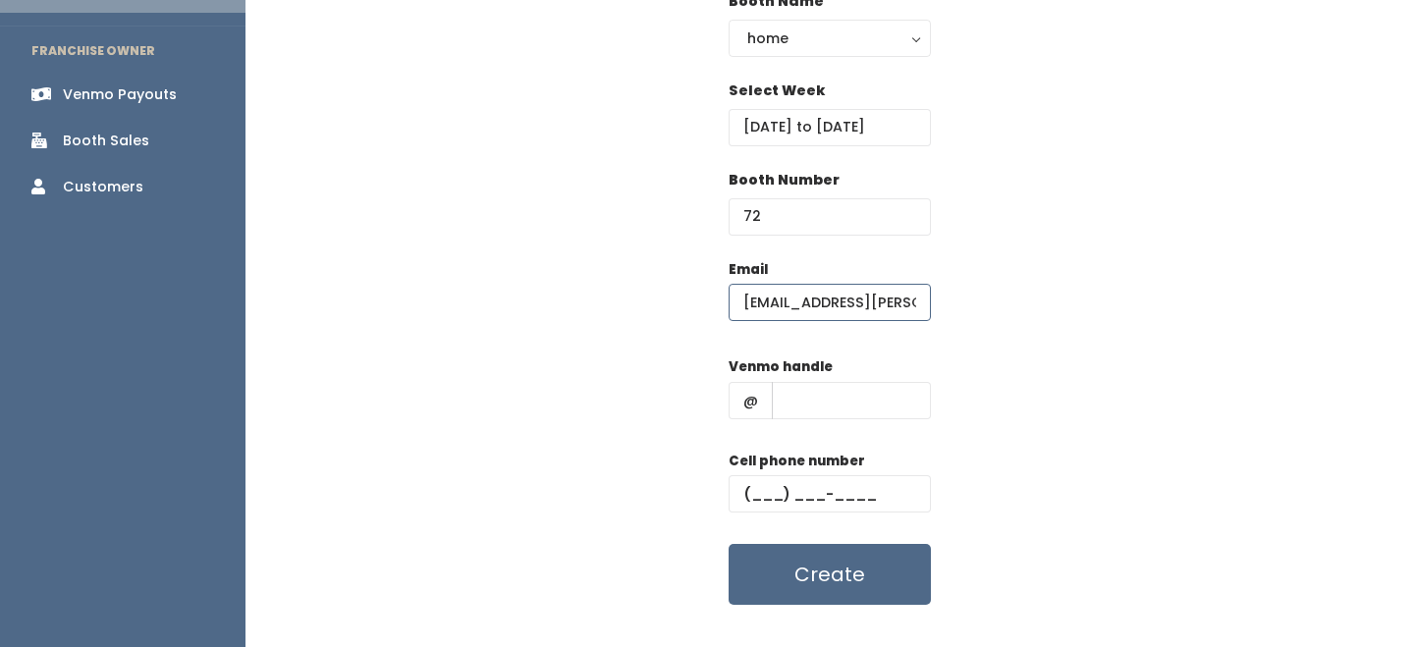
scroll to position [293, 0]
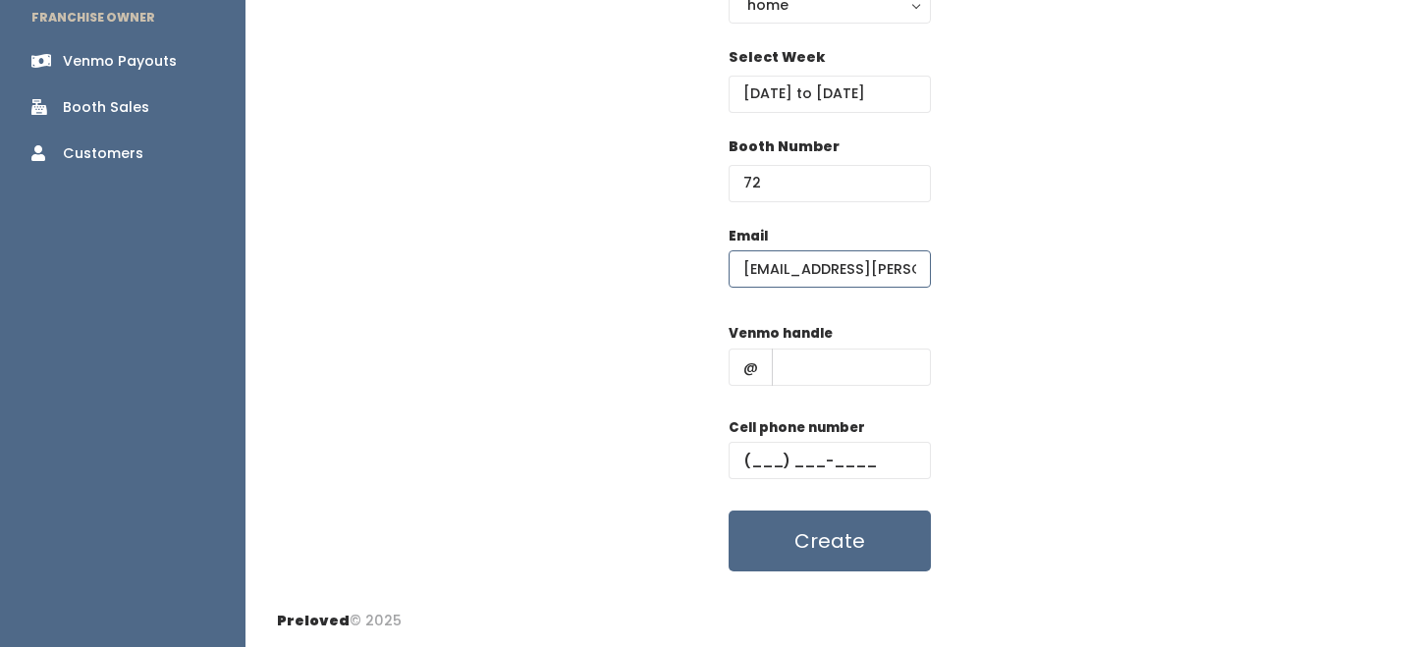
type input "[EMAIL_ADDRESS][PERSON_NAME][DOMAIN_NAME]"
click at [868, 361] on input "text" at bounding box center [851, 367] width 159 height 37
type input "-"
click at [872, 439] on div "Cell phone number" at bounding box center [830, 456] width 202 height 79
click at [872, 449] on input "text" at bounding box center [830, 460] width 202 height 37
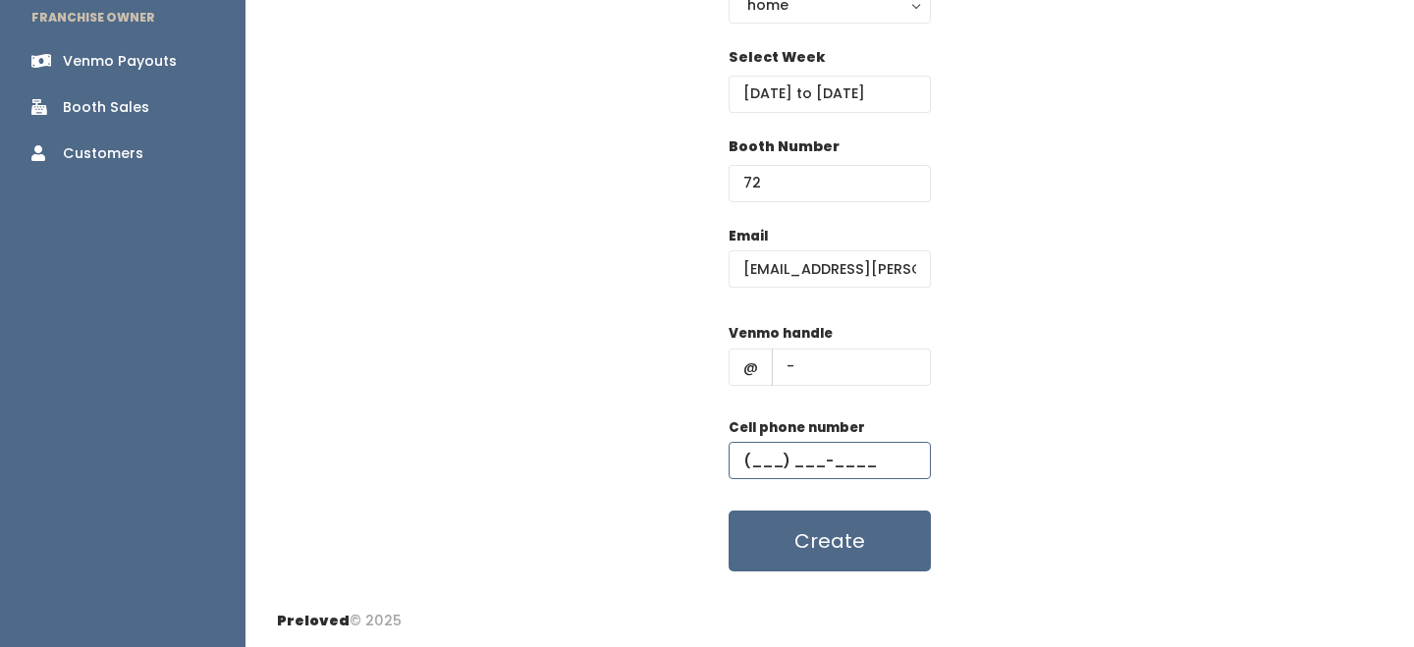
type input "(555) 555-5555"
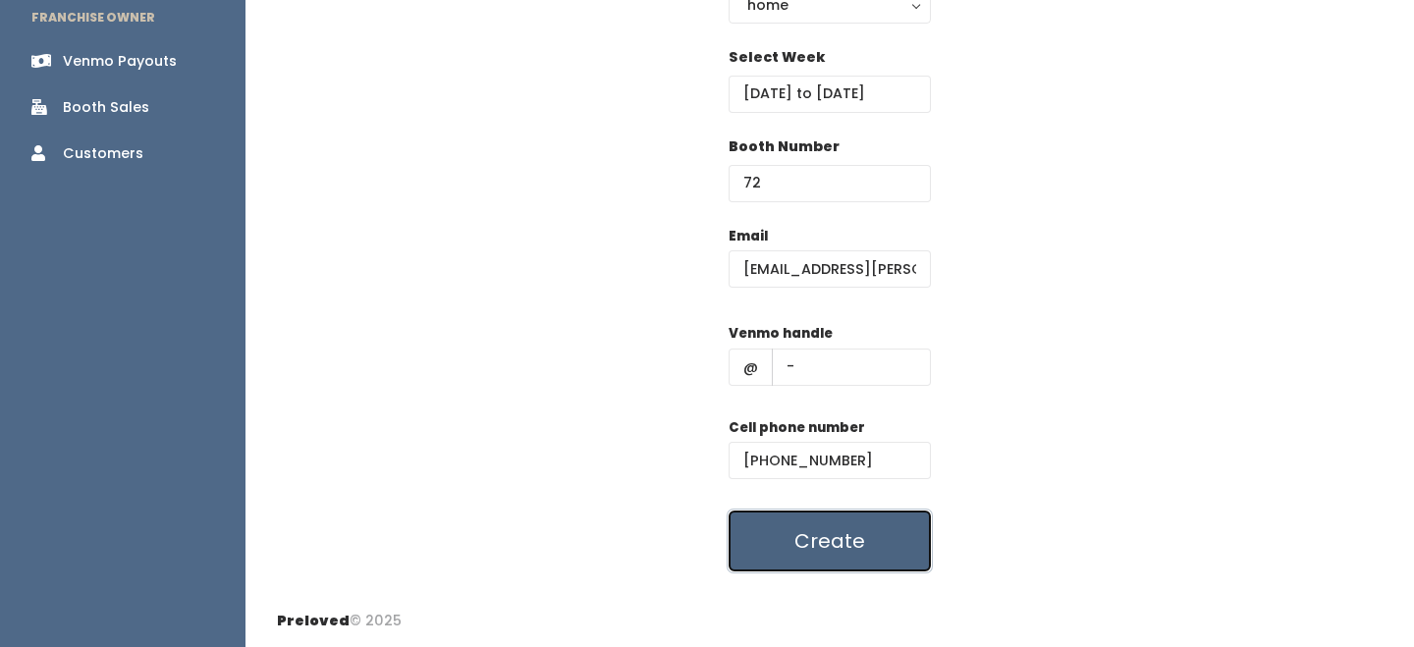
click at [861, 553] on button "Create" at bounding box center [830, 541] width 202 height 61
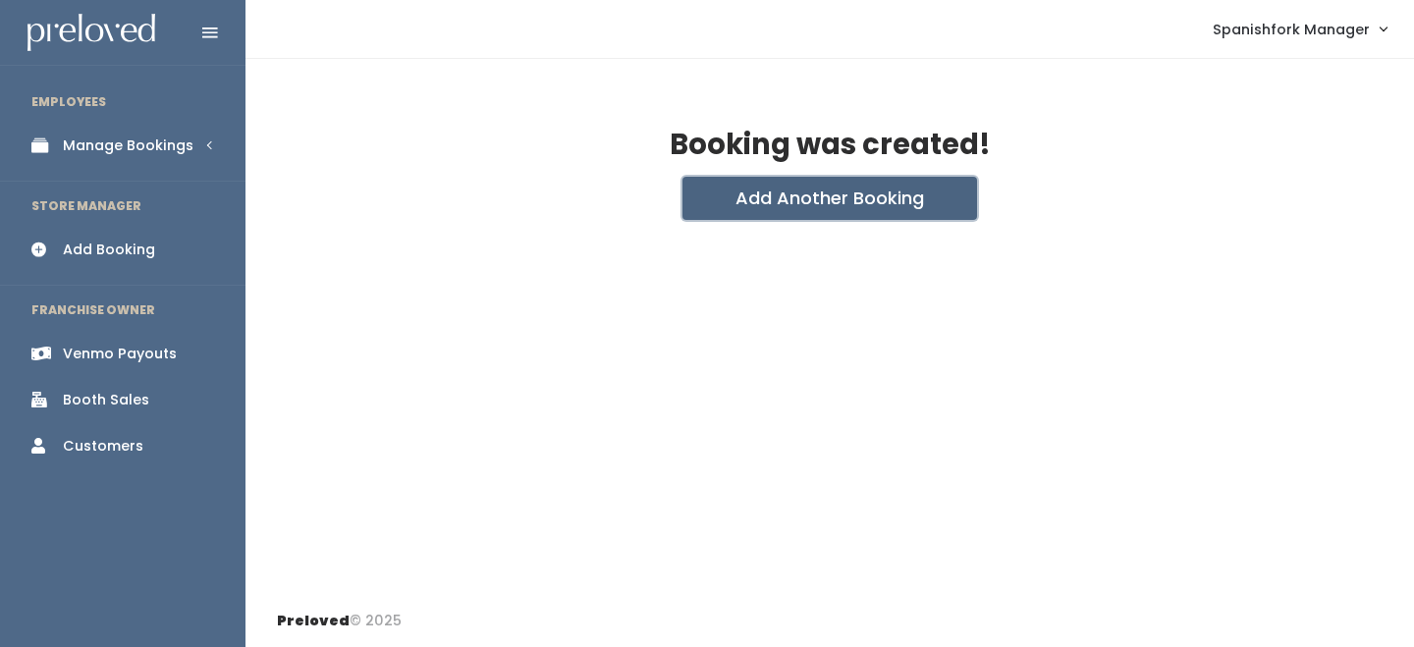
click at [850, 218] on button "Add Another Booking" at bounding box center [829, 198] width 295 height 43
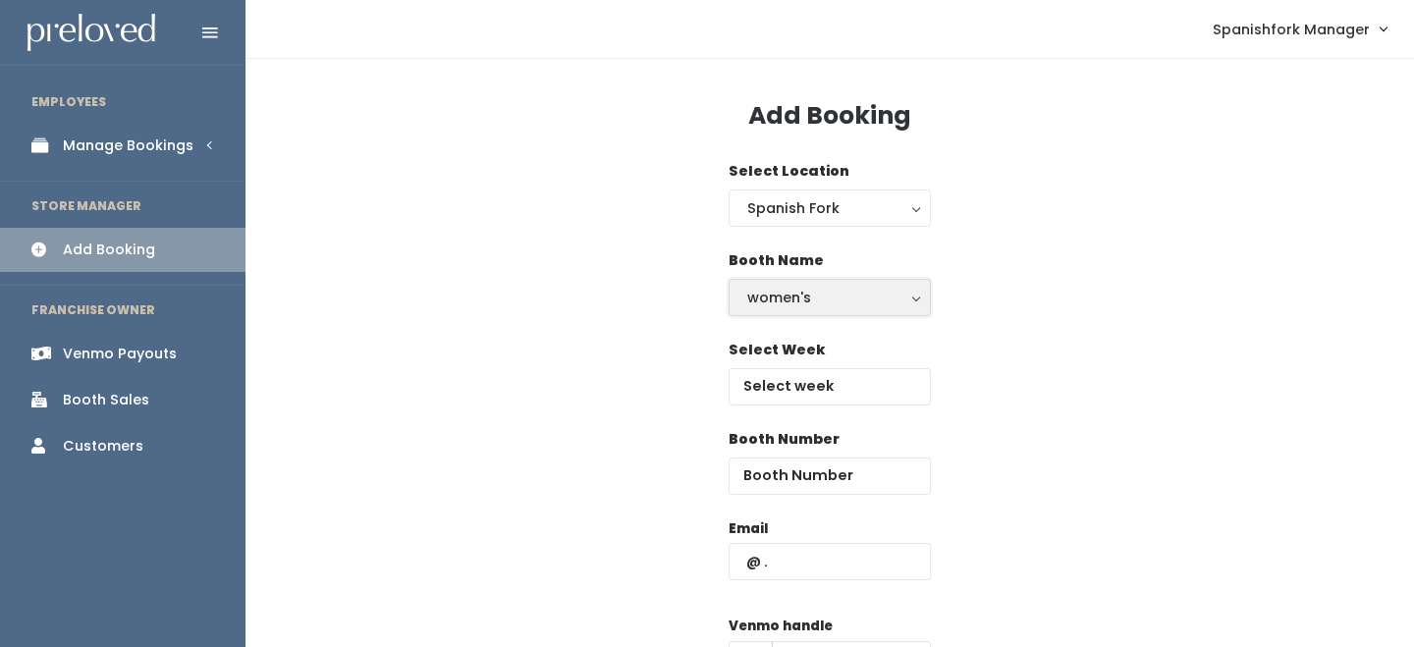
click at [845, 311] on button "women's" at bounding box center [830, 297] width 202 height 37
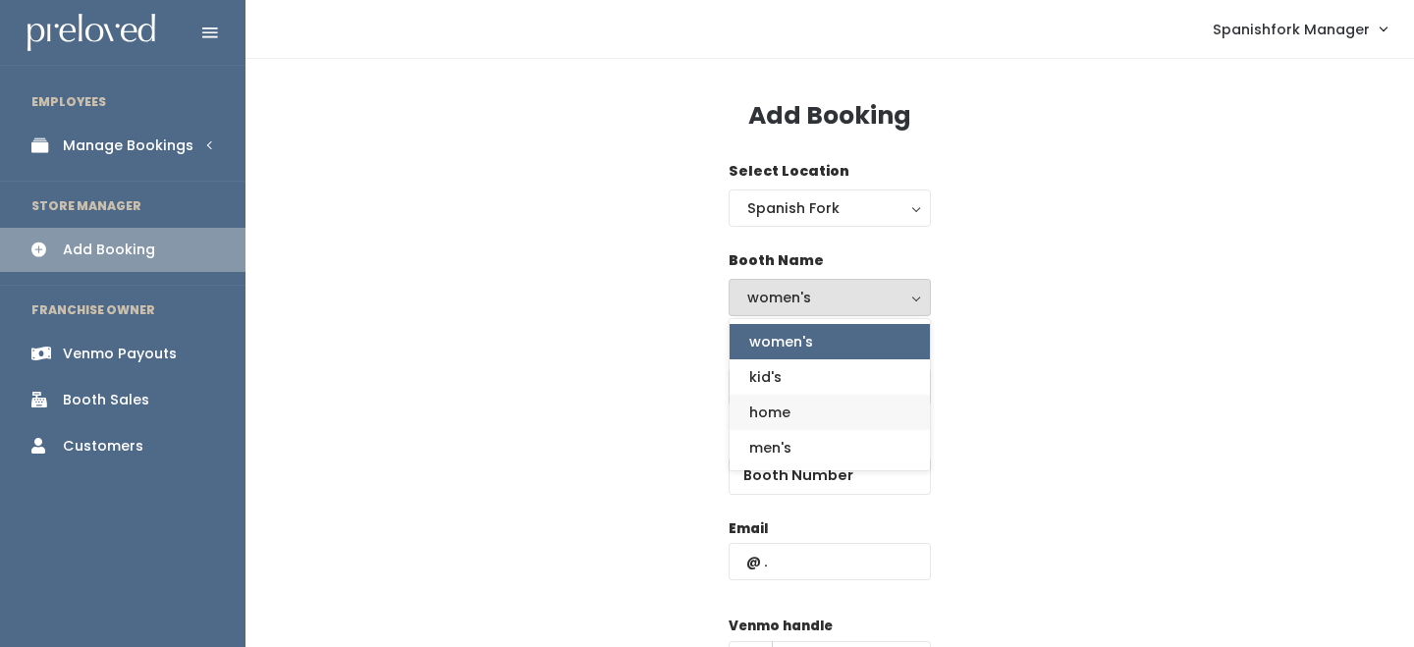
click at [828, 407] on link "home" at bounding box center [830, 412] width 200 height 35
select select "home"
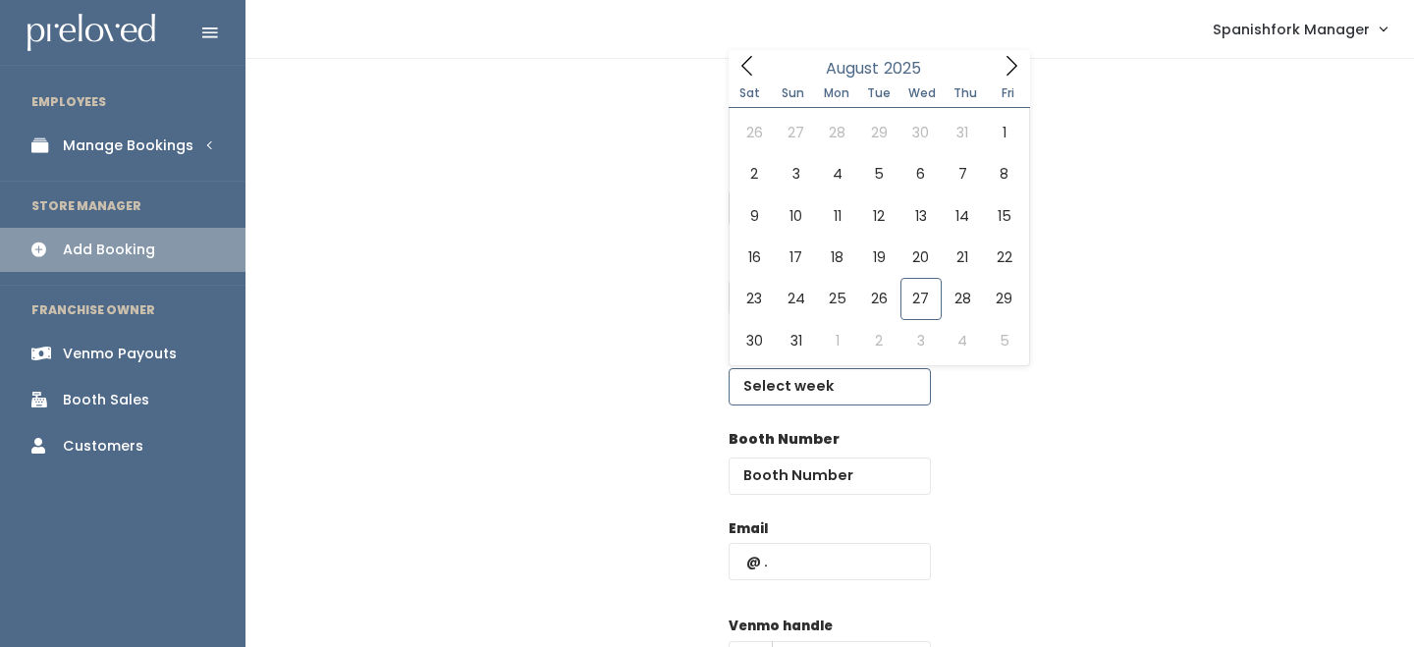
click at [828, 387] on input "text" at bounding box center [830, 386] width 202 height 37
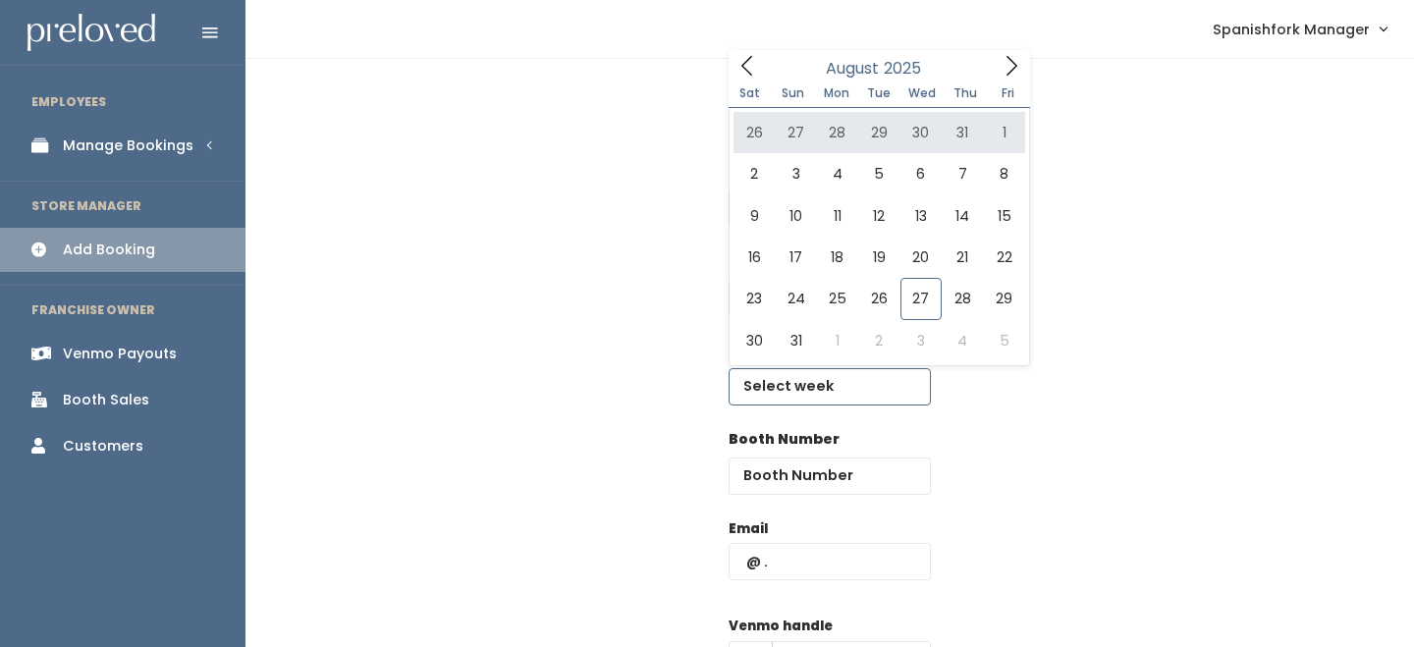
click at [1005, 59] on icon at bounding box center [1012, 66] width 22 height 22
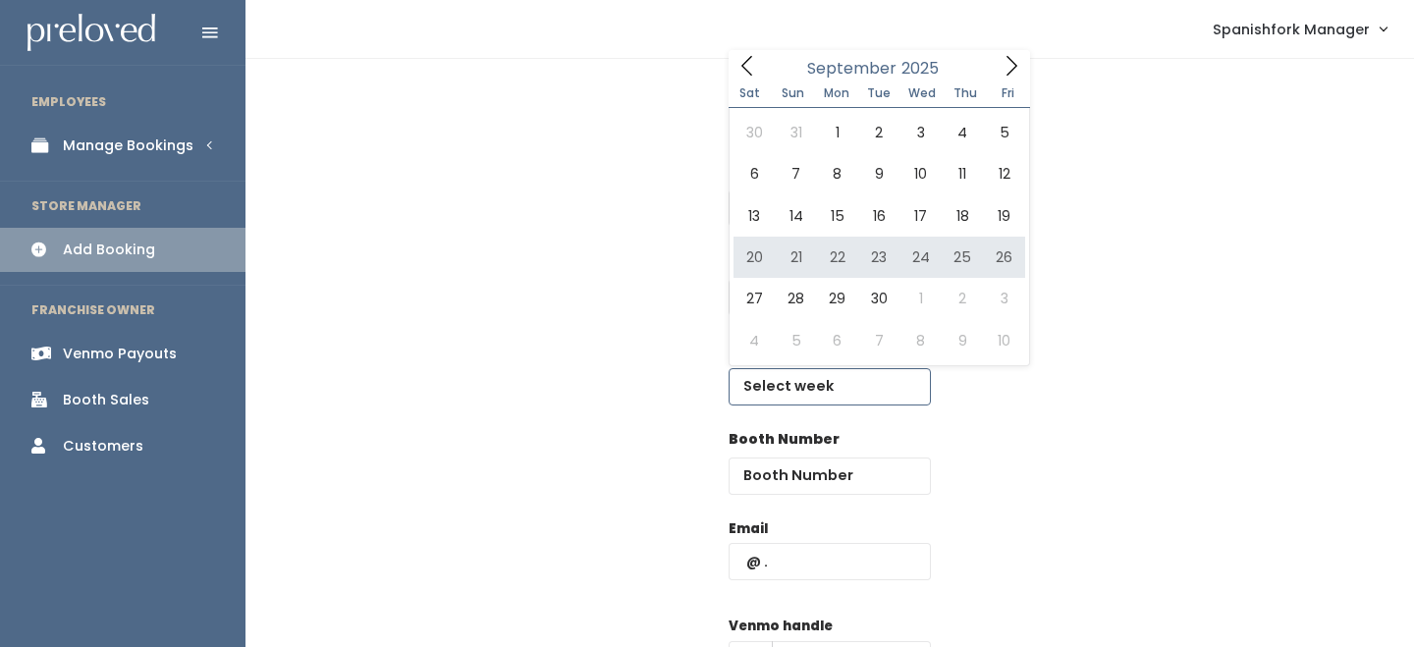
type input "September 20 to September 26"
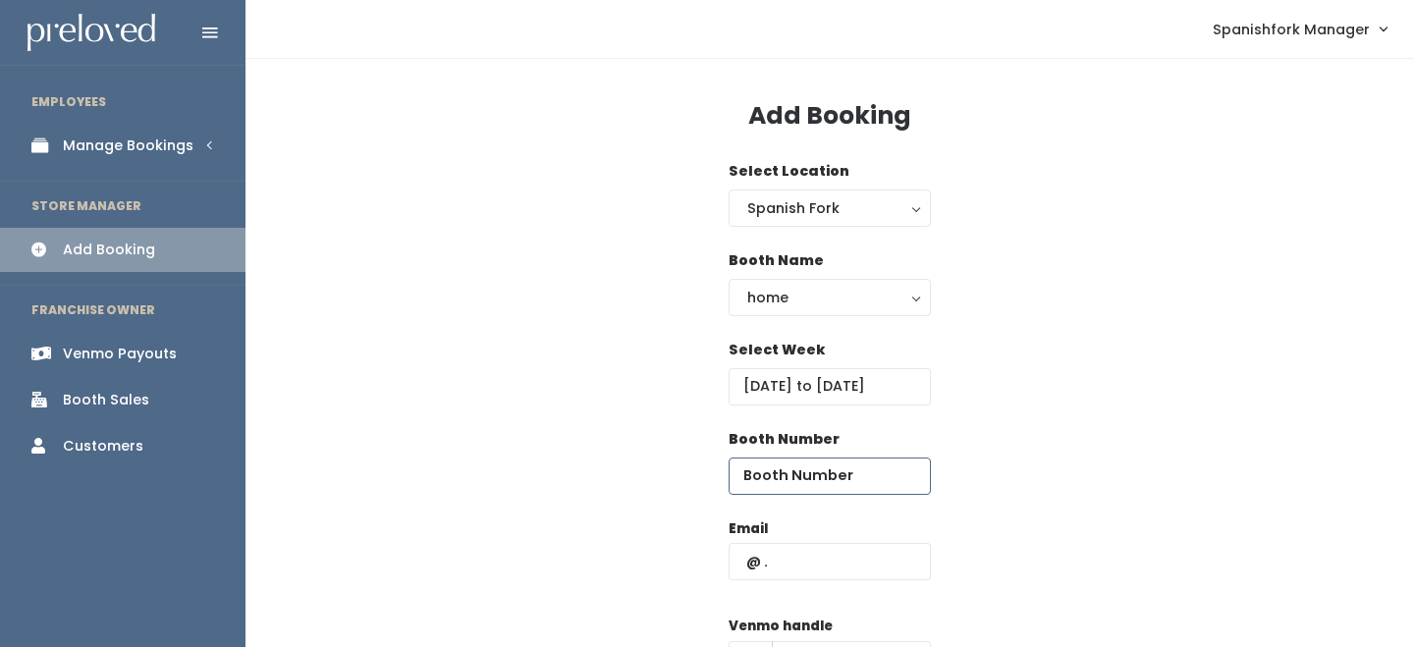
click at [871, 468] on input "number" at bounding box center [830, 476] width 202 height 37
type input "72"
click at [887, 546] on input "text" at bounding box center [830, 561] width 202 height 37
paste input "[EMAIL_ADDRESS][PERSON_NAME][DOMAIN_NAME]"
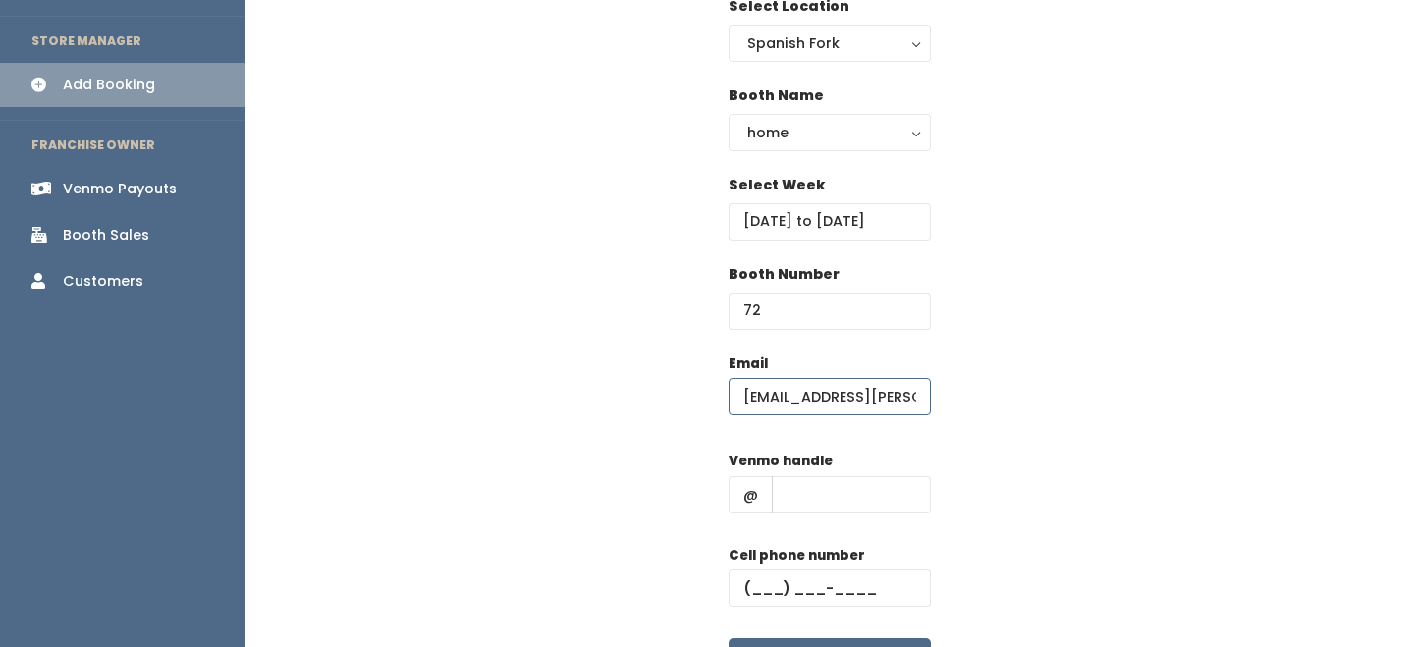
scroll to position [293, 0]
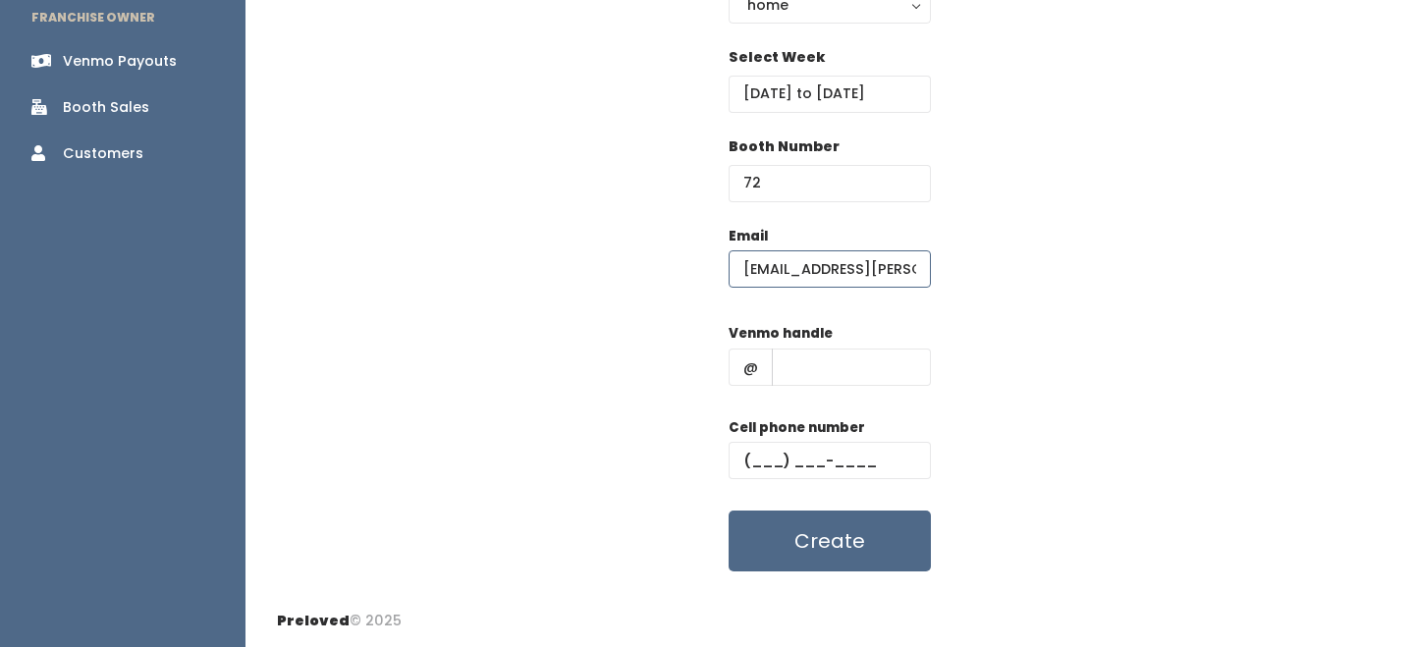
type input "[EMAIL_ADDRESS][PERSON_NAME][DOMAIN_NAME]"
click at [857, 365] on input "text" at bounding box center [851, 367] width 159 height 37
type input "-"
click at [866, 459] on input "text" at bounding box center [830, 460] width 202 height 37
type input "(555) 555-5555"
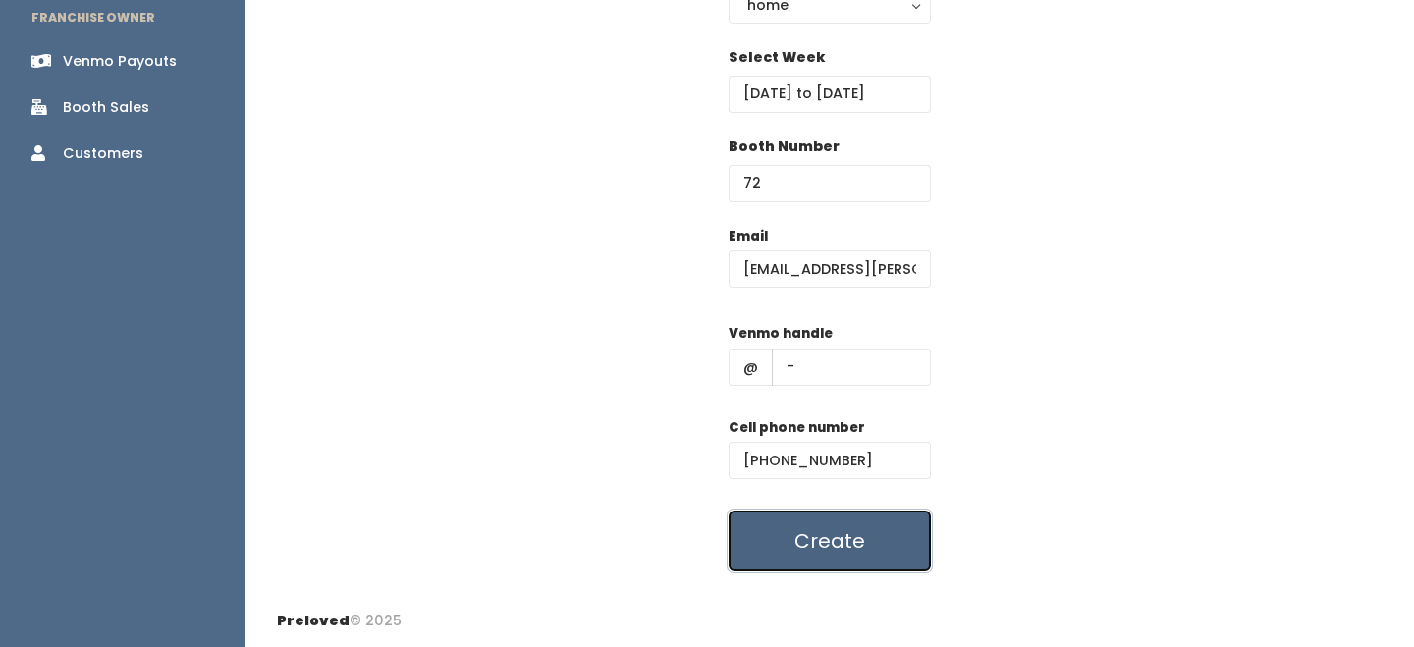
click at [880, 535] on button "Create" at bounding box center [830, 541] width 202 height 61
